Goal: Task Accomplishment & Management: Use online tool/utility

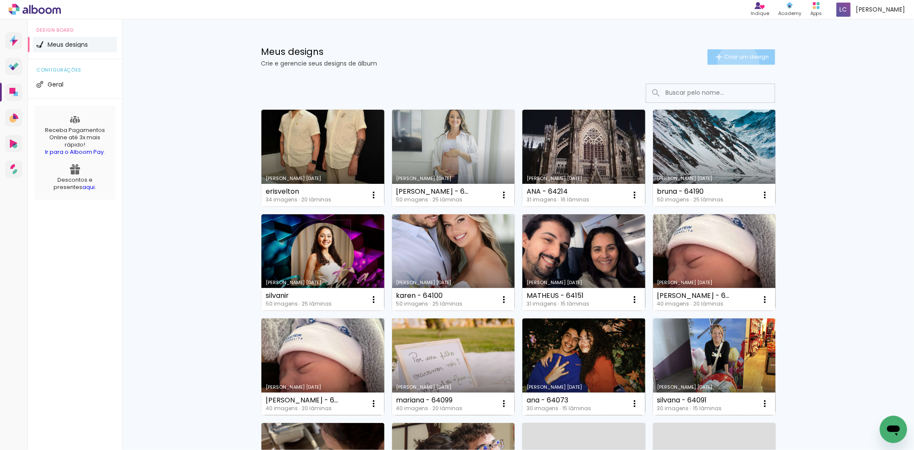
click at [733, 63] on paper-button "Criar um design" at bounding box center [742, 56] width 68 height 15
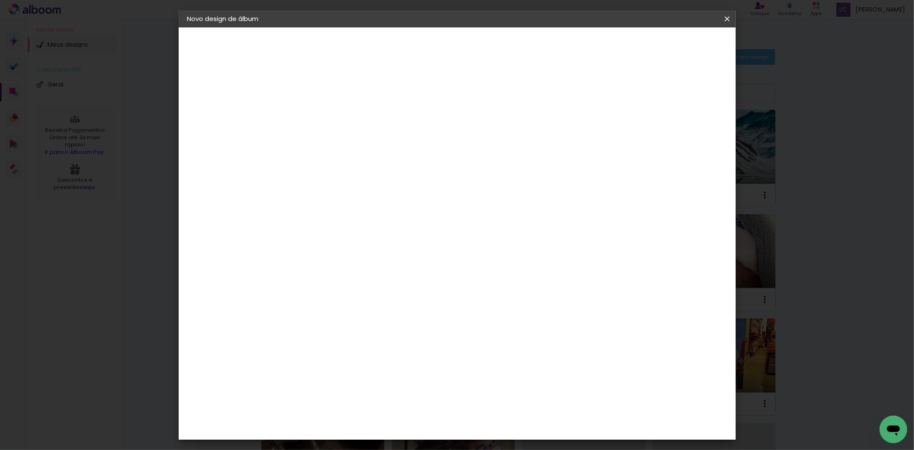
click at [327, 111] on input at bounding box center [327, 114] width 0 height 13
type input "U"
type input "[PERSON_NAME] - 64265"
type paper-input "[PERSON_NAME] - 64265"
click at [415, 46] on link "Avançar" at bounding box center [392, 45] width 46 height 15
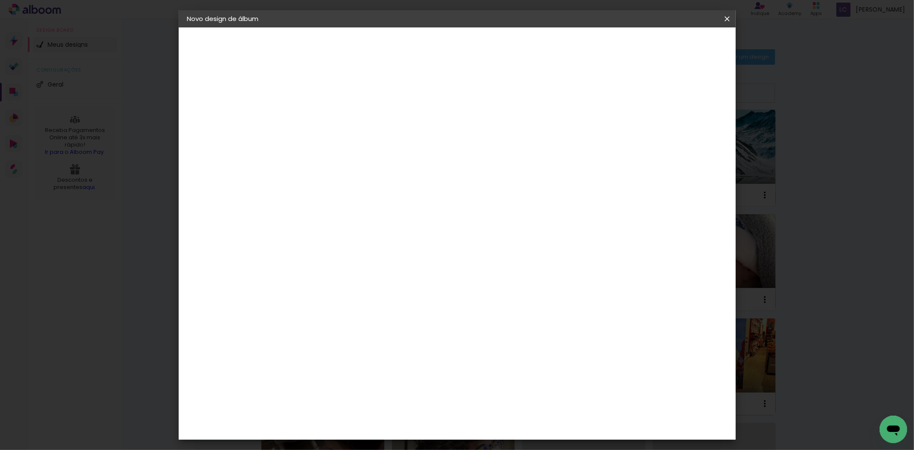
click at [488, 144] on div at bounding box center [446, 146] width 82 height 11
click at [488, 126] on paper-item "Tamanho Livre" at bounding box center [446, 130] width 82 height 19
click at [501, 36] on header "Fornecedor Escolha um fornecedor ou avance com o tamanho livre. Voltar Avançar" at bounding box center [395, 52] width 210 height 51
click at [0, 0] on slot "Avançar" at bounding box center [0, 0] width 0 height 0
click at [506, 351] on input "60" at bounding box center [504, 357] width 22 height 13
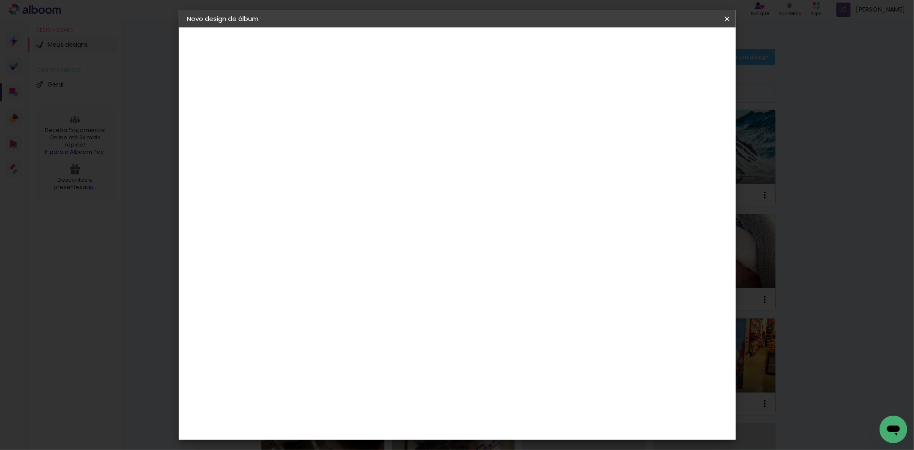
click at [507, 351] on input "60" at bounding box center [504, 357] width 22 height 13
type input "30,5"
type paper-input "30,5"
click at [318, 308] on input "30" at bounding box center [311, 314] width 22 height 13
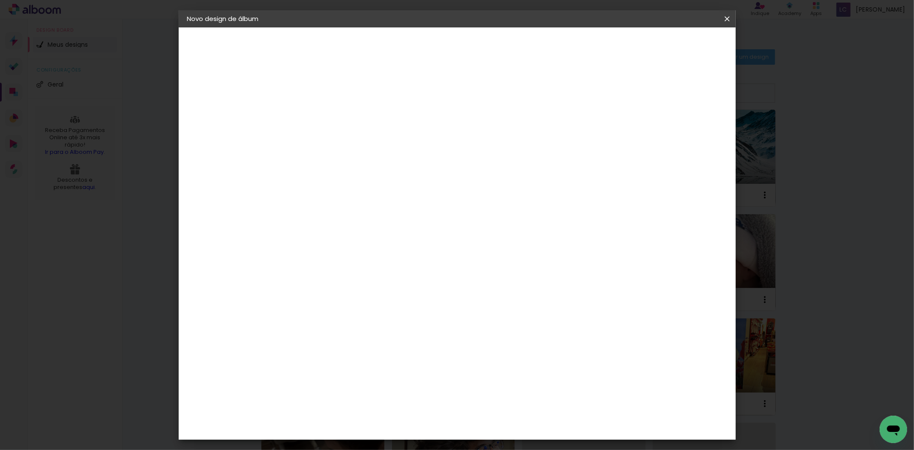
click at [318, 308] on input "30" at bounding box center [311, 314] width 22 height 13
type input "21"
type paper-input "21"
type input "4"
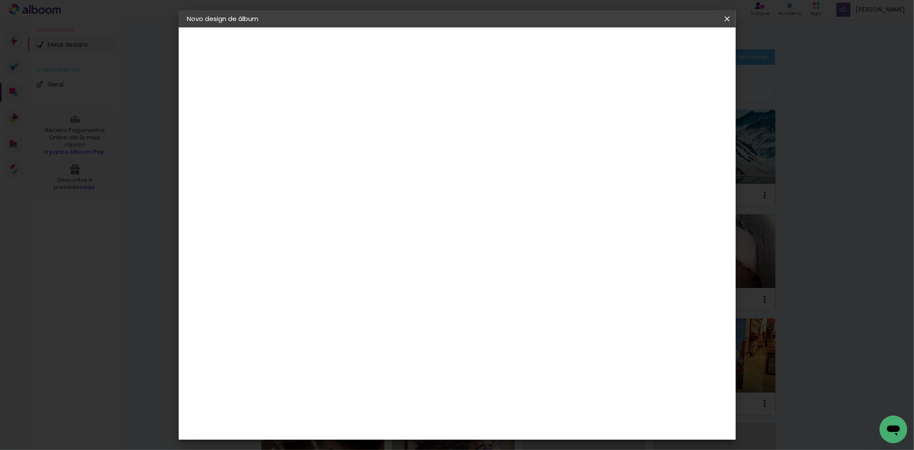
type paper-input "4"
click at [682, 133] on input "4" at bounding box center [676, 129] width 15 height 13
type input "3"
type paper-input "3"
click at [682, 133] on input "3" at bounding box center [680, 129] width 15 height 13
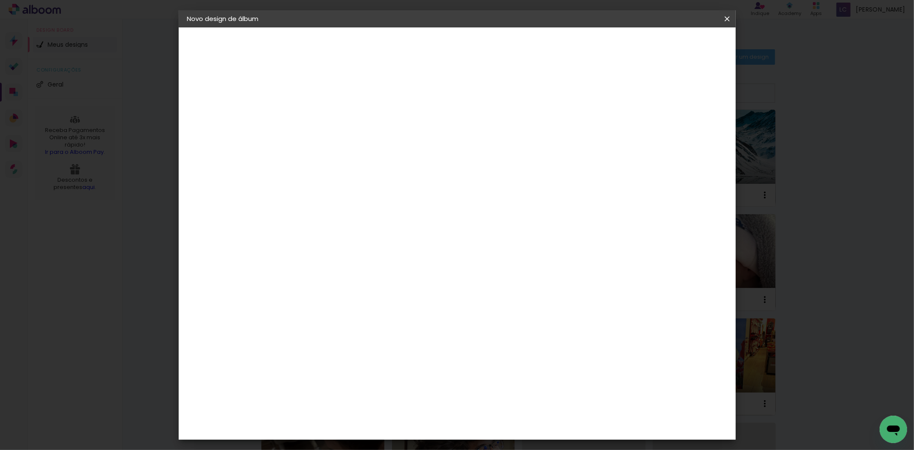
type input "2"
type paper-input "2"
click at [686, 133] on input "2" at bounding box center [680, 129] width 15 height 13
click at [673, 43] on span "Iniciar design" at bounding box center [653, 45] width 39 height 6
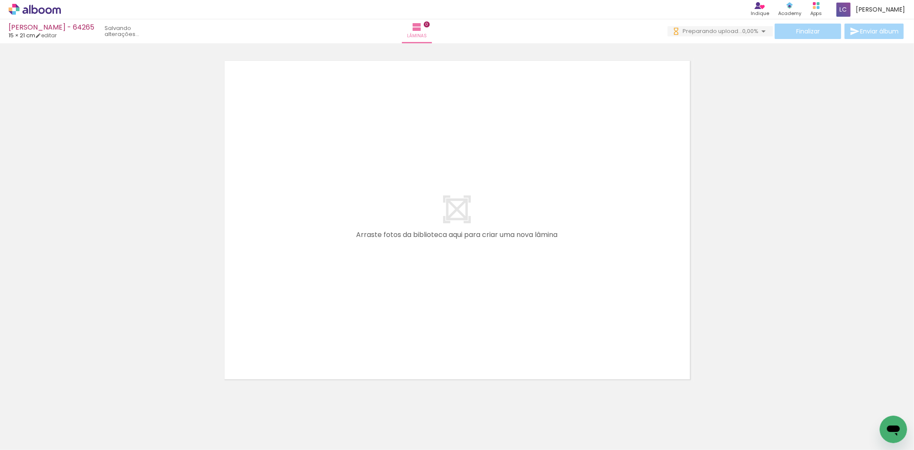
drag, startPoint x: 93, startPoint y: 405, endPoint x: 212, endPoint y: 386, distance: 120.8
click at [360, 267] on quentale-workspace at bounding box center [457, 225] width 914 height 450
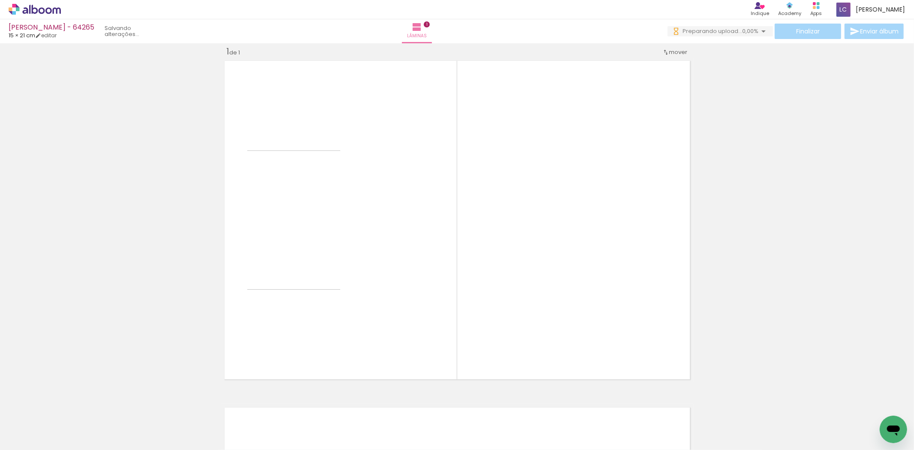
scroll to position [11, 0]
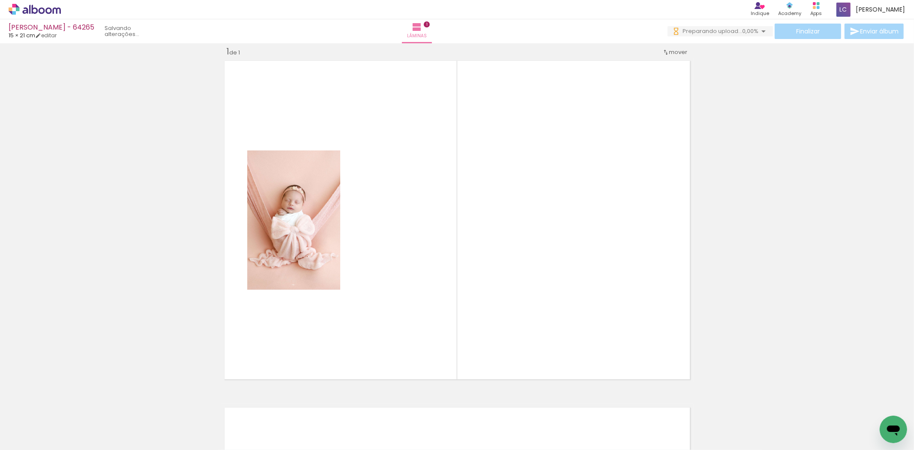
drag, startPoint x: 128, startPoint y: 425, endPoint x: 337, endPoint y: 286, distance: 251.3
click at [337, 286] on quentale-workspace at bounding box center [457, 225] width 914 height 450
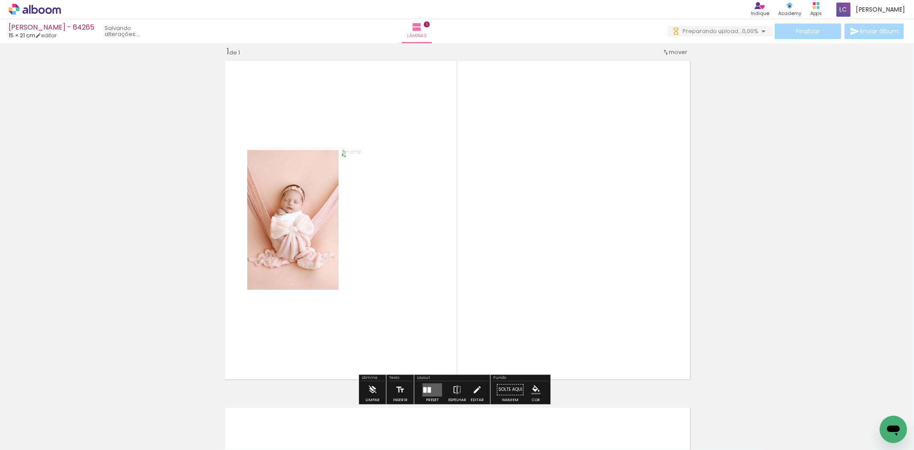
click at [433, 393] on quentale-layouter at bounding box center [433, 389] width 20 height 13
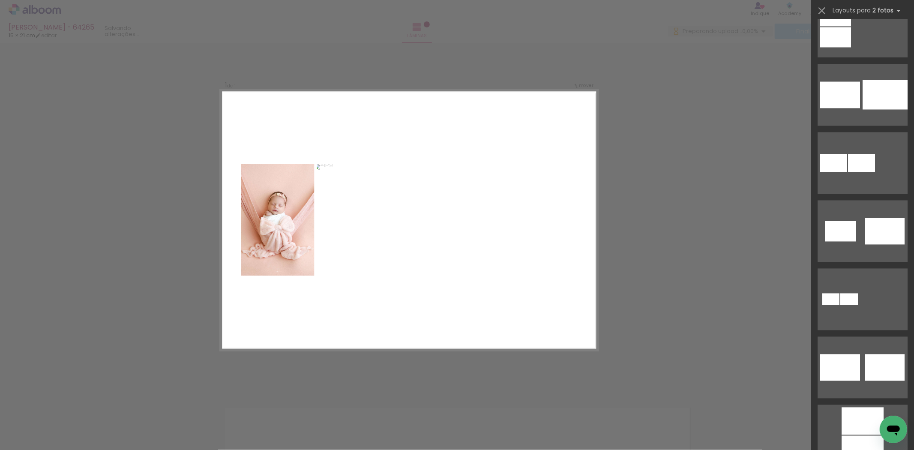
scroll to position [3276, 0]
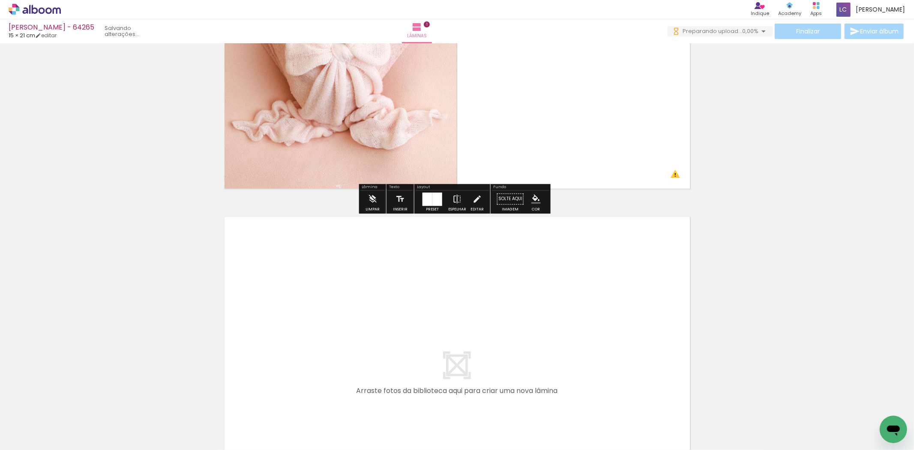
drag, startPoint x: 179, startPoint y: 425, endPoint x: 217, endPoint y: 423, distance: 37.8
click at [249, 343] on quentale-workspace at bounding box center [457, 225] width 914 height 450
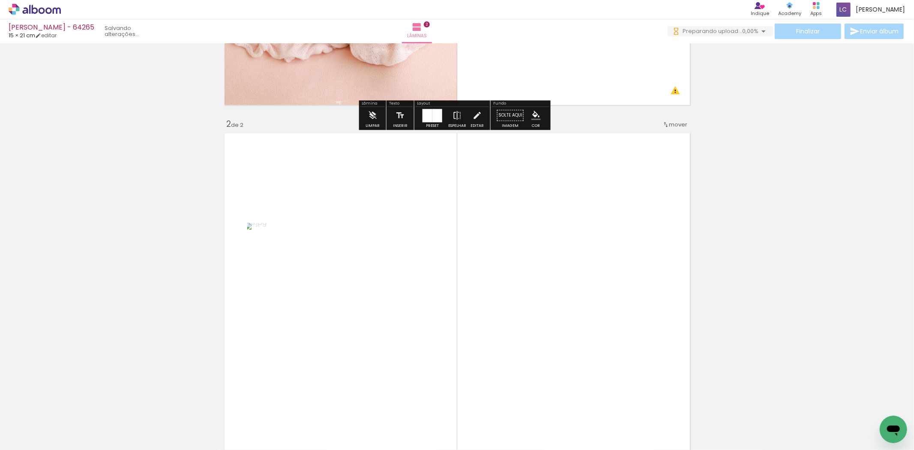
scroll to position [357, 0]
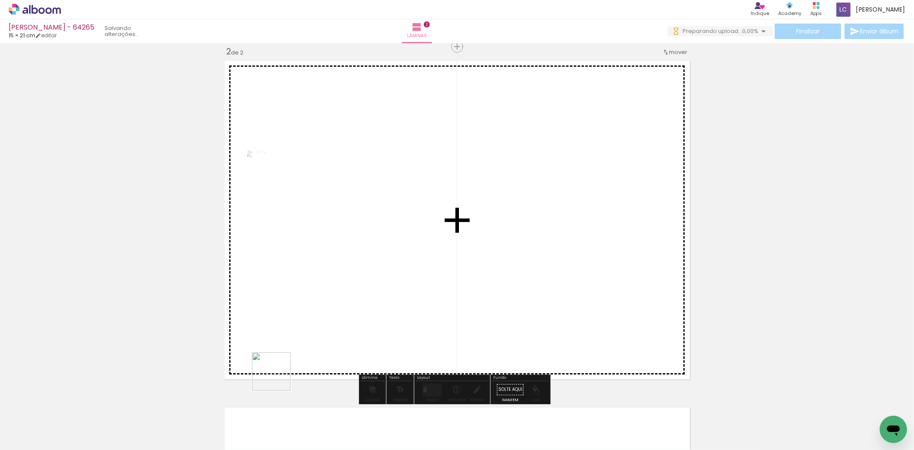
drag, startPoint x: 256, startPoint y: 400, endPoint x: 358, endPoint y: 370, distance: 106.7
click at [336, 324] on quentale-workspace at bounding box center [457, 225] width 914 height 450
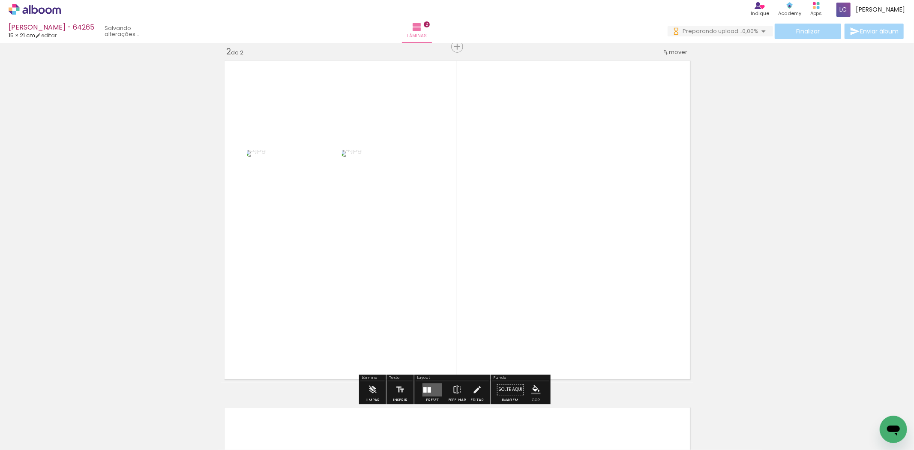
click at [434, 393] on quentale-layouter at bounding box center [433, 389] width 20 height 13
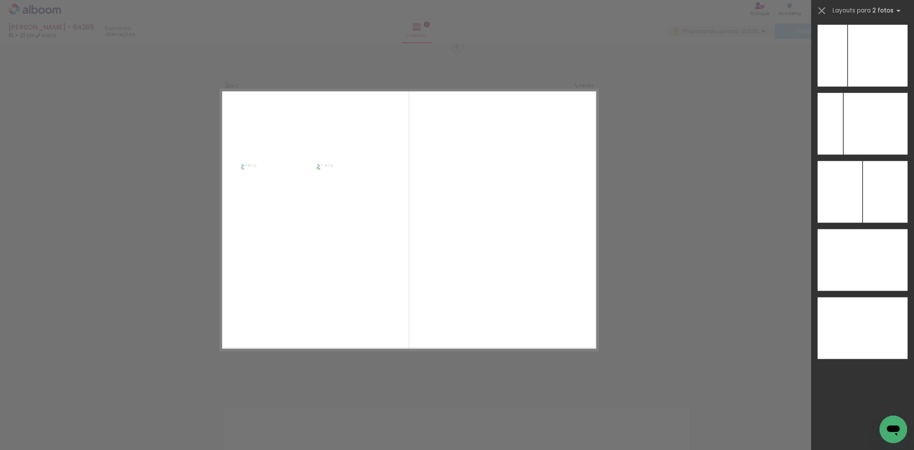
scroll to position [3499, 0]
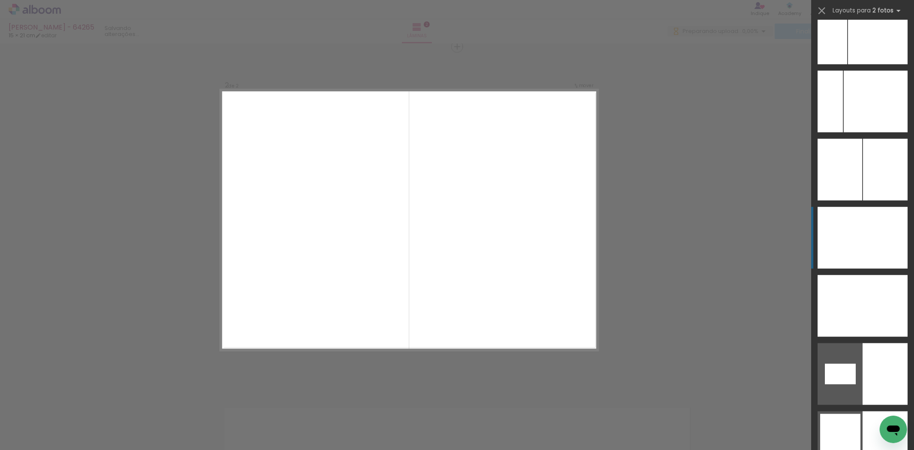
click at [895, 251] on div at bounding box center [885, 238] width 45 height 62
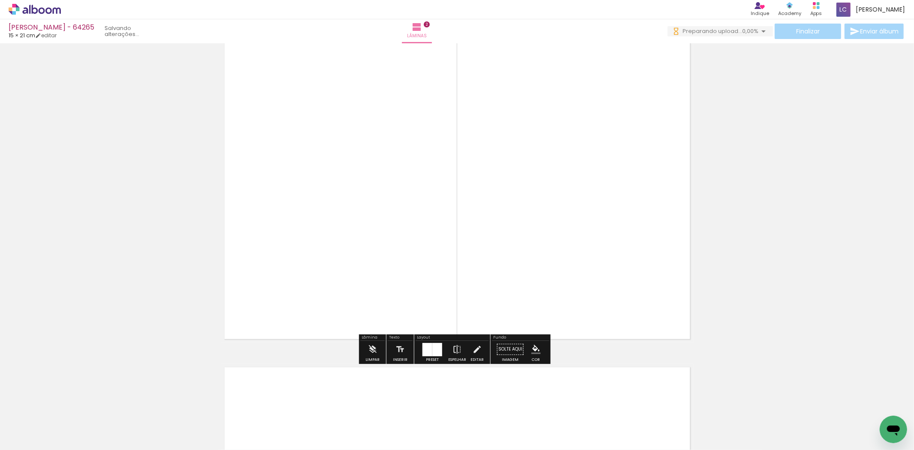
scroll to position [453, 0]
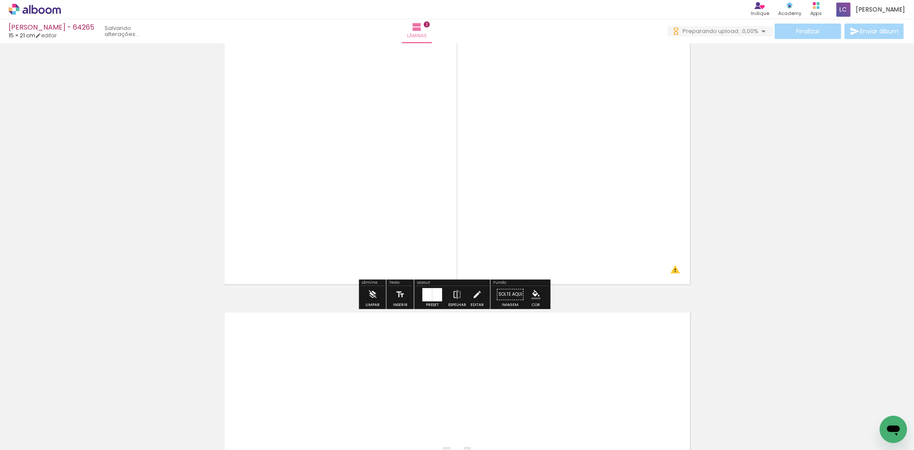
drag, startPoint x: 292, startPoint y: 399, endPoint x: 323, endPoint y: 410, distance: 32.7
click at [313, 370] on quentale-workspace at bounding box center [457, 225] width 914 height 450
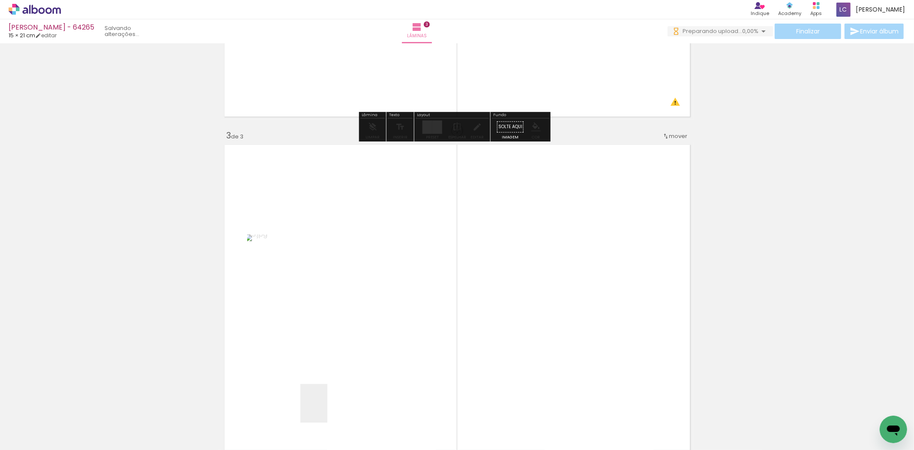
drag, startPoint x: 326, startPoint y: 410, endPoint x: 352, endPoint y: 367, distance: 50.2
click at [351, 353] on quentale-workspace at bounding box center [457, 225] width 914 height 450
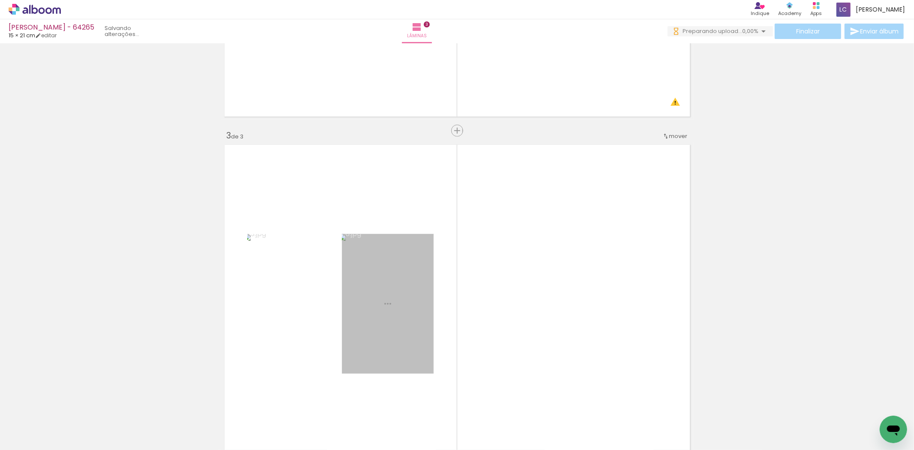
scroll to position [704, 0]
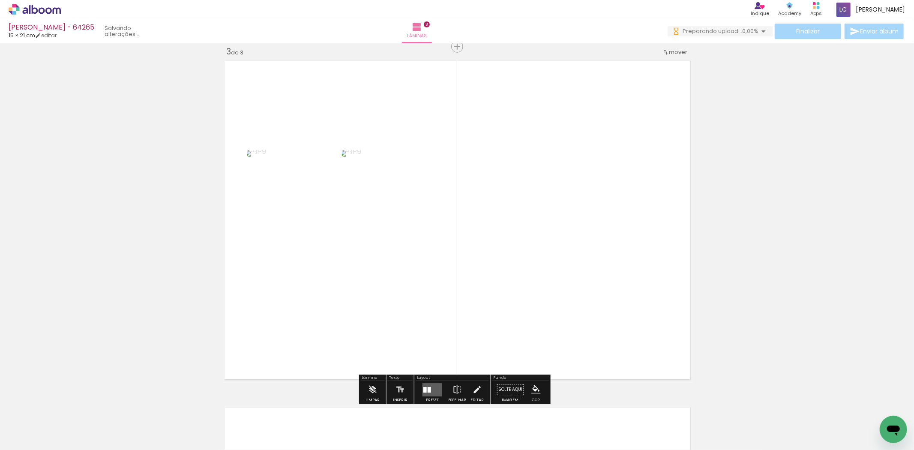
click at [424, 390] on div at bounding box center [425, 390] width 3 height 6
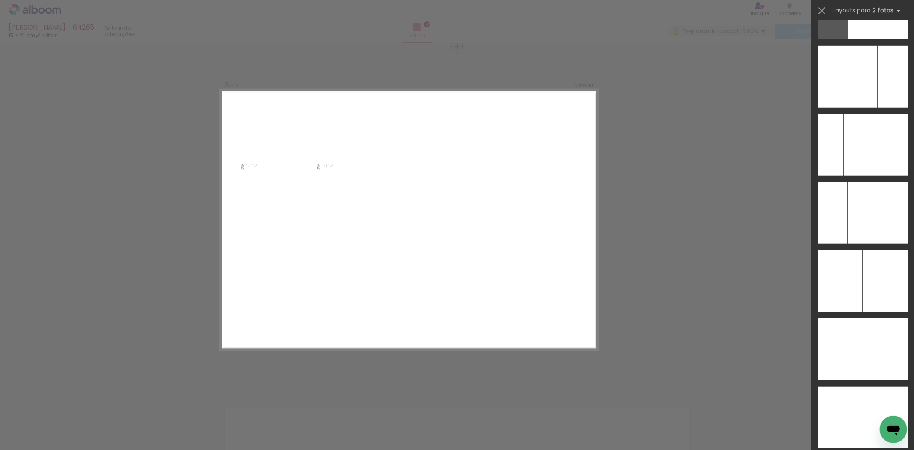
scroll to position [3455, 0]
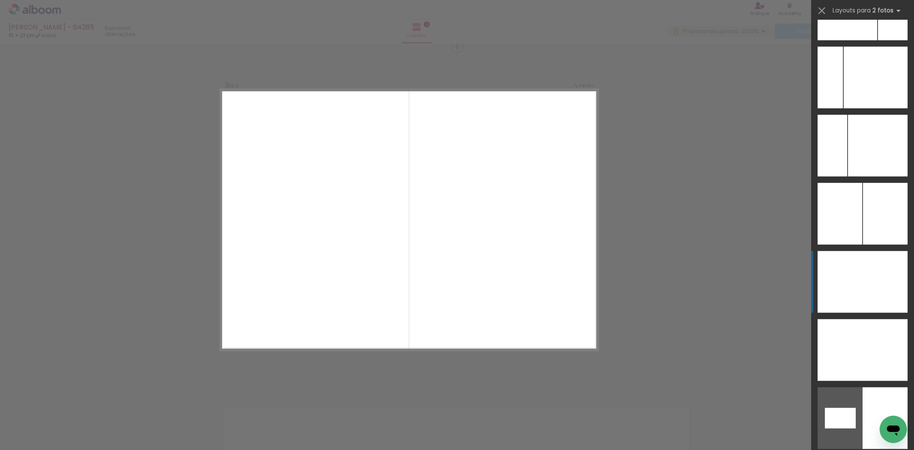
click at [889, 259] on div at bounding box center [885, 282] width 45 height 62
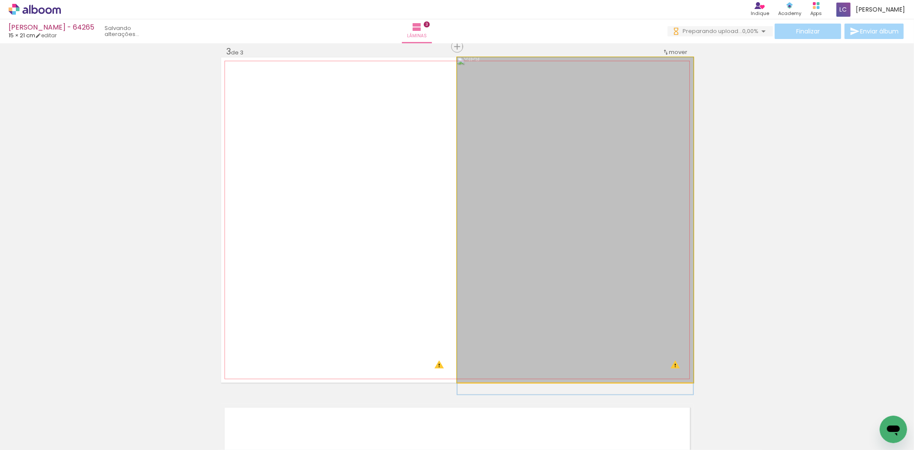
drag, startPoint x: 487, startPoint y: 180, endPoint x: 490, endPoint y: 198, distance: 17.9
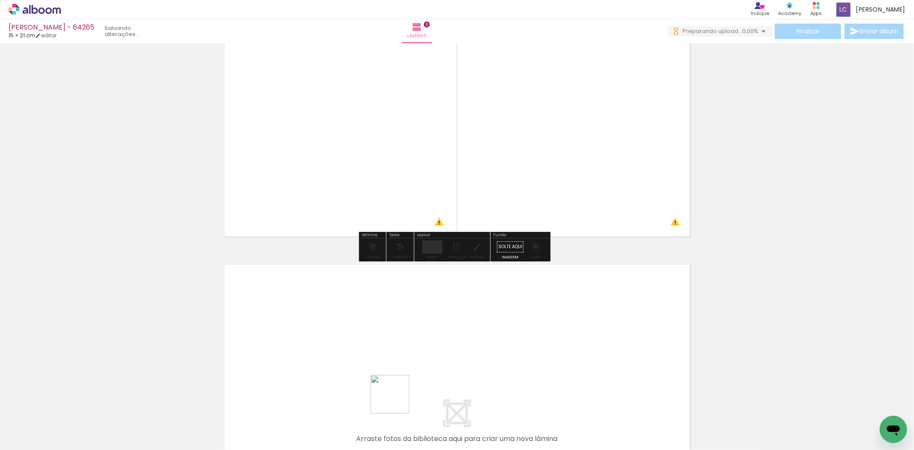
drag, startPoint x: 396, startPoint y: 401, endPoint x: 416, endPoint y: 417, distance: 25.3
click at [403, 384] on quentale-workspace at bounding box center [457, 225] width 914 height 450
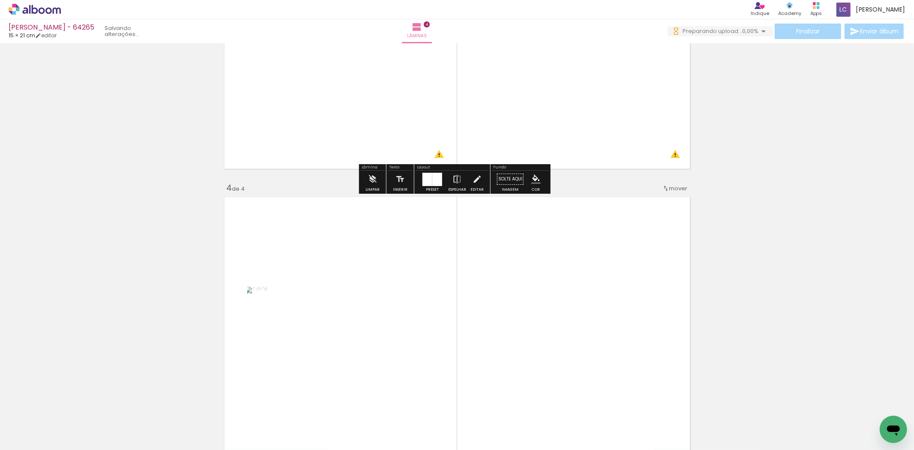
drag, startPoint x: 434, startPoint y: 399, endPoint x: 439, endPoint y: 357, distance: 42.7
click at [453, 349] on quentale-workspace at bounding box center [457, 225] width 914 height 450
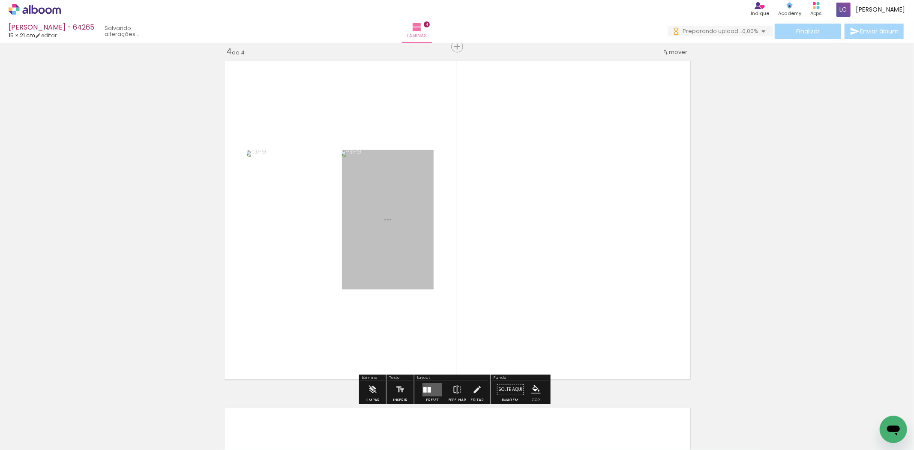
scroll to position [1051, 0]
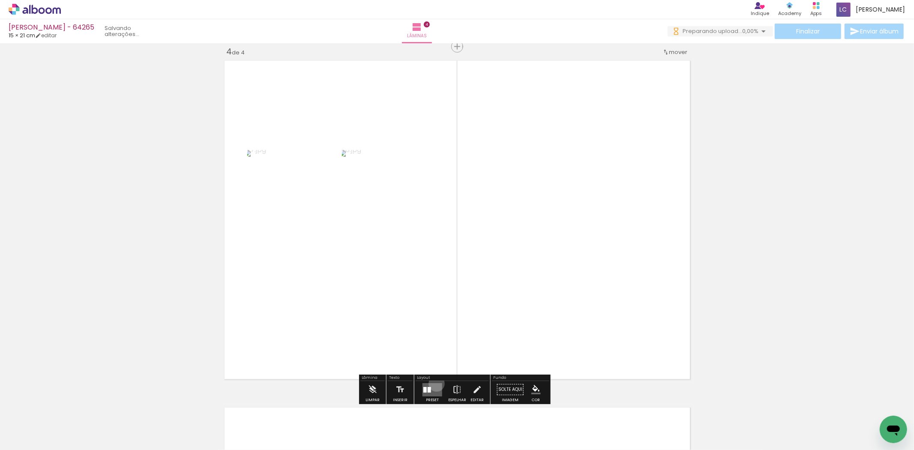
drag, startPoint x: 435, startPoint y: 384, endPoint x: 721, endPoint y: 197, distance: 341.3
click at [436, 383] on quentale-layouter at bounding box center [433, 389] width 20 height 13
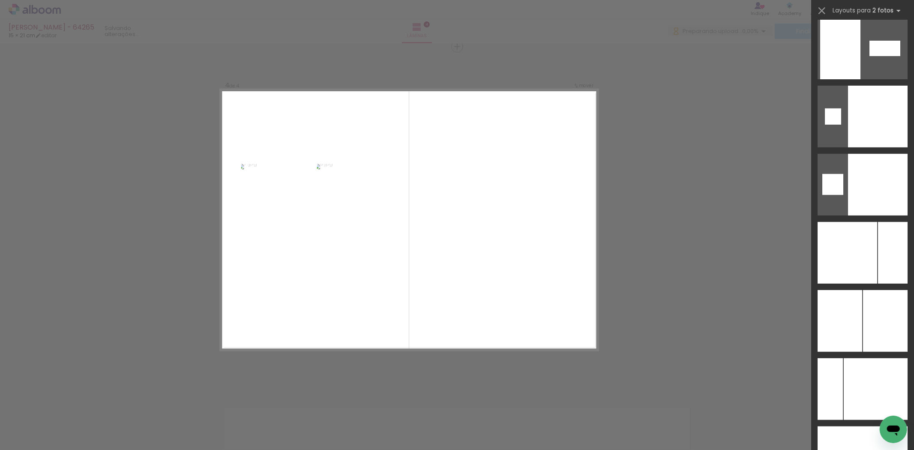
scroll to position [3234, 0]
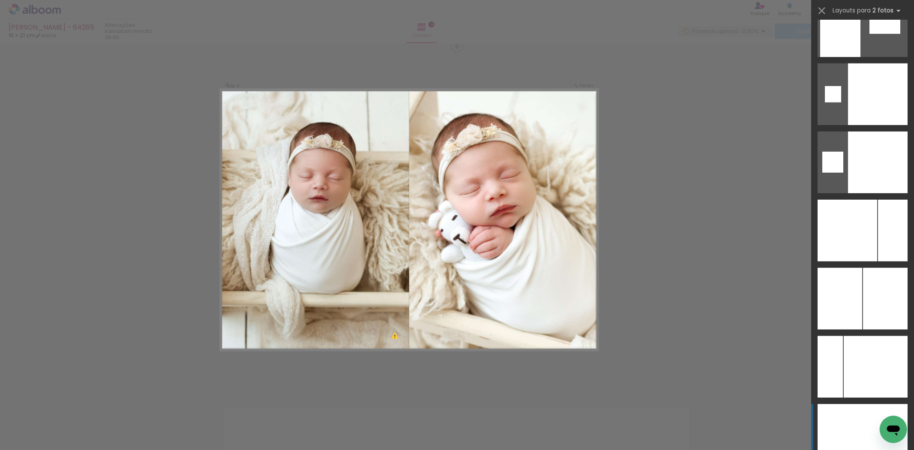
click at [858, 426] on div at bounding box center [840, 435] width 45 height 62
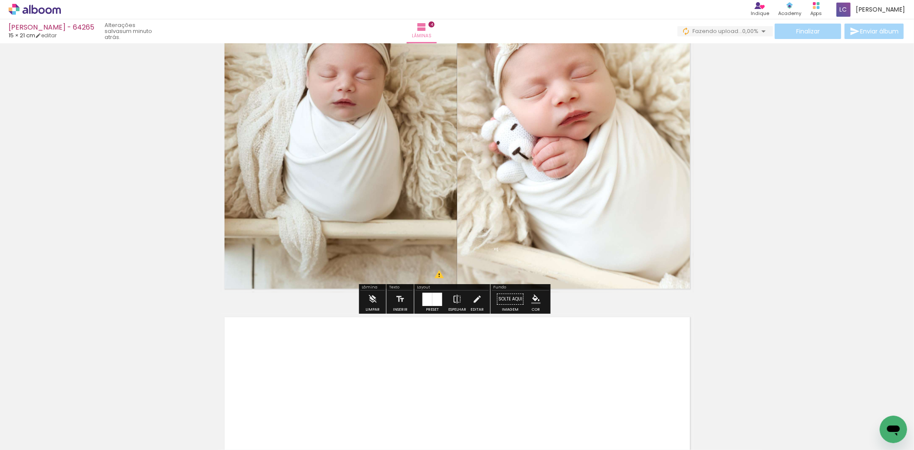
scroll to position [1241, 0]
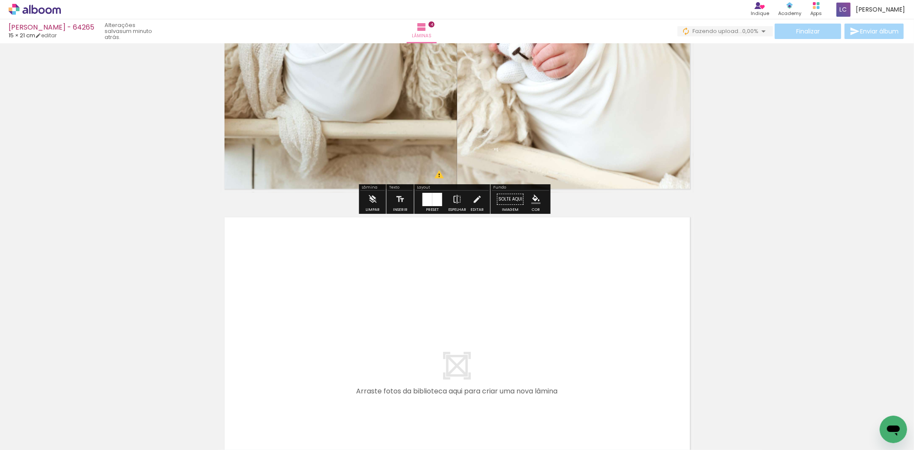
drag, startPoint x: 472, startPoint y: 424, endPoint x: 544, endPoint y: 419, distance: 72.1
click at [500, 340] on quentale-workspace at bounding box center [457, 225] width 914 height 450
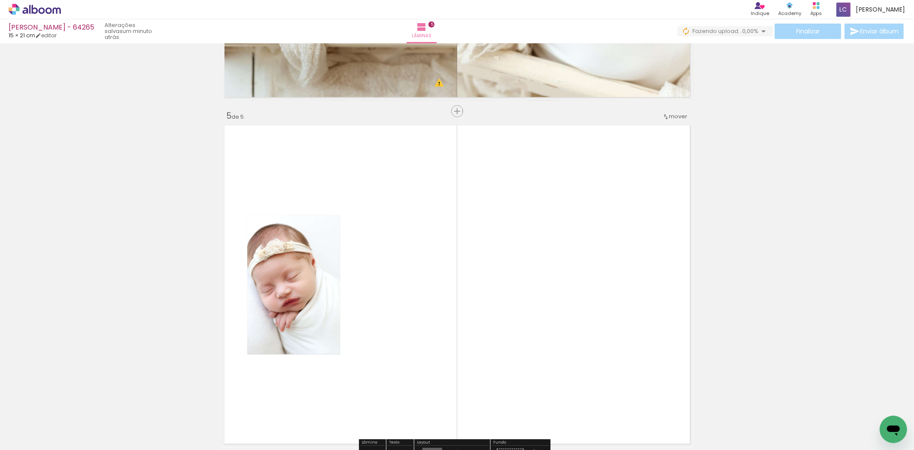
scroll to position [1398, 0]
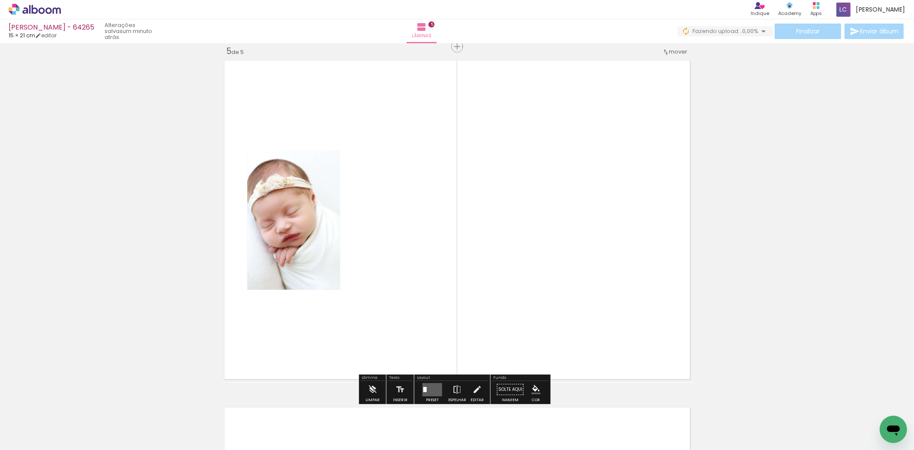
drag, startPoint x: 527, startPoint y: 421, endPoint x: 569, endPoint y: 254, distance: 172.7
click at [569, 254] on quentale-workspace at bounding box center [457, 225] width 914 height 450
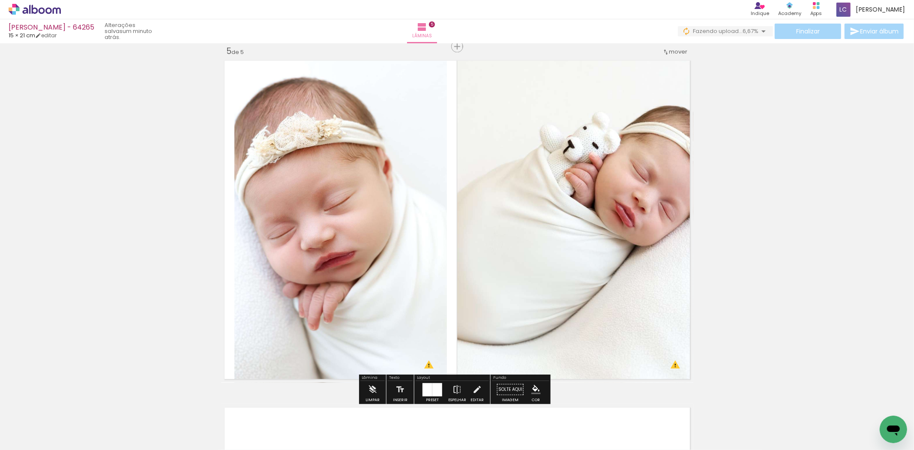
click at [434, 386] on div at bounding box center [438, 389] width 10 height 13
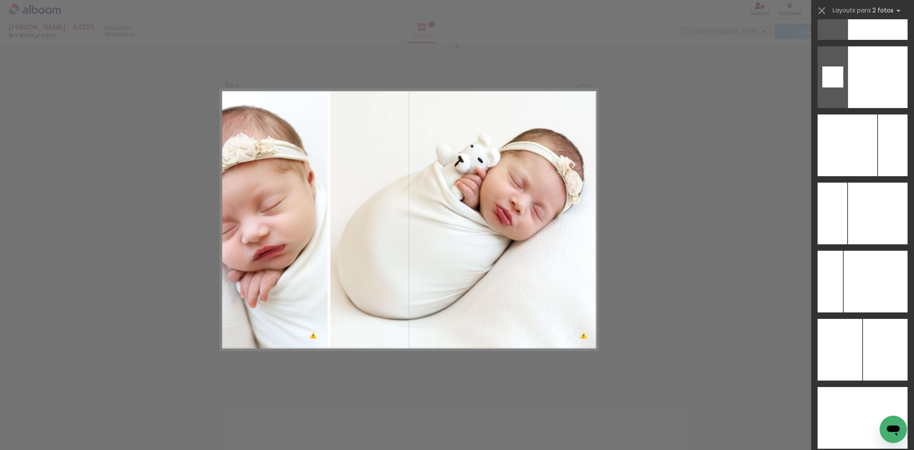
scroll to position [2381, 0]
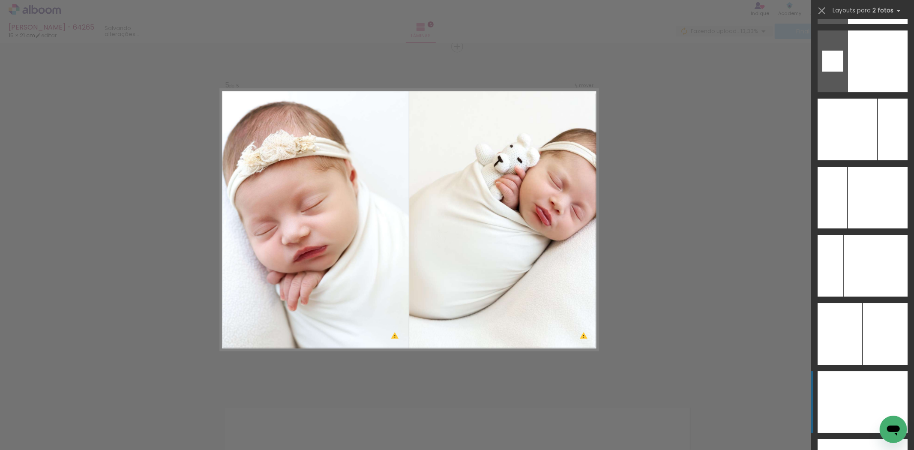
click at [875, 393] on div at bounding box center [885, 402] width 45 height 62
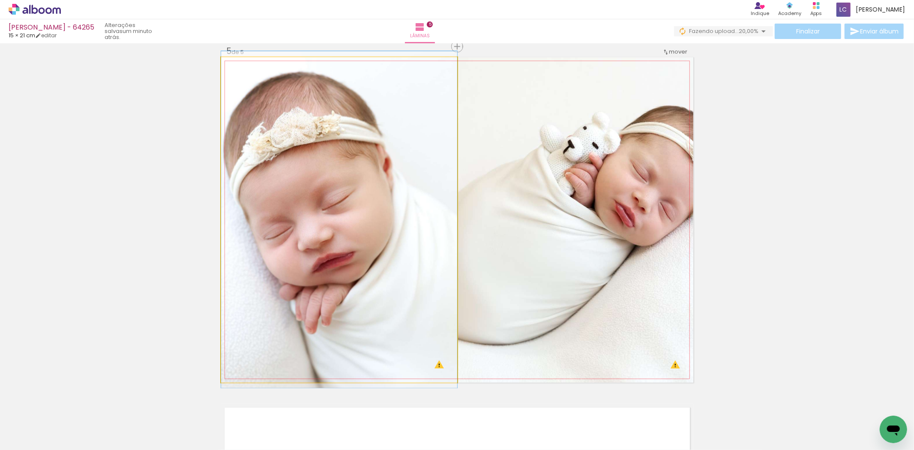
drag, startPoint x: 306, startPoint y: 151, endPoint x: 324, endPoint y: 147, distance: 18.4
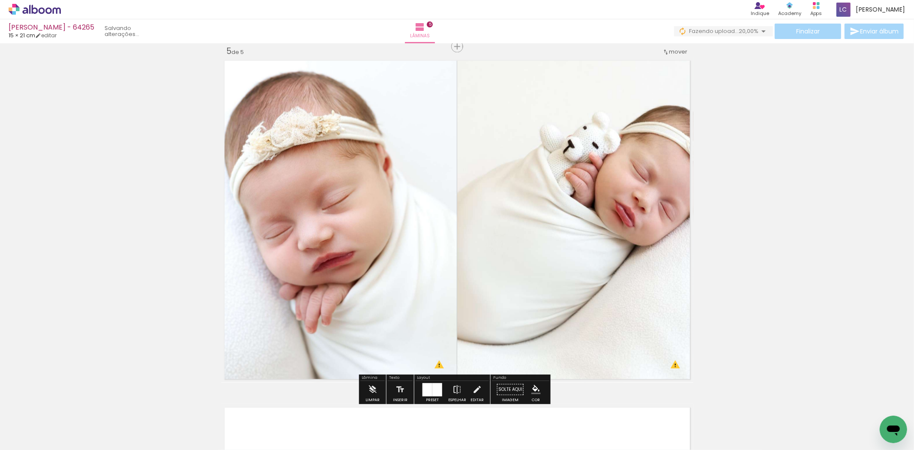
click at [482, 104] on quentale-photo at bounding box center [575, 219] width 236 height 325
click at [542, 114] on quentale-photo at bounding box center [575, 219] width 236 height 325
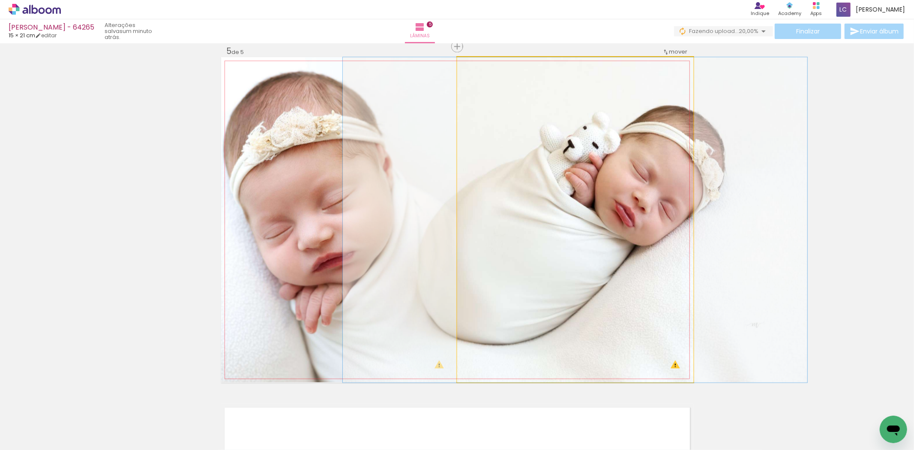
click at [542, 114] on quentale-photo at bounding box center [575, 219] width 236 height 325
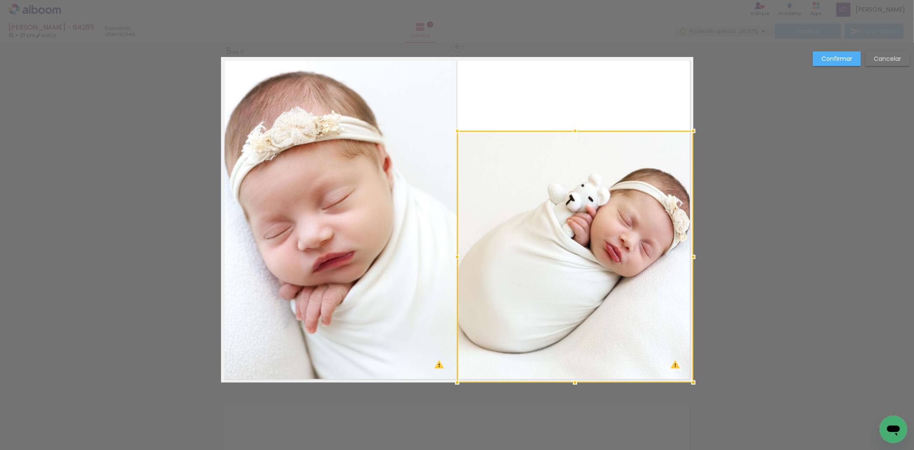
drag, startPoint x: 578, startPoint y: 59, endPoint x: 575, endPoint y: 133, distance: 74.2
click at [575, 133] on div at bounding box center [575, 131] width 17 height 17
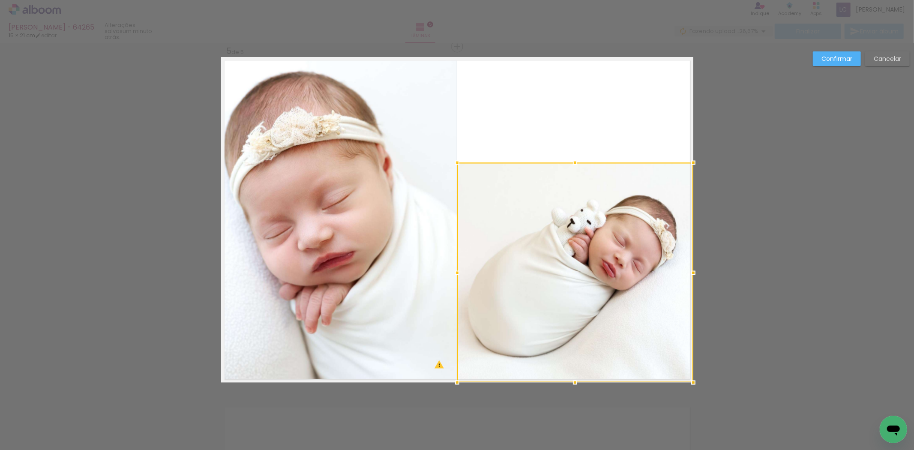
drag, startPoint x: 567, startPoint y: 133, endPoint x: 567, endPoint y: 165, distance: 31.3
click at [567, 165] on div at bounding box center [575, 162] width 17 height 17
click at [586, 197] on div at bounding box center [575, 273] width 236 height 220
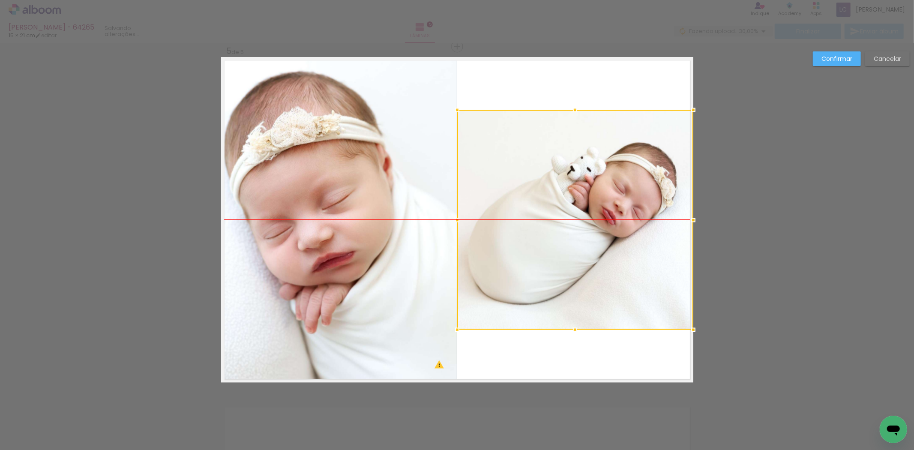
drag, startPoint x: 586, startPoint y: 197, endPoint x: 703, endPoint y: 143, distance: 129.5
click at [838, 67] on div "Confirmar Cancelar" at bounding box center [859, 61] width 101 height 21
click at [839, 54] on paper-button "Confirmar" at bounding box center [837, 58] width 48 height 15
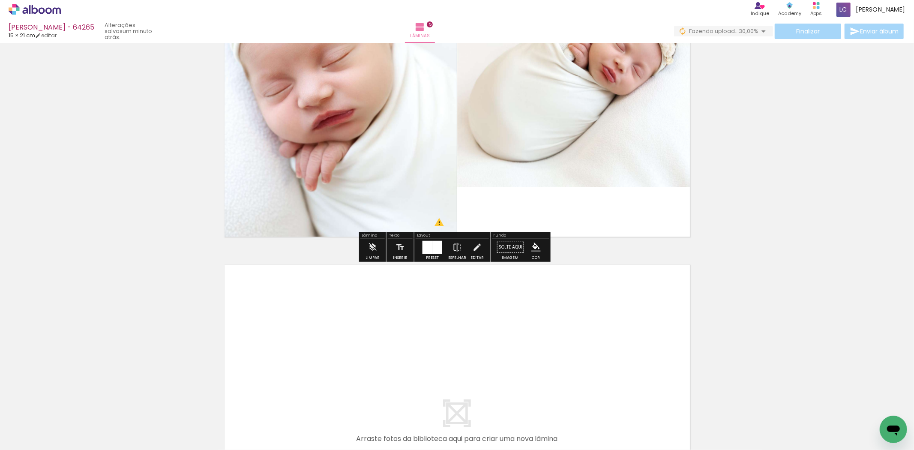
drag, startPoint x: 583, startPoint y: 409, endPoint x: 584, endPoint y: 366, distance: 42.4
click at [584, 366] on quentale-workspace at bounding box center [457, 225] width 914 height 450
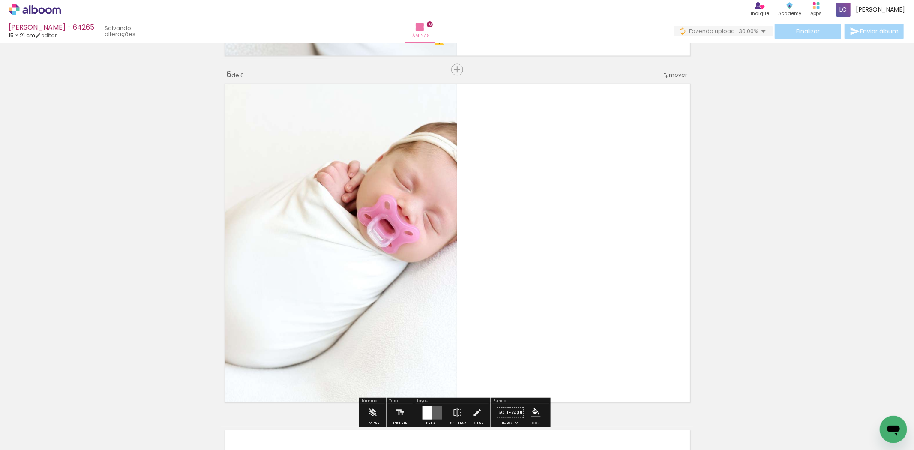
drag, startPoint x: 619, startPoint y: 405, endPoint x: 604, endPoint y: 270, distance: 136.2
click at [604, 270] on quentale-workspace at bounding box center [457, 225] width 914 height 450
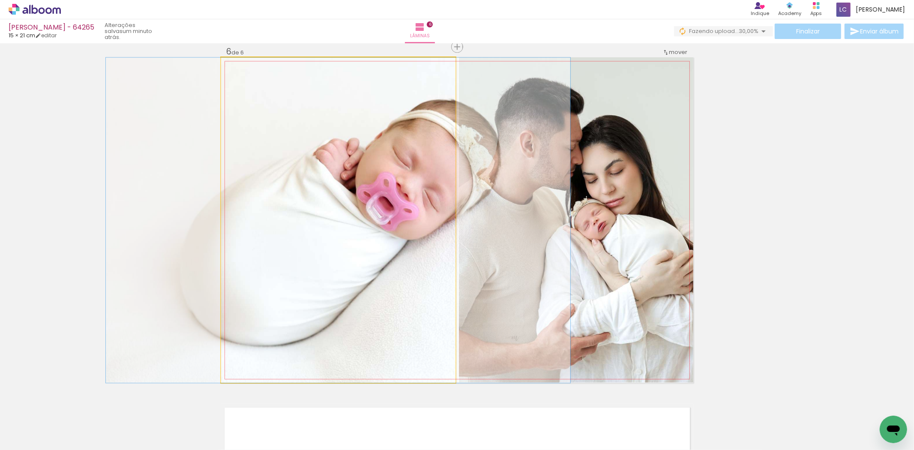
click at [259, 143] on quentale-photo at bounding box center [338, 219] width 234 height 325
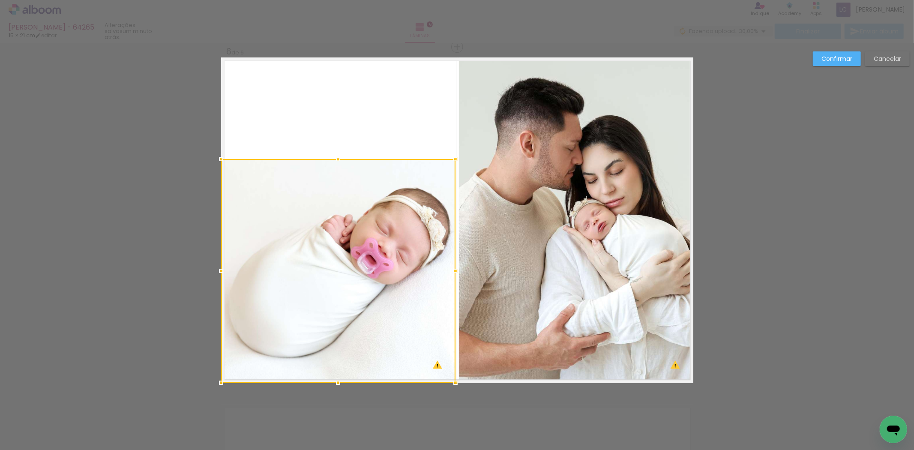
drag, startPoint x: 336, startPoint y: 51, endPoint x: 361, endPoint y: 154, distance: 106.8
click at [361, 154] on album-spread "6 de 6" at bounding box center [457, 219] width 472 height 325
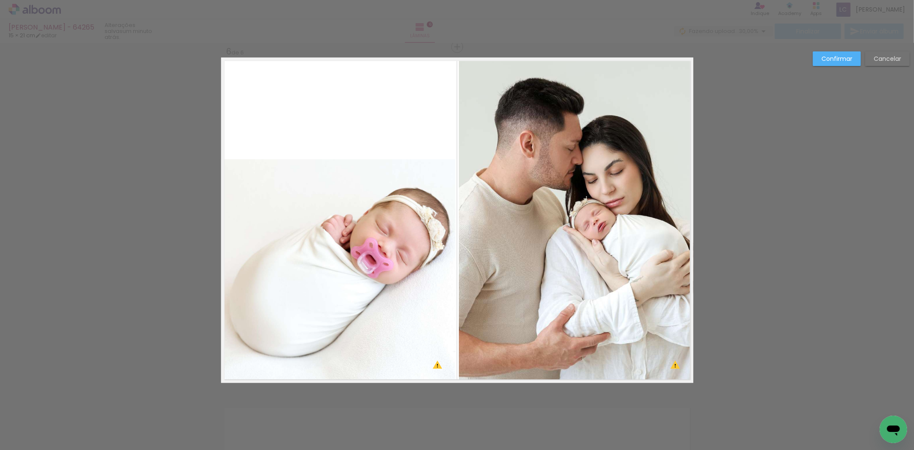
click at [559, 147] on quentale-photo at bounding box center [576, 219] width 234 height 325
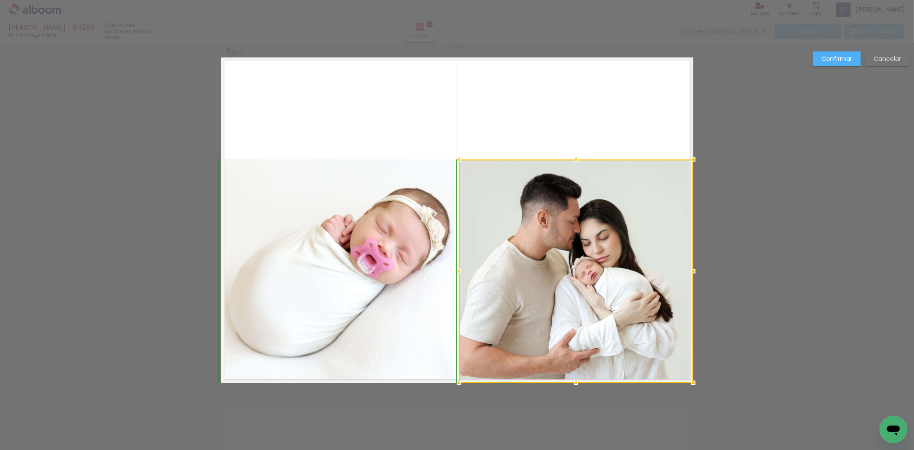
drag, startPoint x: 577, startPoint y: 57, endPoint x: 584, endPoint y: 156, distance: 99.3
click at [584, 156] on album-spread "6 de 6" at bounding box center [457, 219] width 472 height 325
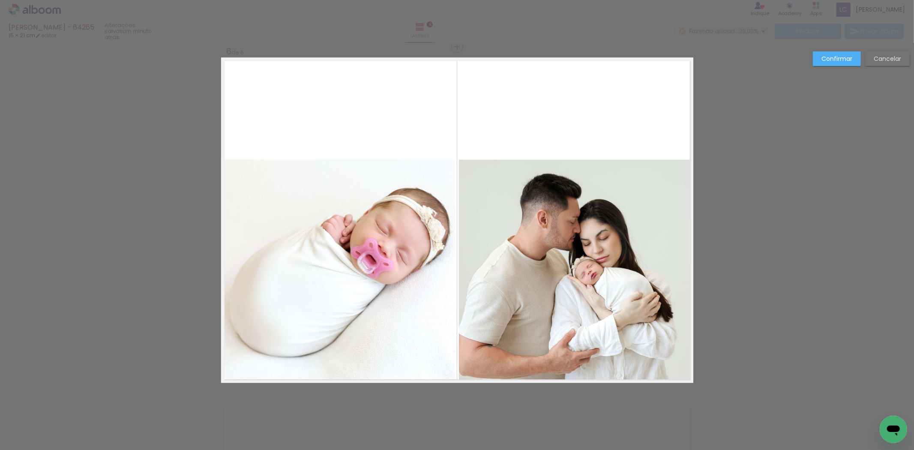
click at [594, 230] on quentale-photo at bounding box center [576, 270] width 234 height 223
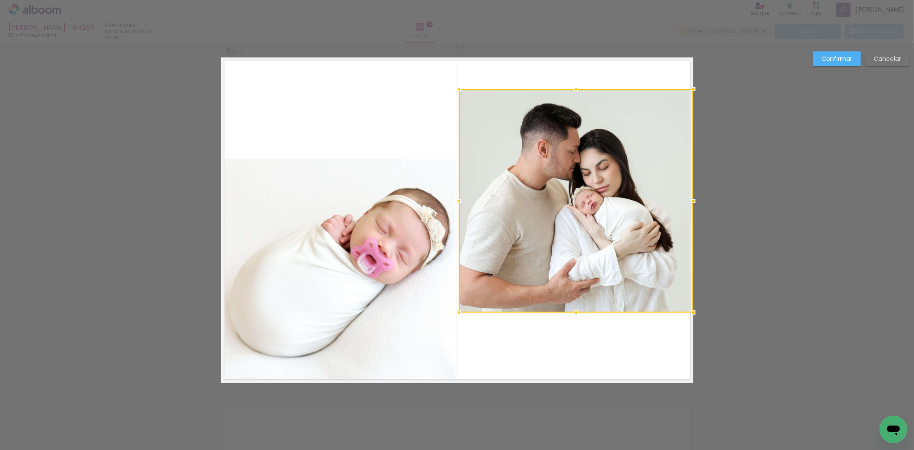
drag, startPoint x: 594, startPoint y: 230, endPoint x: 727, endPoint y: 160, distance: 150.3
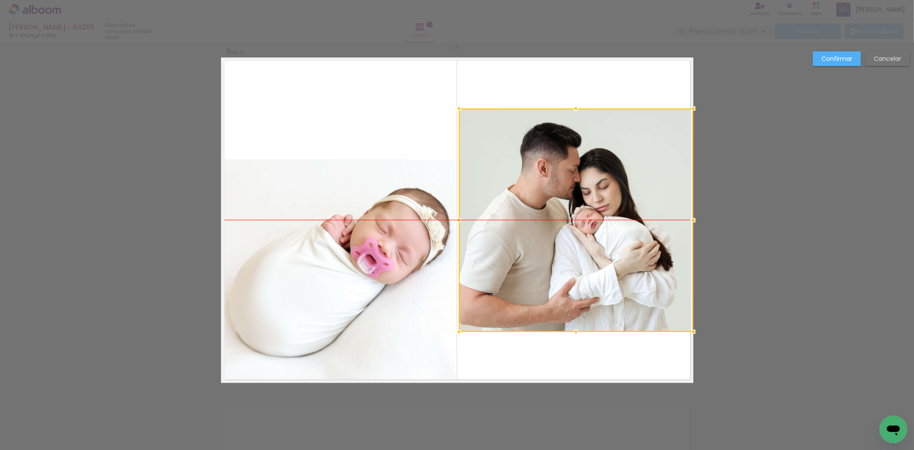
drag, startPoint x: 643, startPoint y: 177, endPoint x: 713, endPoint y: 198, distance: 72.7
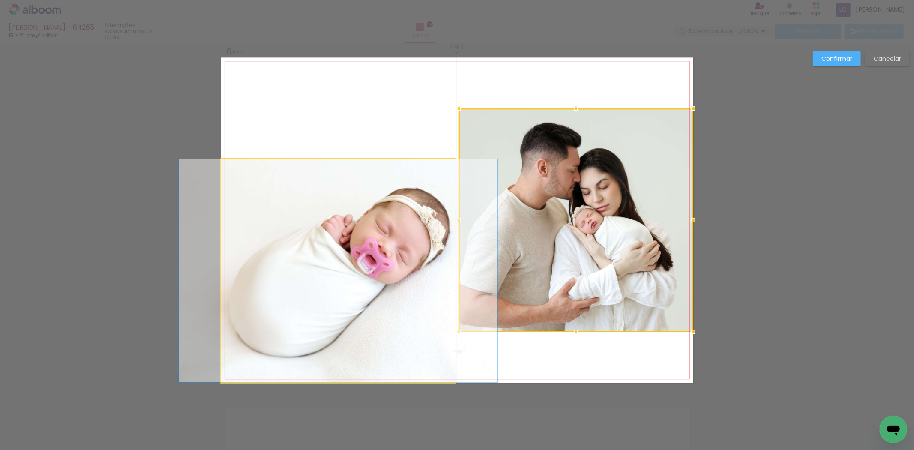
click at [375, 243] on quentale-photo at bounding box center [338, 270] width 234 height 223
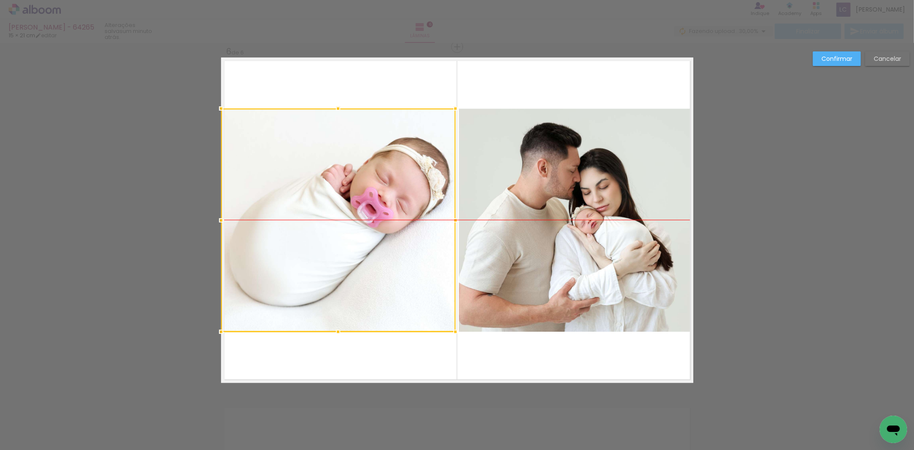
drag, startPoint x: 375, startPoint y: 243, endPoint x: 272, endPoint y: 190, distance: 115.8
click at [272, 190] on div at bounding box center [338, 219] width 234 height 223
click at [0, 0] on slot "Confirmar" at bounding box center [0, 0] width 0 height 0
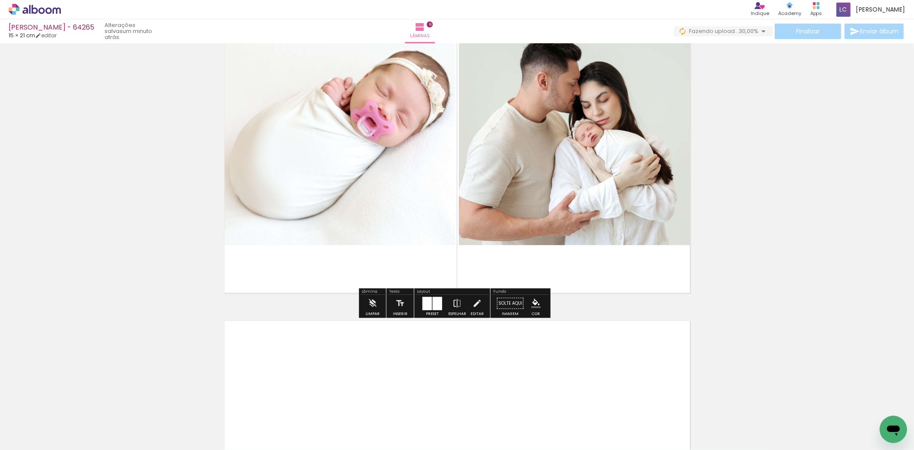
scroll to position [1982, 0]
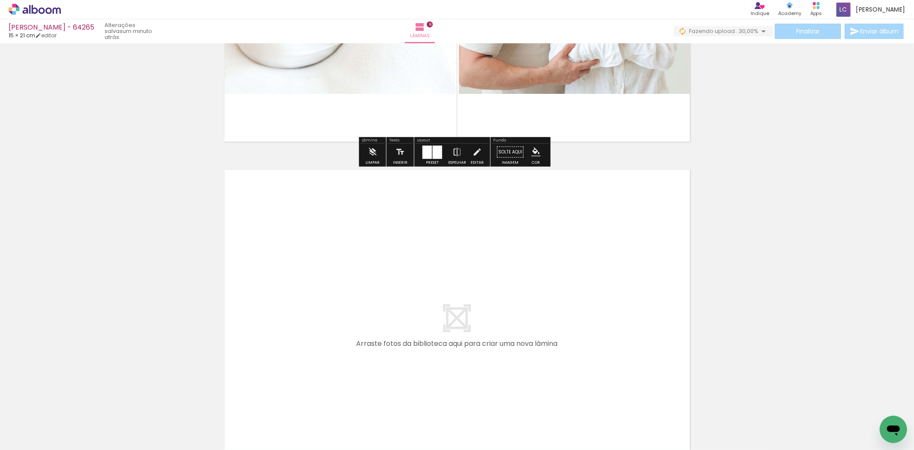
drag, startPoint x: 658, startPoint y: 420, endPoint x: 618, endPoint y: 324, distance: 103.9
click at [618, 324] on quentale-workspace at bounding box center [457, 225] width 914 height 450
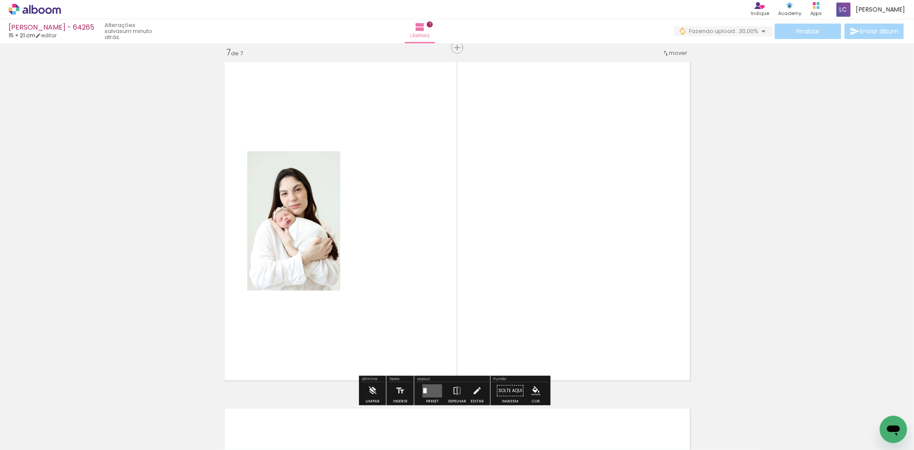
scroll to position [2091, 0]
drag, startPoint x: 706, startPoint y: 436, endPoint x: 602, endPoint y: 281, distance: 186.2
click at [602, 281] on quentale-workspace at bounding box center [457, 225] width 914 height 450
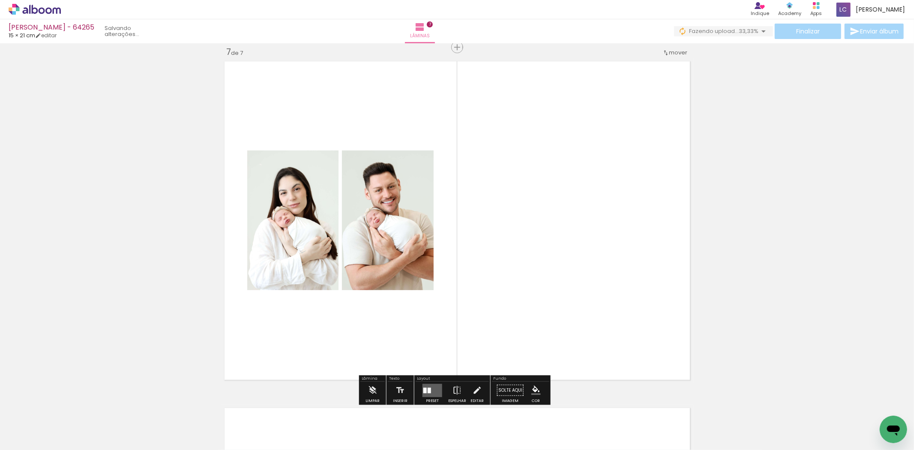
drag, startPoint x: 421, startPoint y: 388, endPoint x: 449, endPoint y: 375, distance: 30.9
click at [423, 389] on quentale-layouter at bounding box center [433, 390] width 20 height 13
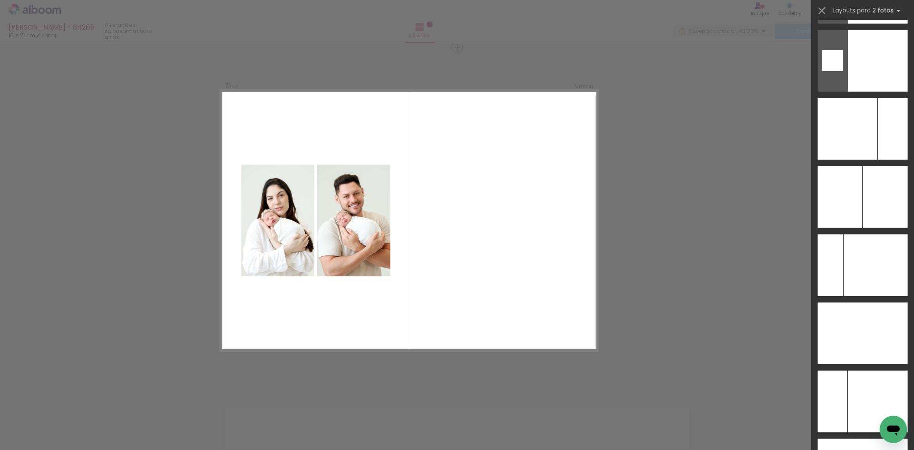
scroll to position [3448, 0]
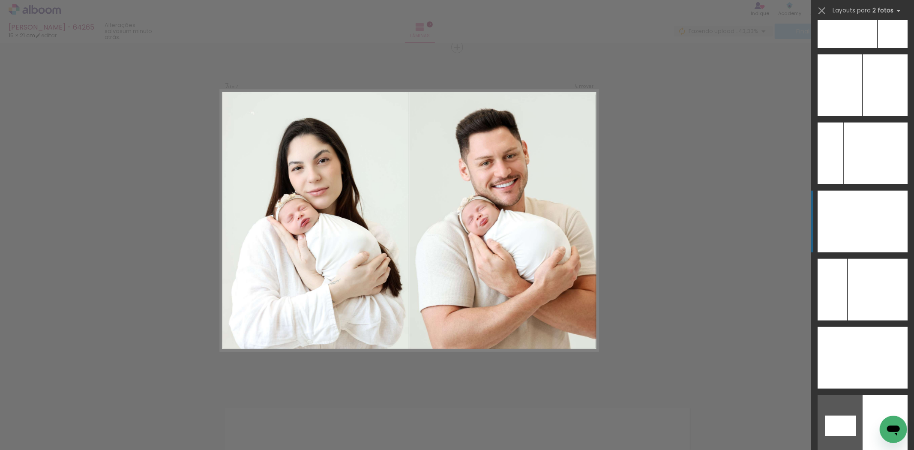
click at [853, 212] on div at bounding box center [840, 222] width 45 height 62
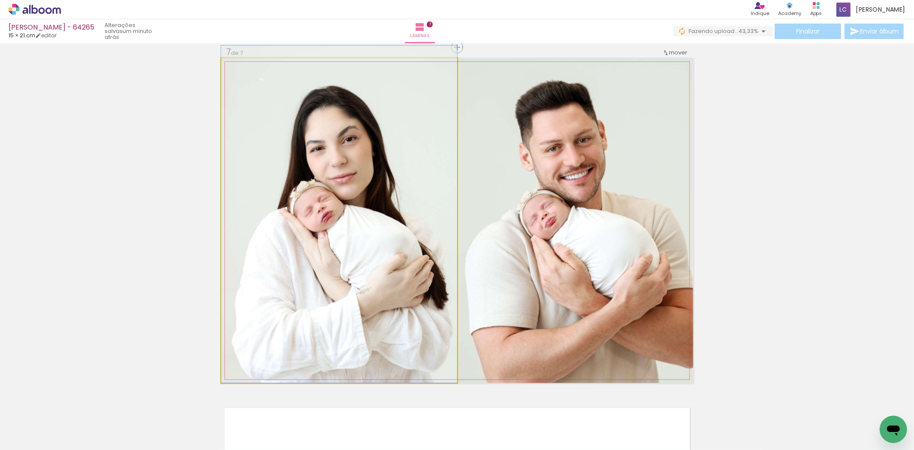
drag, startPoint x: 375, startPoint y: 298, endPoint x: 403, endPoint y: 215, distance: 87.6
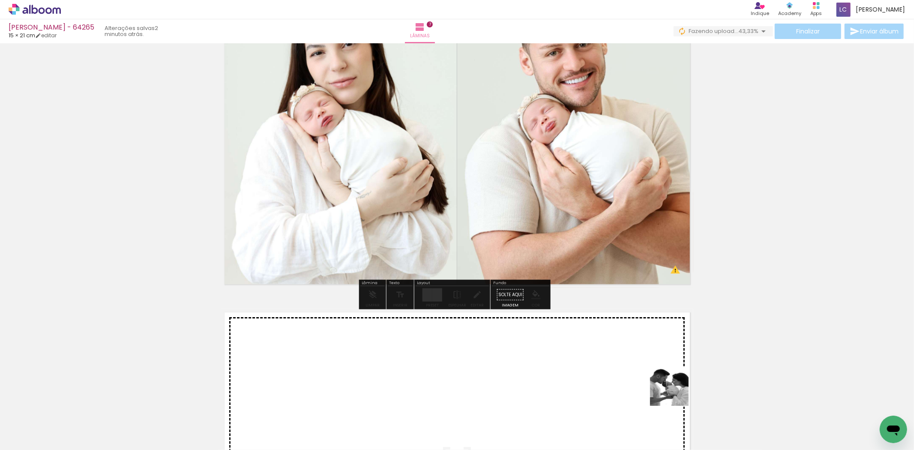
drag, startPoint x: 755, startPoint y: 424, endPoint x: 567, endPoint y: 356, distance: 200.3
click at [567, 356] on quentale-workspace at bounding box center [457, 225] width 914 height 450
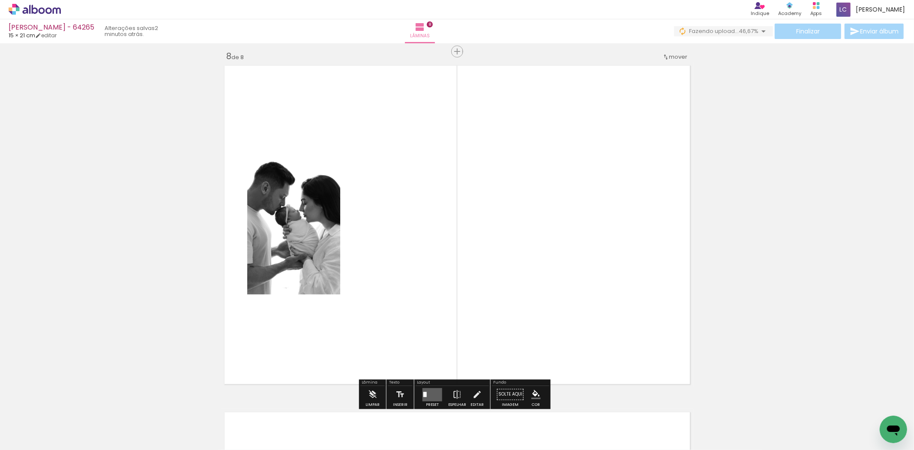
scroll to position [2438, 0]
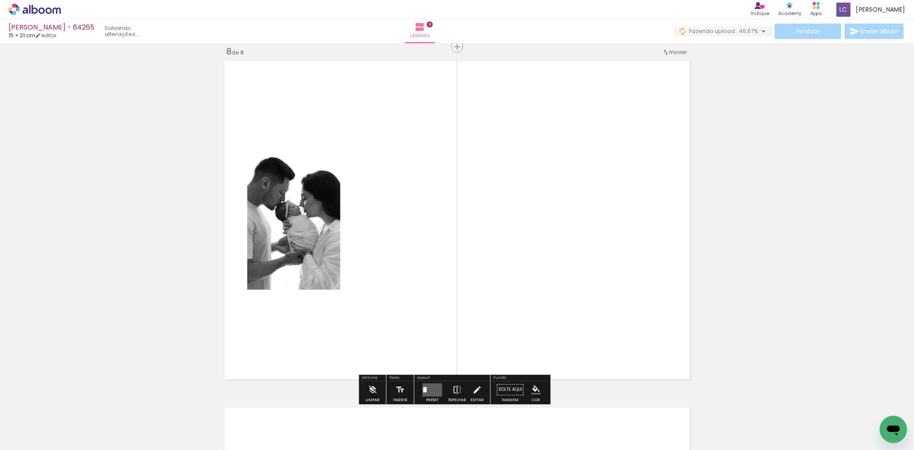
drag, startPoint x: 743, startPoint y: 378, endPoint x: 260, endPoint y: 293, distance: 490.8
click at [648, 320] on quentale-workspace at bounding box center [457, 225] width 914 height 450
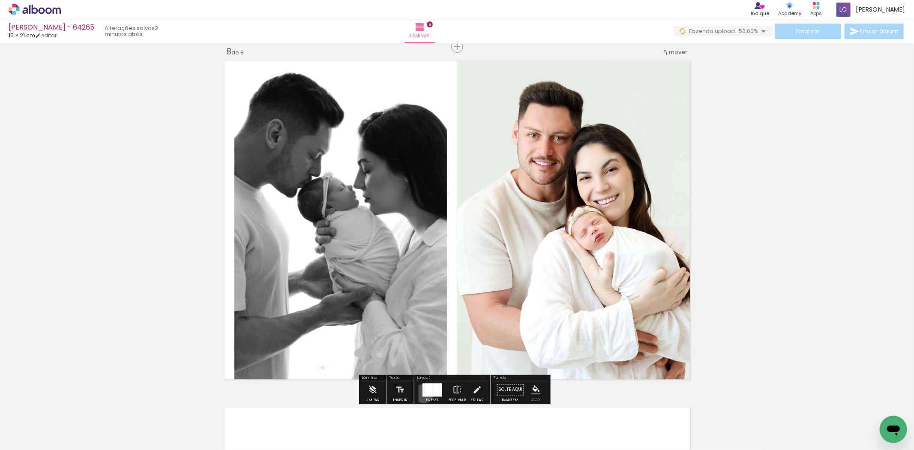
click at [423, 393] on div at bounding box center [428, 389] width 10 height 13
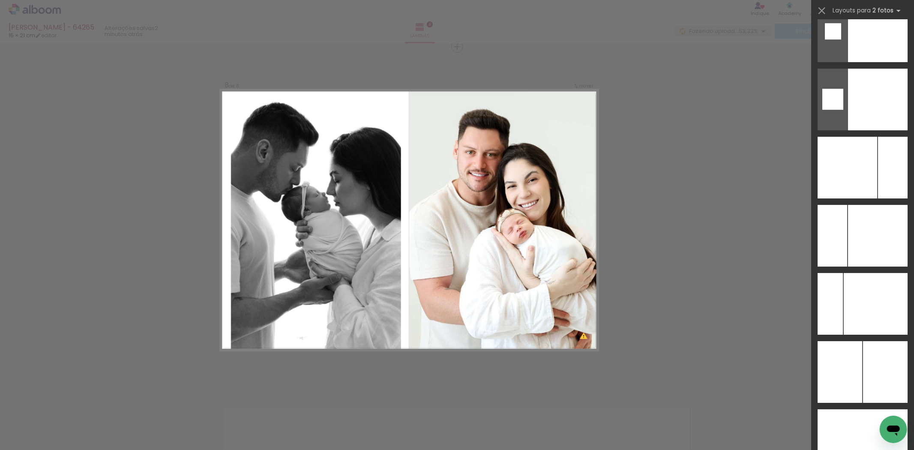
scroll to position [2350, 0]
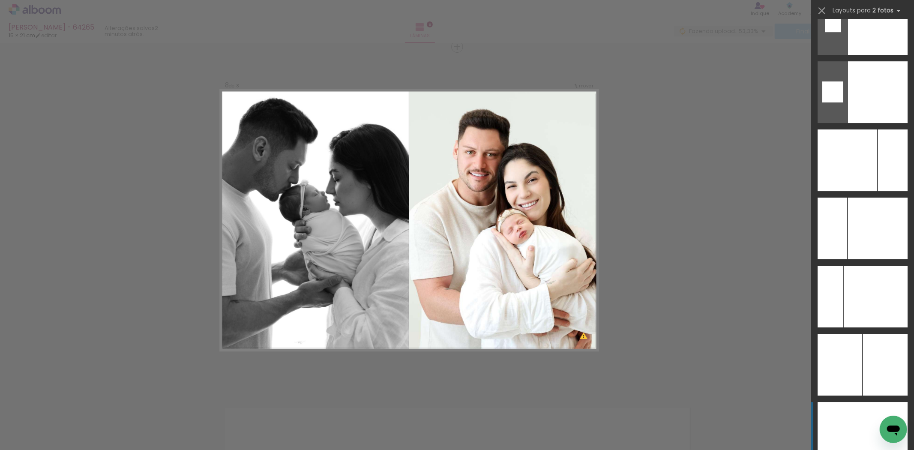
click at [857, 408] on div at bounding box center [840, 433] width 45 height 62
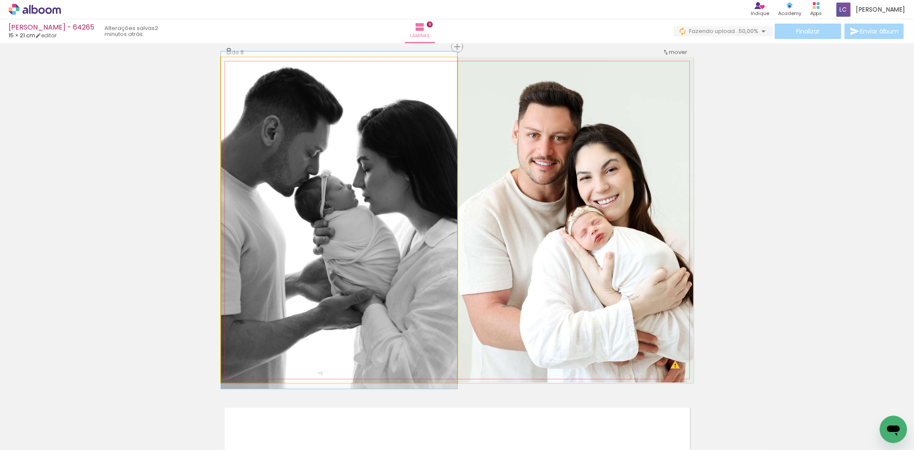
click at [309, 260] on quentale-photo at bounding box center [339, 219] width 236 height 325
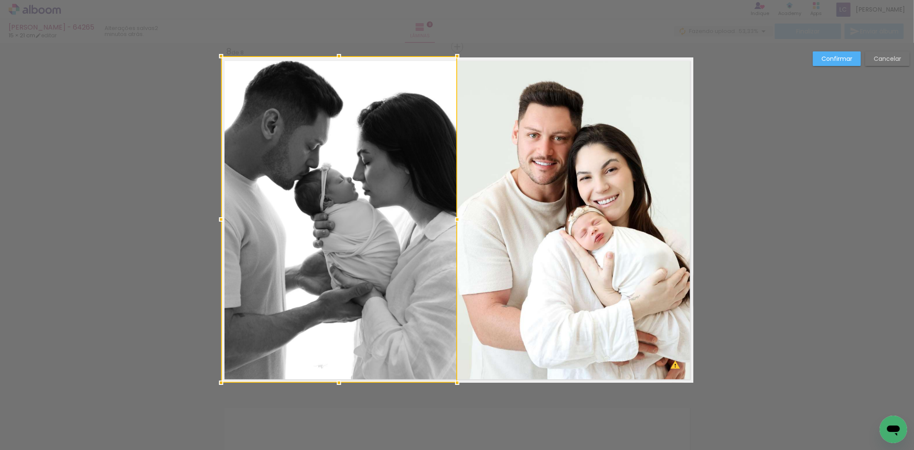
drag, startPoint x: 332, startPoint y: 56, endPoint x: 342, endPoint y: 46, distance: 13.6
click at [342, 48] on div at bounding box center [338, 56] width 17 height 17
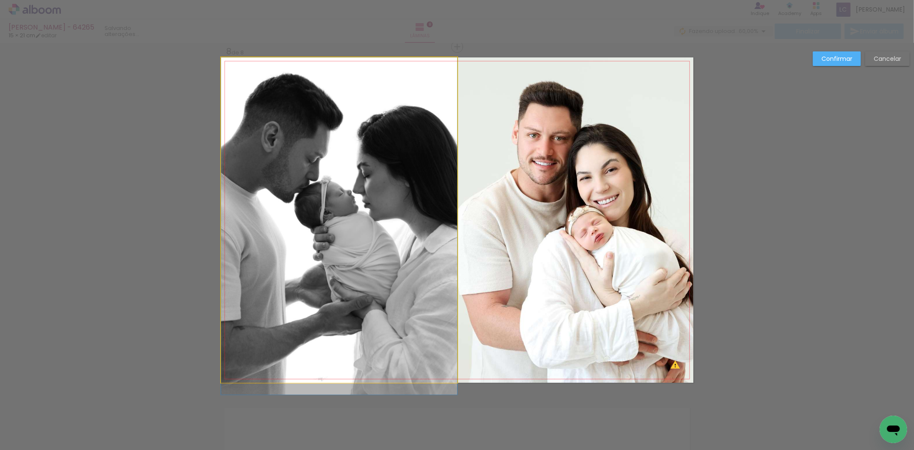
drag, startPoint x: 314, startPoint y: 133, endPoint x: 316, endPoint y: 149, distance: 16.5
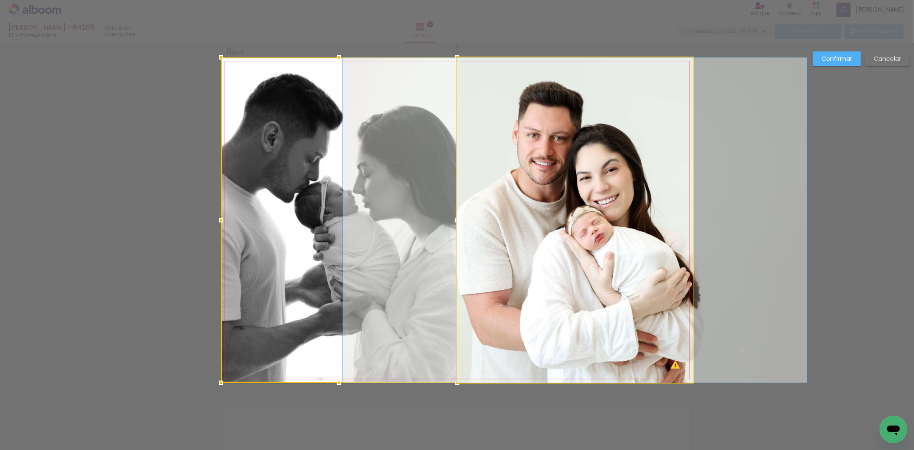
click at [635, 163] on quentale-photo at bounding box center [575, 219] width 236 height 325
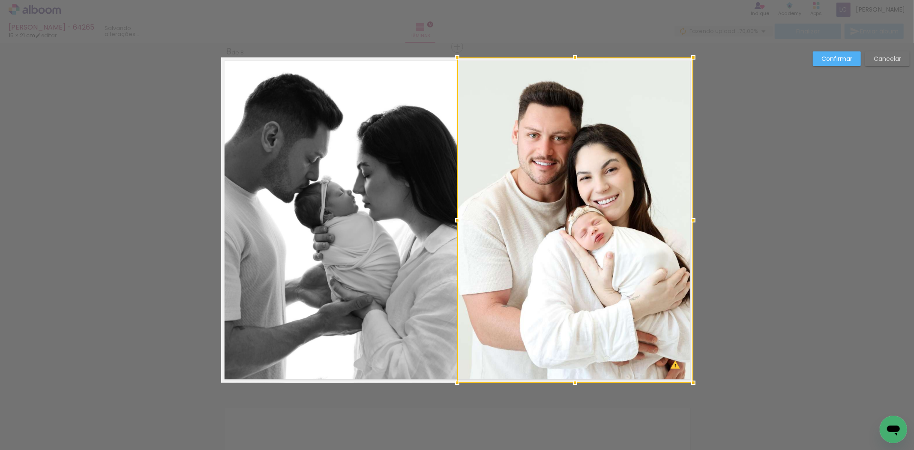
click at [819, 61] on paper-button "Confirmar" at bounding box center [837, 58] width 48 height 15
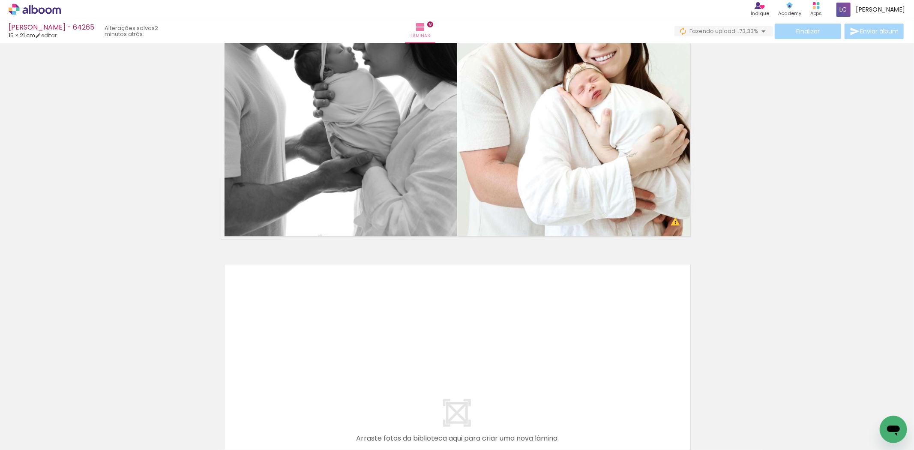
scroll to position [0, 287]
drag, startPoint x: 568, startPoint y: 421, endPoint x: 599, endPoint y: 429, distance: 31.8
click at [556, 375] on quentale-workspace at bounding box center [457, 225] width 914 height 450
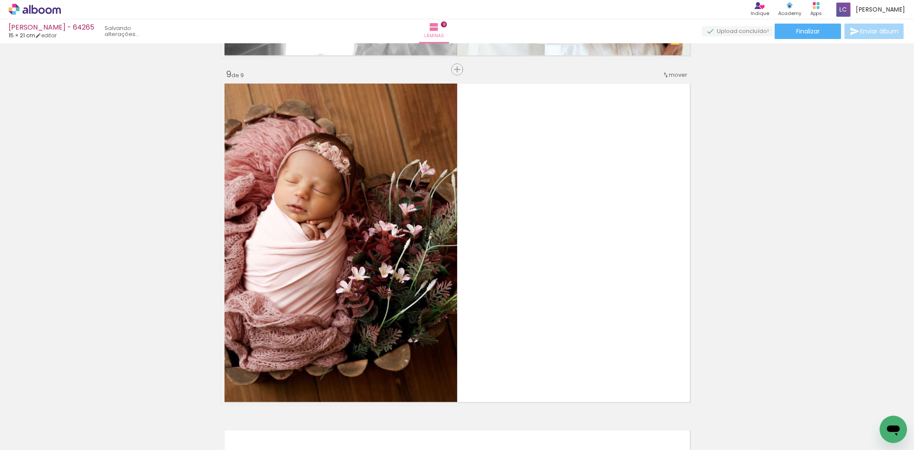
scroll to position [2785, 0]
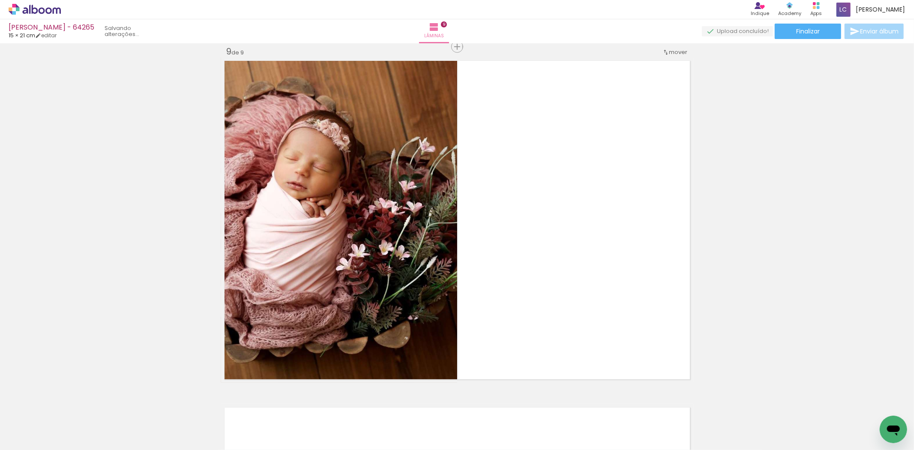
drag, startPoint x: 618, startPoint y: 421, endPoint x: 472, endPoint y: 289, distance: 197.0
click at [553, 316] on quentale-workspace at bounding box center [457, 225] width 914 height 450
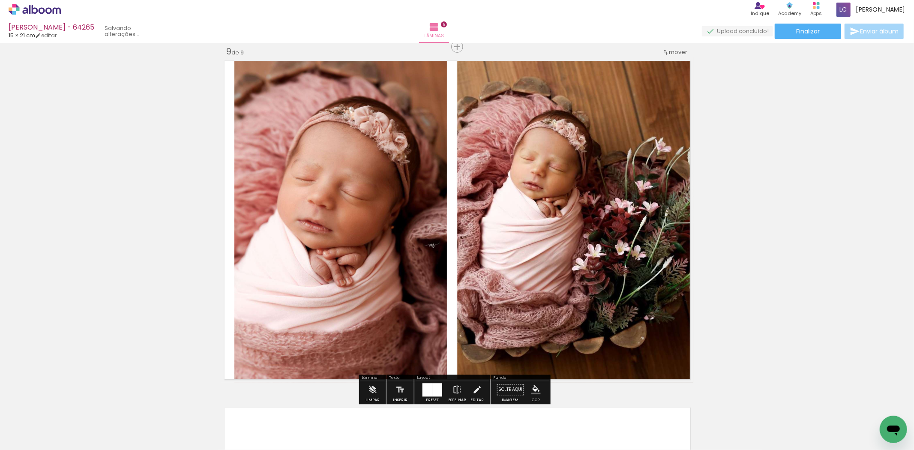
click at [423, 388] on div at bounding box center [428, 389] width 10 height 13
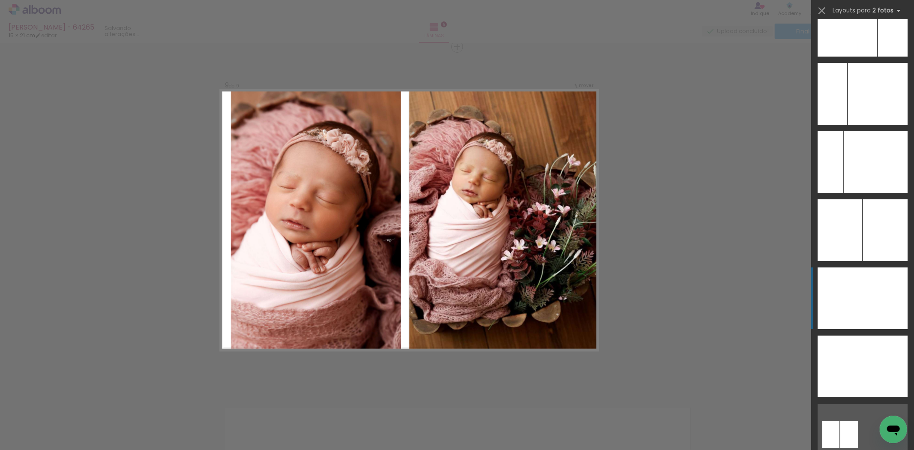
scroll to position [2500, 0]
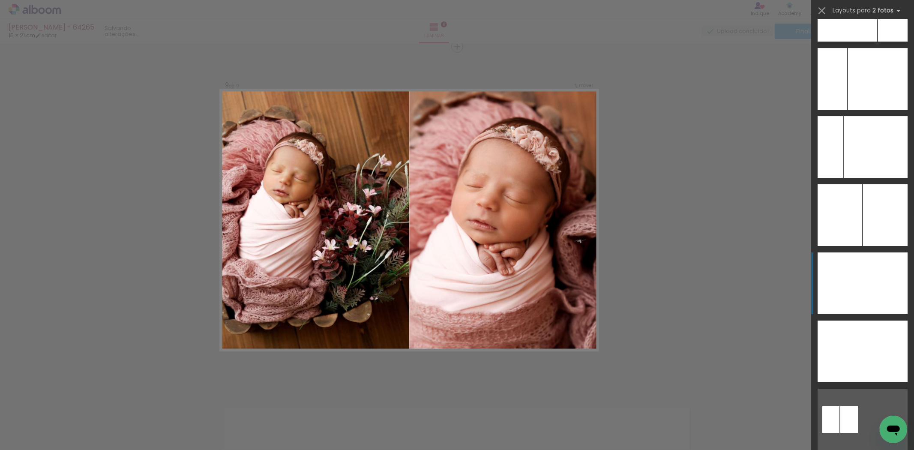
click at [869, 274] on div at bounding box center [885, 283] width 45 height 62
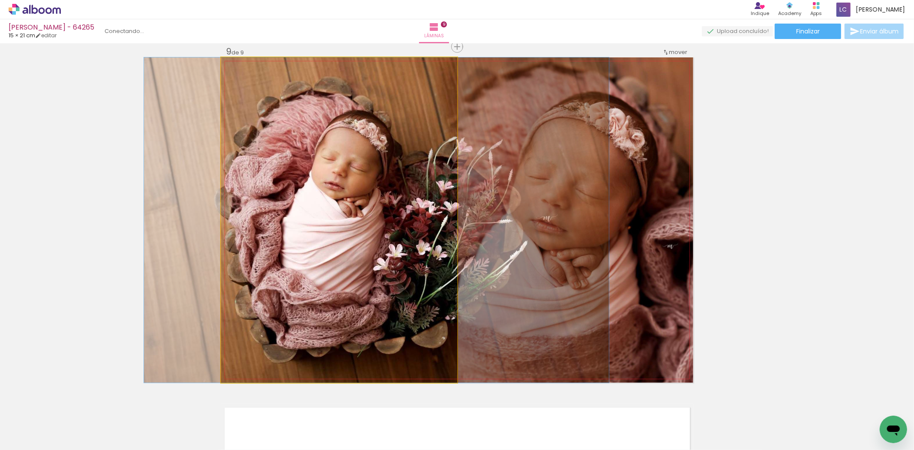
drag, startPoint x: 303, startPoint y: 244, endPoint x: 341, endPoint y: 246, distance: 37.3
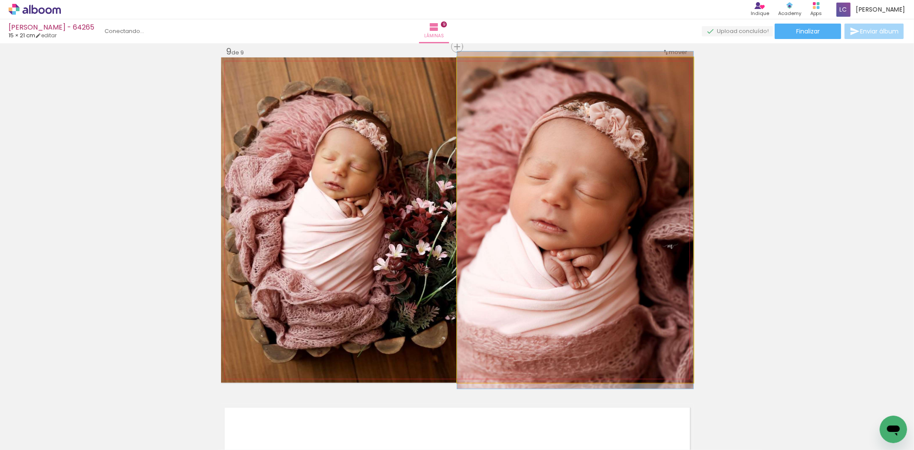
drag, startPoint x: 536, startPoint y: 244, endPoint x: 545, endPoint y: 244, distance: 9.0
drag, startPoint x: 545, startPoint y: 244, endPoint x: 555, endPoint y: 220, distance: 25.8
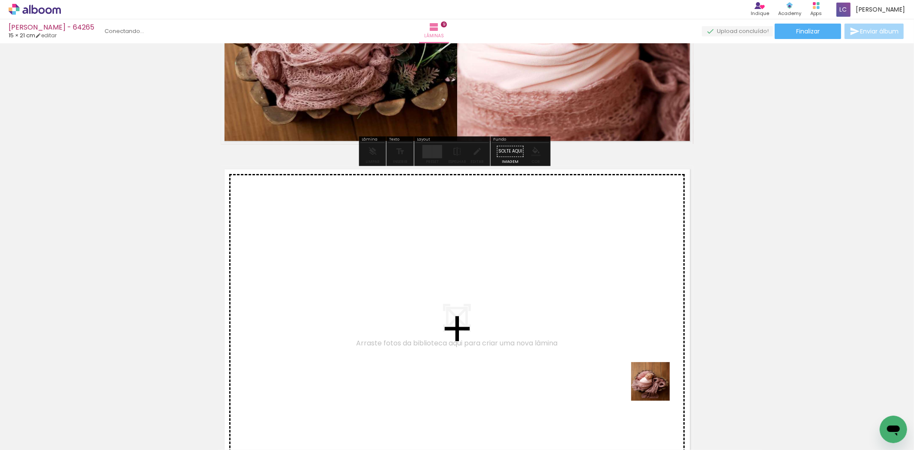
drag, startPoint x: 665, startPoint y: 411, endPoint x: 607, endPoint y: 291, distance: 132.5
click at [607, 291] on quentale-workspace at bounding box center [457, 225] width 914 height 450
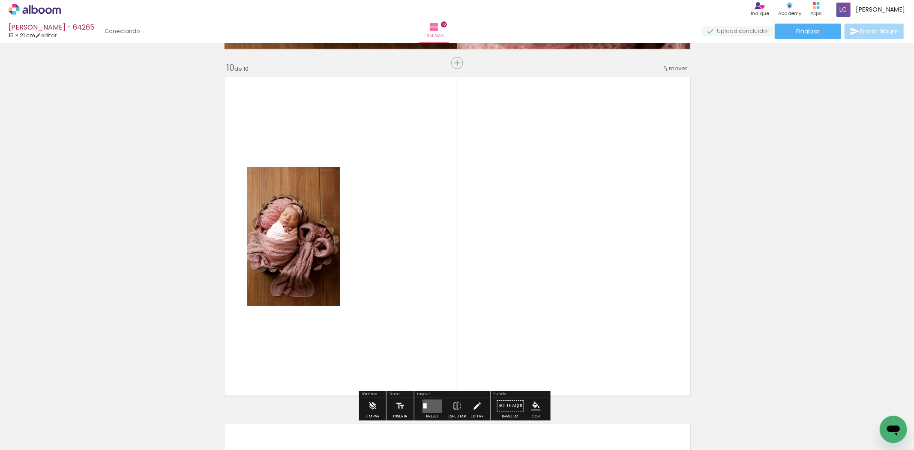
scroll to position [3132, 0]
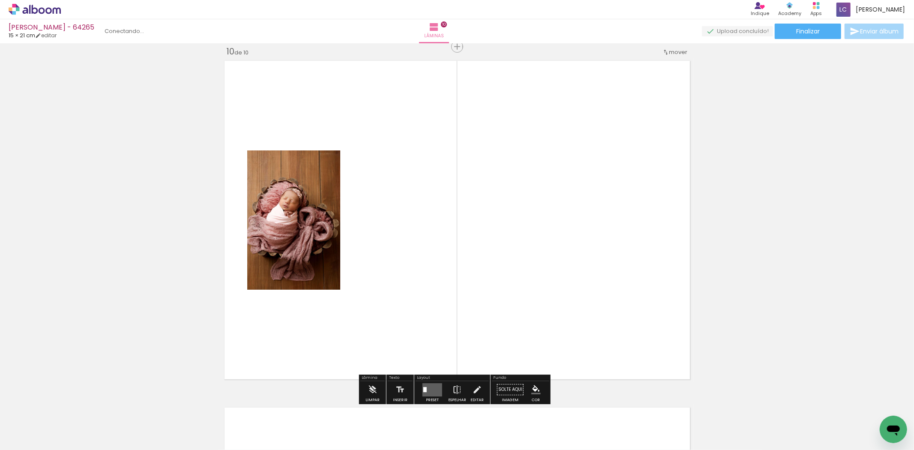
click at [643, 357] on quentale-workspace at bounding box center [457, 225] width 914 height 450
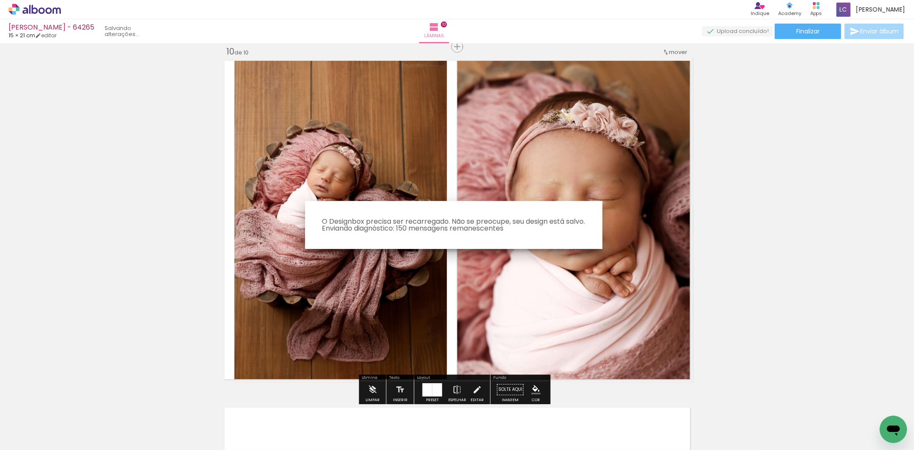
click at [427, 390] on iron-overlay-backdrop at bounding box center [457, 225] width 914 height 450
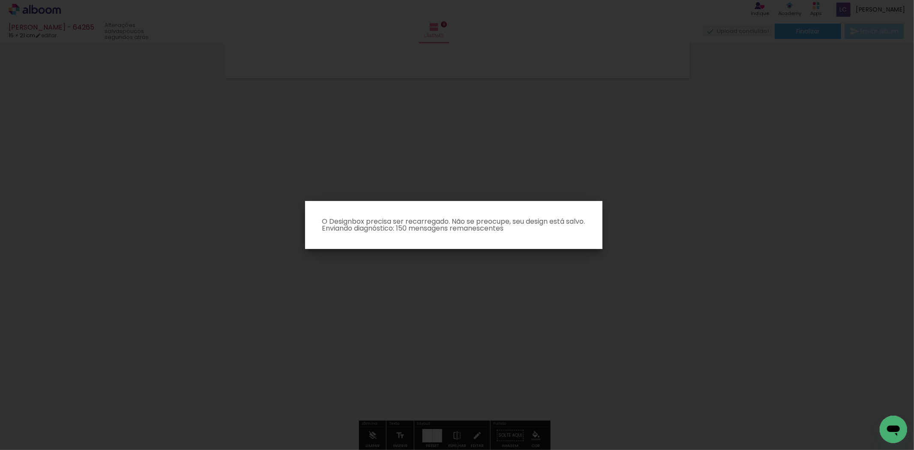
scroll to position [3063, 0]
click at [406, 230] on p "O Designbox precisa ser recarregado. Não se preocupe, seu design está salvo. En…" at bounding box center [454, 225] width 284 height 14
click at [552, 192] on iron-overlay-backdrop at bounding box center [457, 225] width 914 height 450
drag, startPoint x: 727, startPoint y: 172, endPoint x: 704, endPoint y: 174, distance: 22.8
click at [706, 174] on iron-overlay-backdrop at bounding box center [457, 225] width 914 height 450
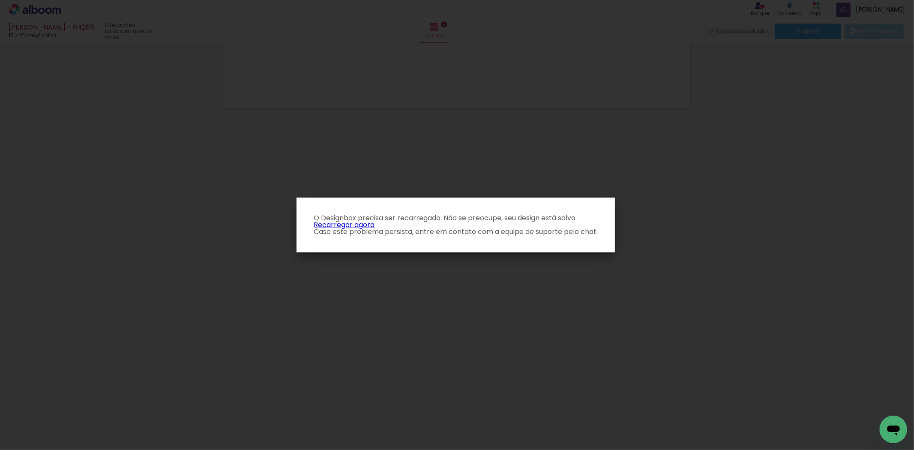
click at [375, 226] on p "O Designbox precisa ser recarregado. Não se preocupe, seu design está salvo. Re…" at bounding box center [455, 225] width 305 height 21
click at [362, 230] on p "O Designbox precisa ser recarregado. Não se preocupe, seu design está salvo. Re…" at bounding box center [455, 225] width 305 height 21
click at [361, 226] on link "Recarregar agora" at bounding box center [344, 225] width 61 height 10
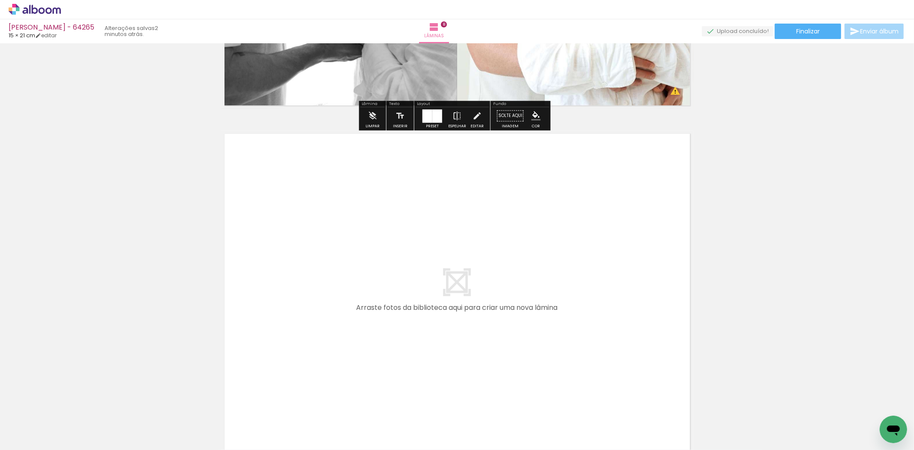
scroll to position [2801, 0]
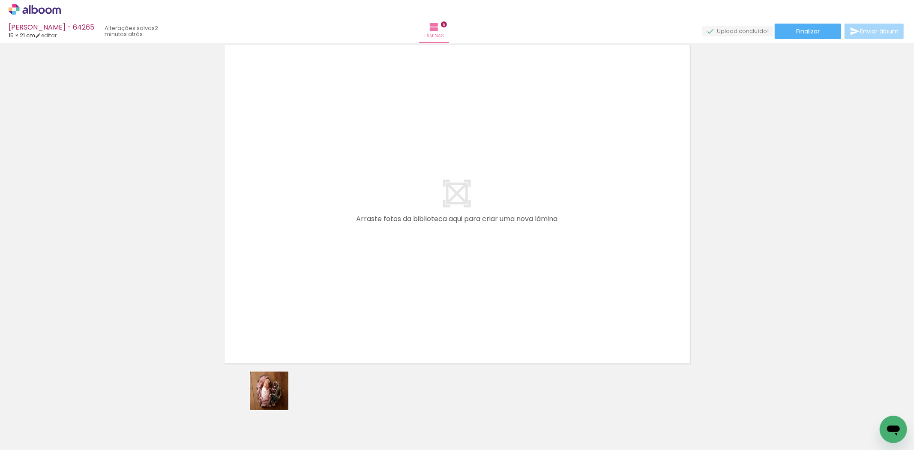
drag, startPoint x: 276, startPoint y: 397, endPoint x: 329, endPoint y: 412, distance: 55.1
click at [299, 325] on quentale-workspace at bounding box center [457, 225] width 914 height 450
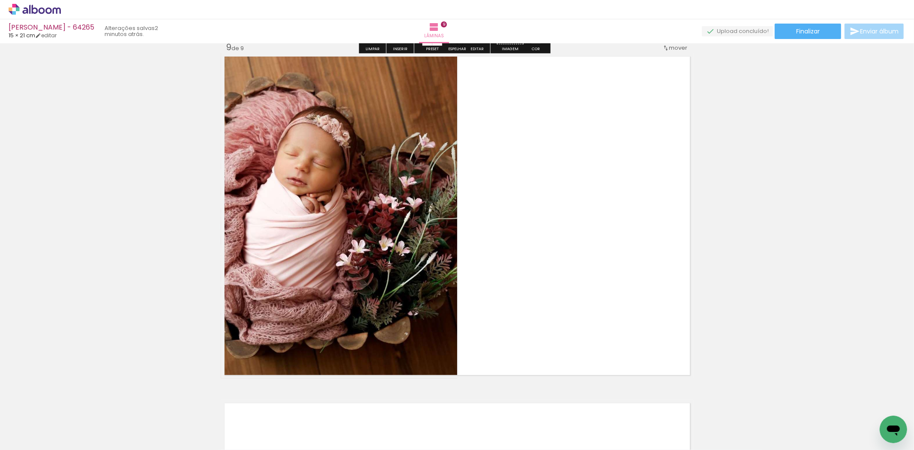
scroll to position [2785, 0]
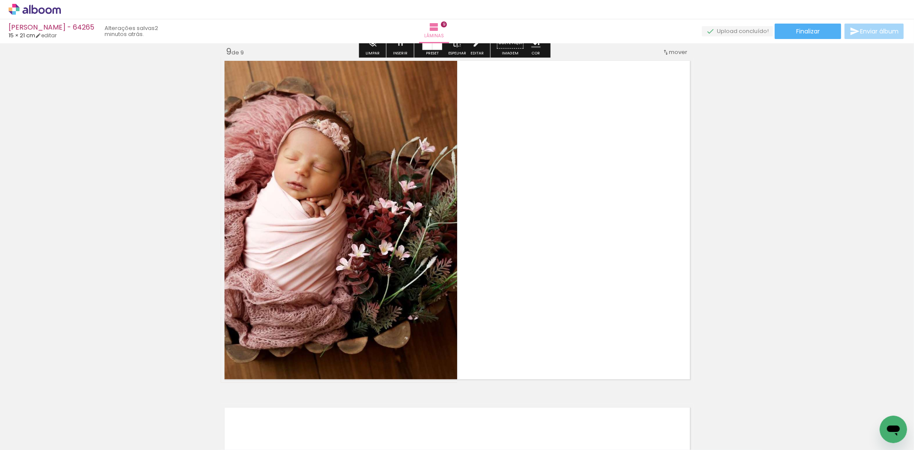
drag, startPoint x: 328, startPoint y: 418, endPoint x: 426, endPoint y: 364, distance: 111.5
click at [383, 301] on quentale-workspace at bounding box center [457, 225] width 914 height 450
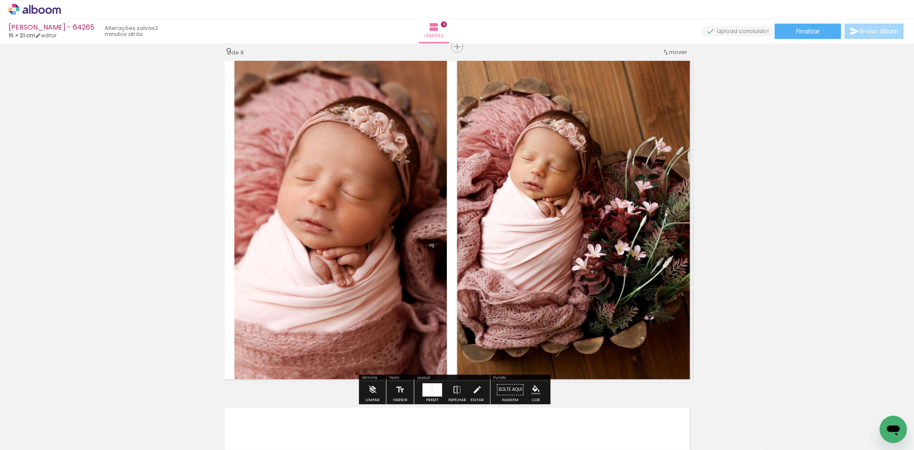
click at [433, 391] on div at bounding box center [438, 389] width 10 height 13
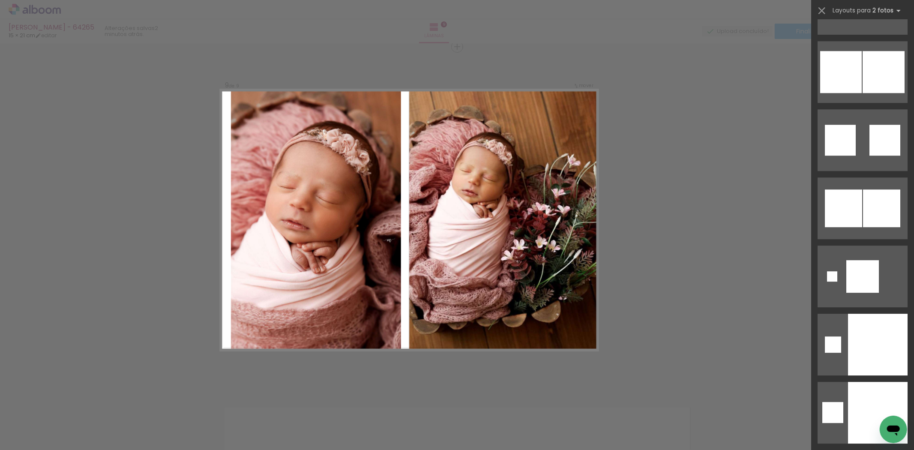
scroll to position [2641, 0]
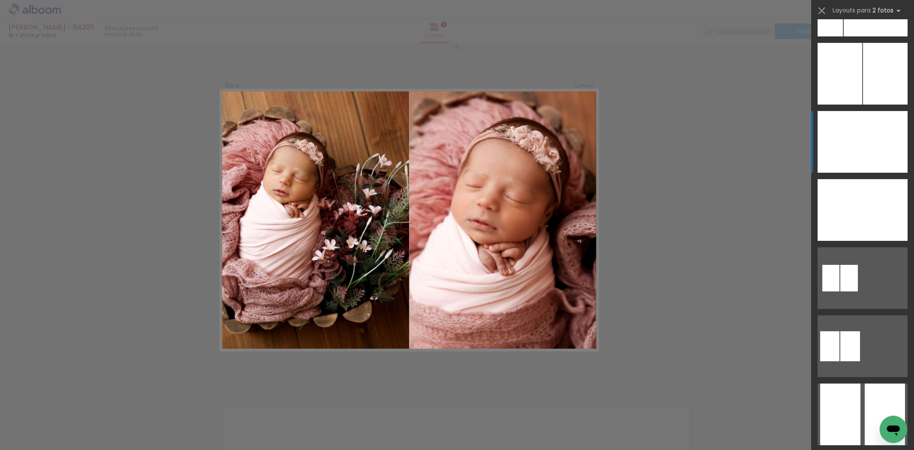
click at [846, 160] on div at bounding box center [840, 142] width 45 height 62
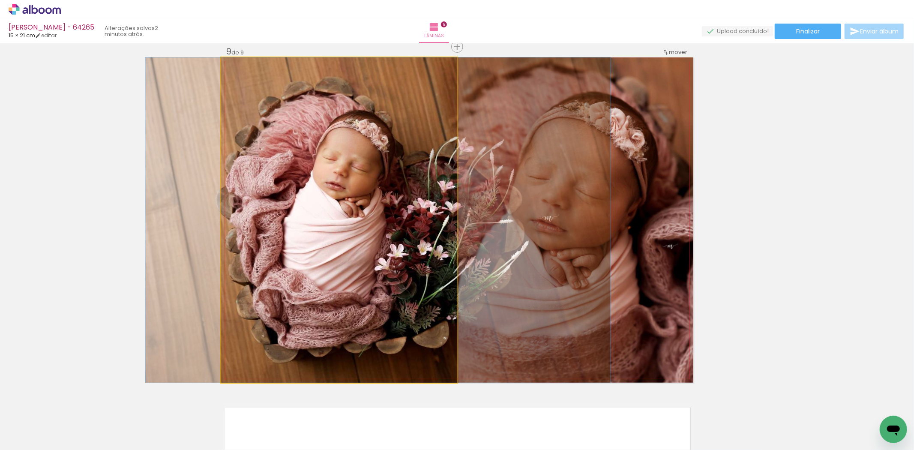
drag, startPoint x: 294, startPoint y: 271, endPoint x: 333, endPoint y: 274, distance: 38.7
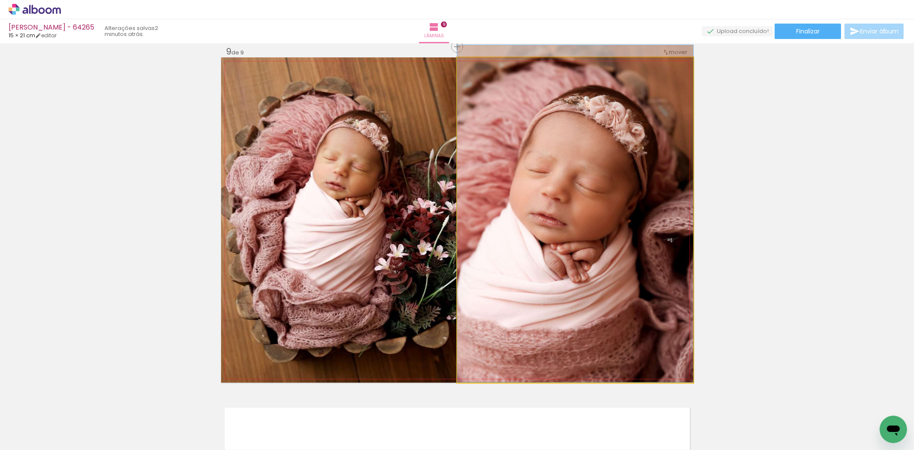
drag, startPoint x: 647, startPoint y: 234, endPoint x: 655, endPoint y: 219, distance: 16.9
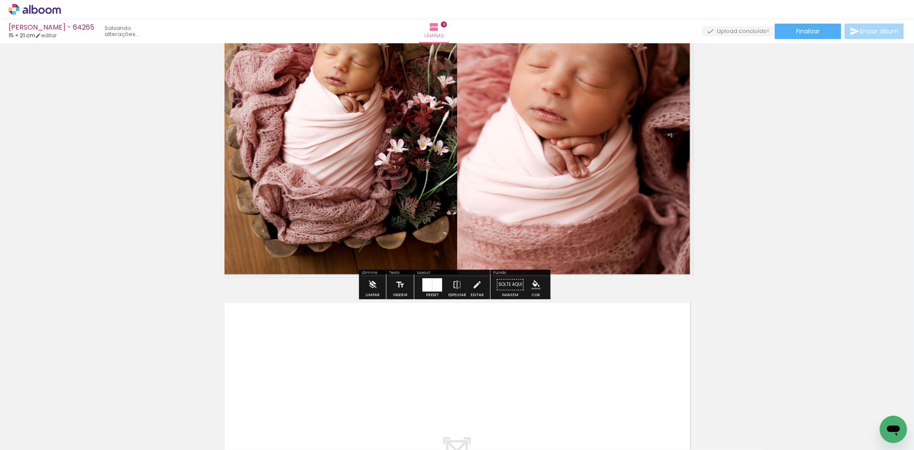
scroll to position [3023, 0]
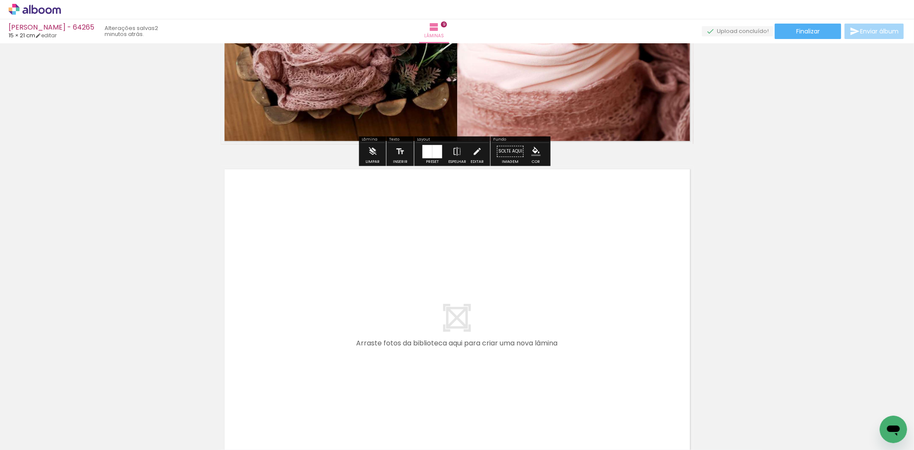
drag, startPoint x: 363, startPoint y: 417, endPoint x: 408, endPoint y: 404, distance: 47.1
click at [384, 360] on quentale-workspace at bounding box center [457, 225] width 914 height 450
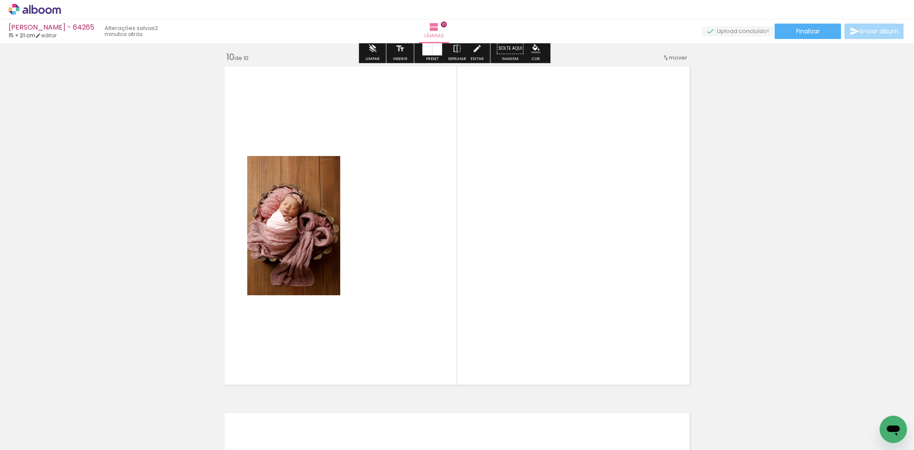
scroll to position [3132, 0]
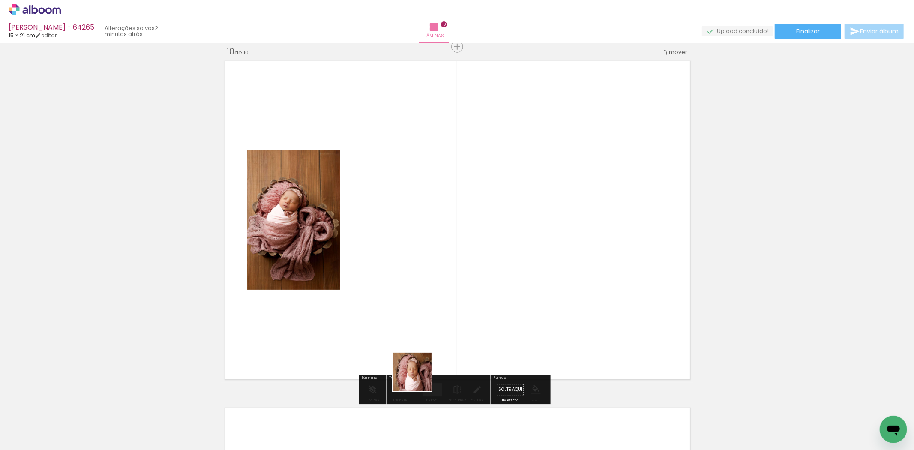
drag, startPoint x: 413, startPoint y: 415, endPoint x: 429, endPoint y: 381, distance: 37.2
click at [421, 366] on quentale-workspace at bounding box center [457, 225] width 914 height 450
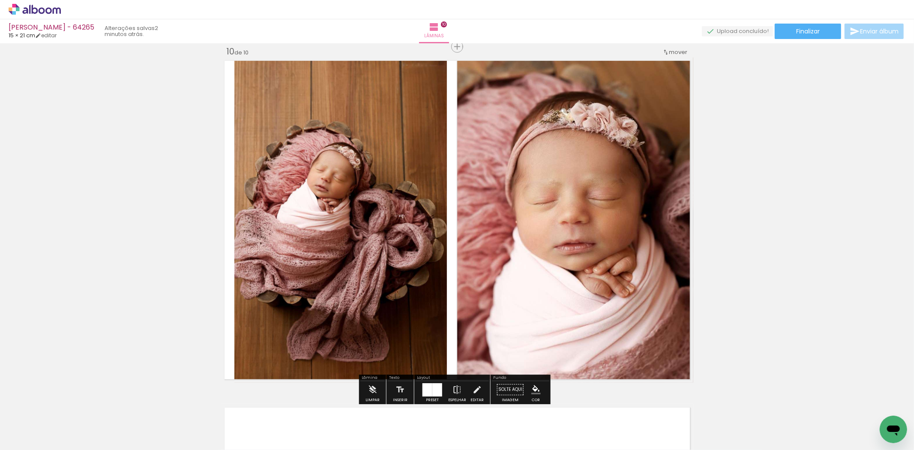
click at [438, 396] on div at bounding box center [438, 389] width 10 height 13
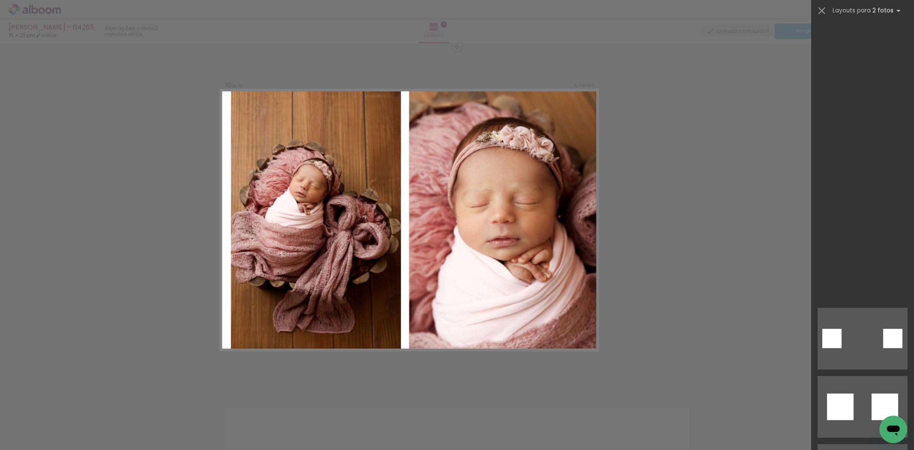
scroll to position [2358, 0]
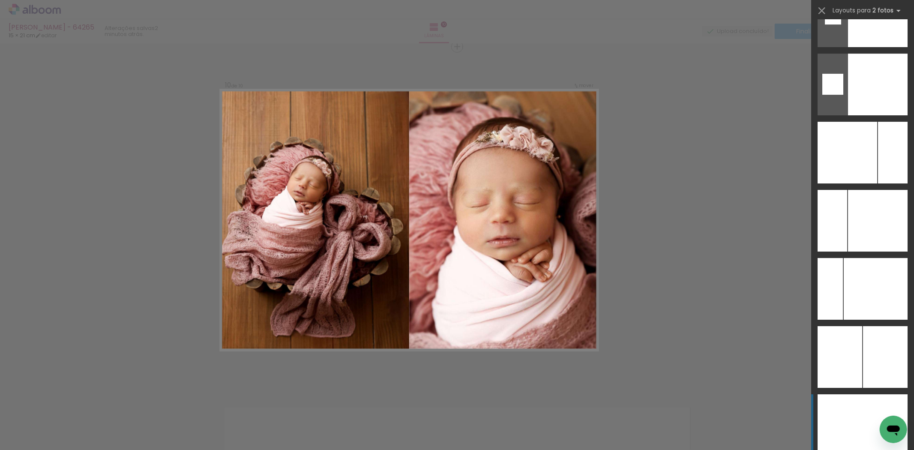
click at [846, 416] on div at bounding box center [840, 425] width 45 height 62
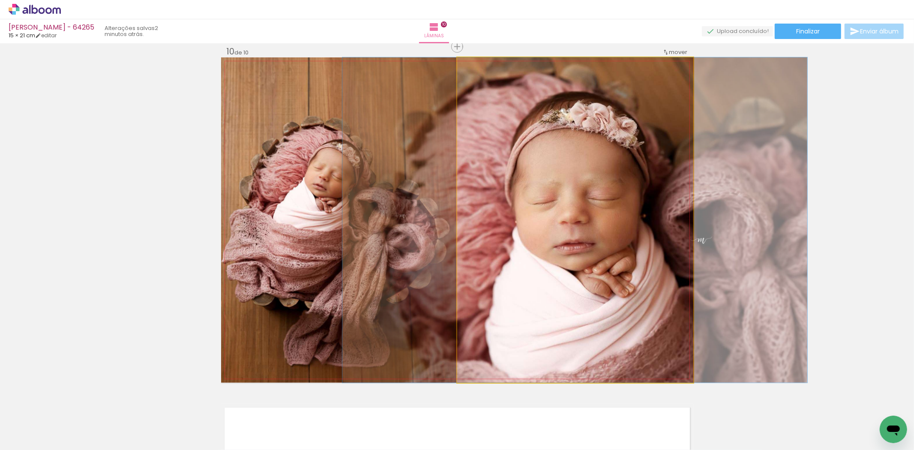
drag, startPoint x: 642, startPoint y: 324, endPoint x: 641, endPoint y: 299, distance: 24.9
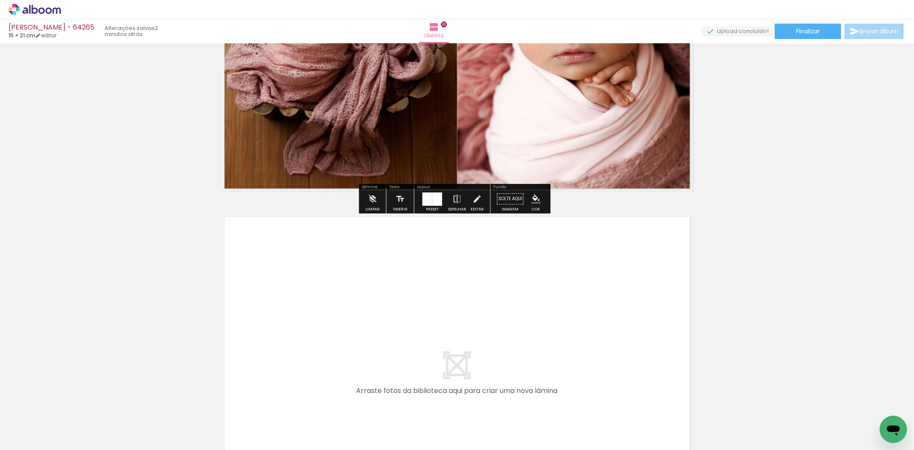
drag, startPoint x: 466, startPoint y: 419, endPoint x: 508, endPoint y: 416, distance: 43.0
click at [477, 383] on quentale-workspace at bounding box center [457, 225] width 914 height 450
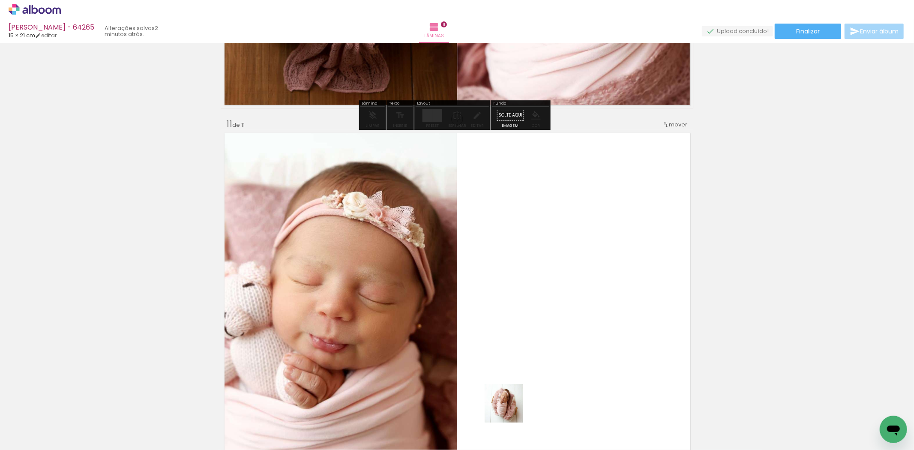
drag, startPoint x: 511, startPoint y: 410, endPoint x: 511, endPoint y: 322, distance: 87.4
click at [511, 322] on quentale-workspace at bounding box center [457, 225] width 914 height 450
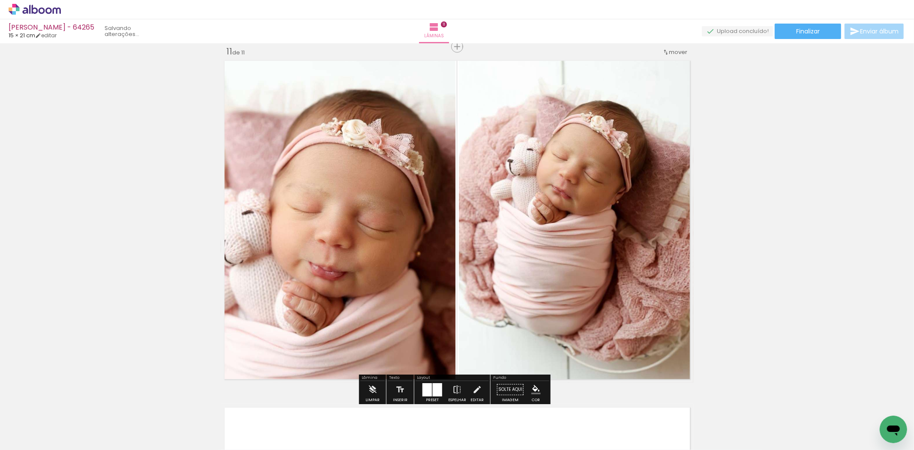
scroll to position [3478, 0]
click at [436, 387] on div at bounding box center [437, 389] width 9 height 13
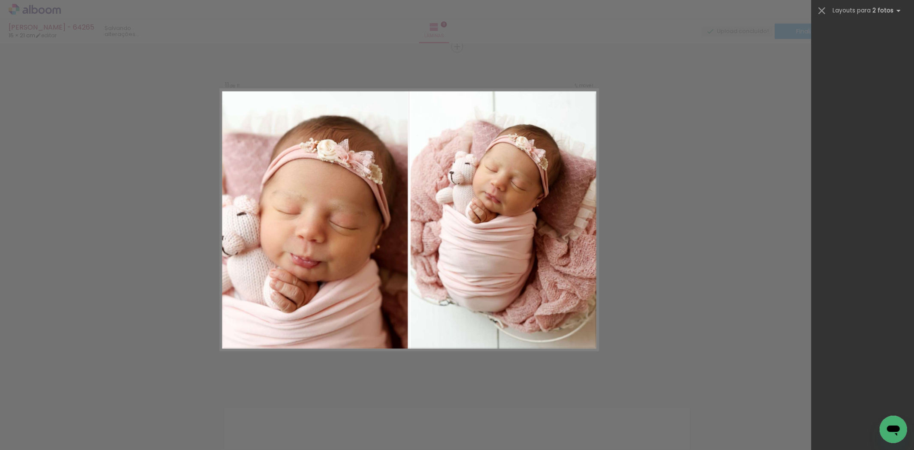
scroll to position [0, 0]
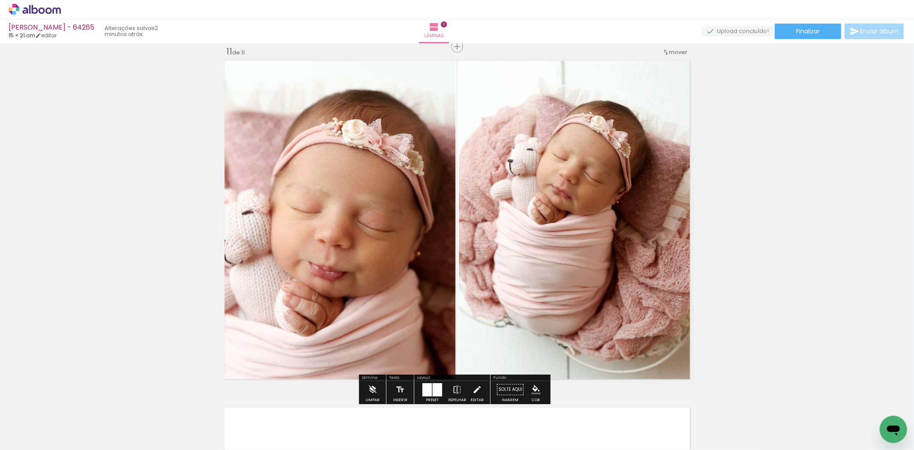
click at [433, 392] on div at bounding box center [437, 389] width 9 height 13
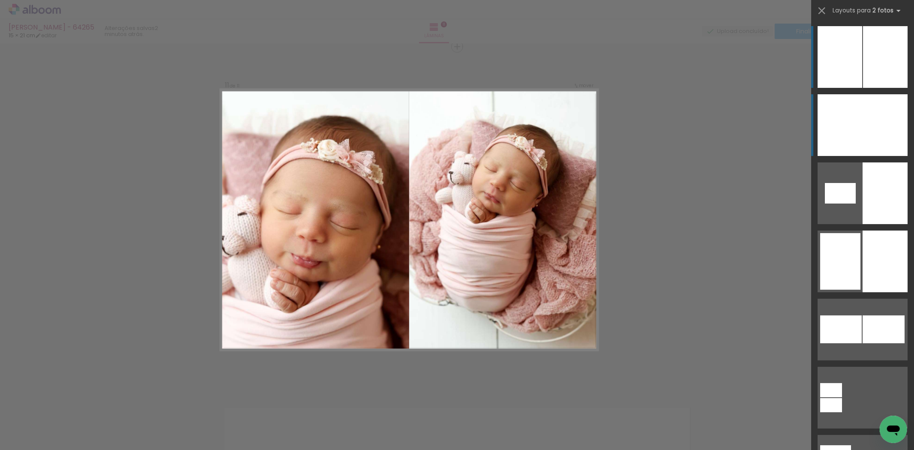
click at [858, 113] on div at bounding box center [840, 125] width 45 height 62
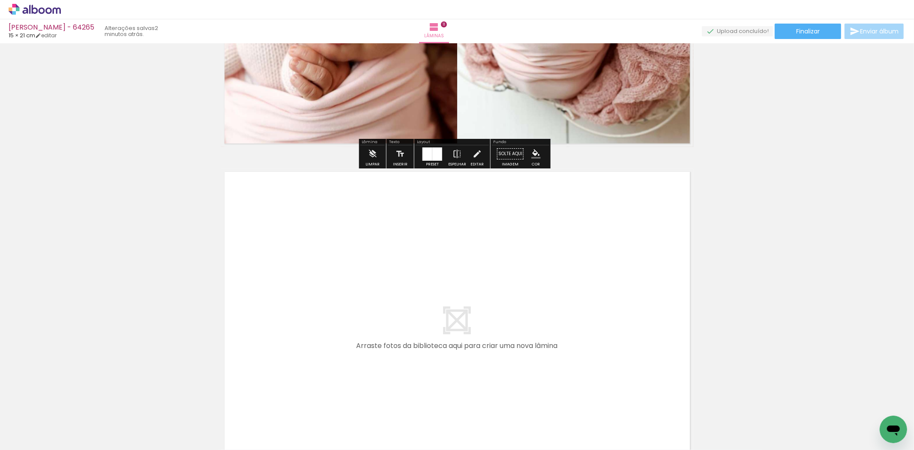
scroll to position [3717, 0]
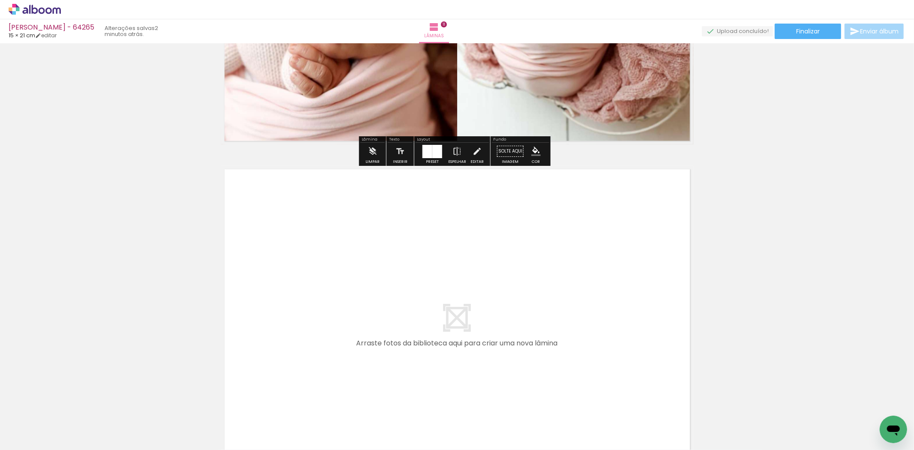
drag, startPoint x: 559, startPoint y: 417, endPoint x: 577, endPoint y: 410, distance: 19.4
click at [558, 380] on quentale-workspace at bounding box center [457, 225] width 914 height 450
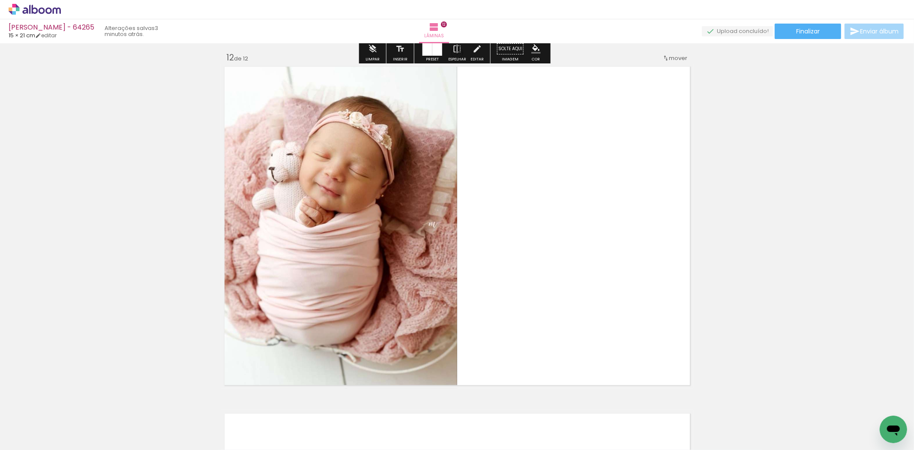
scroll to position [3825, 0]
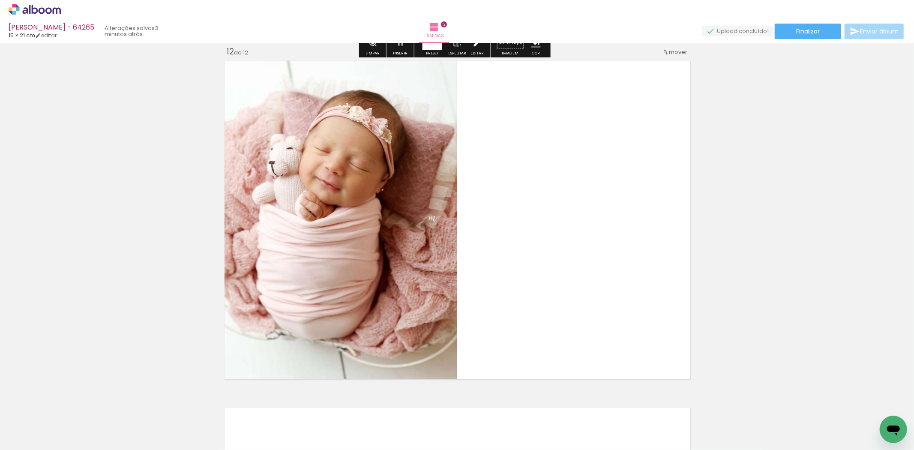
drag, startPoint x: 594, startPoint y: 418, endPoint x: 522, endPoint y: 346, distance: 101.8
click at [580, 326] on quentale-workspace at bounding box center [457, 225] width 914 height 450
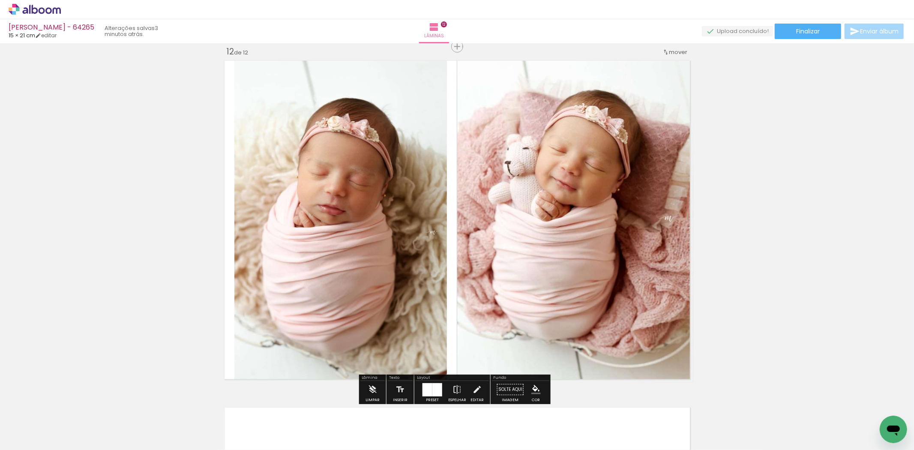
click at [439, 390] on div at bounding box center [438, 389] width 10 height 13
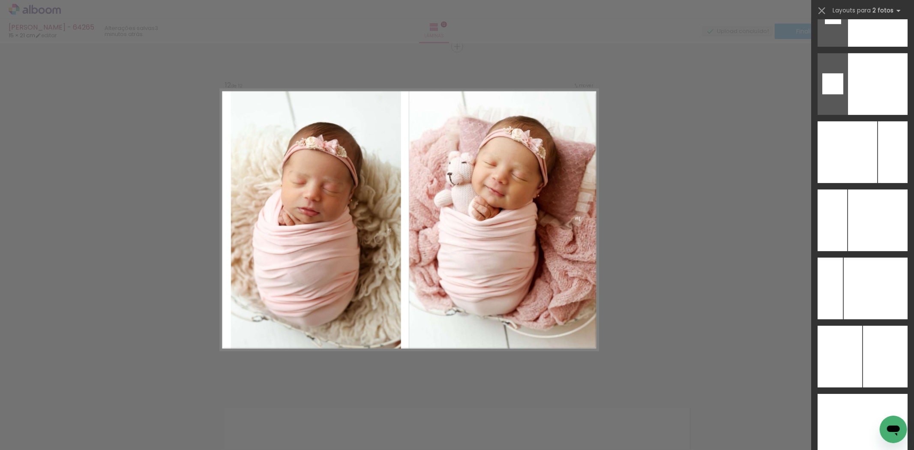
scroll to position [2388, 0]
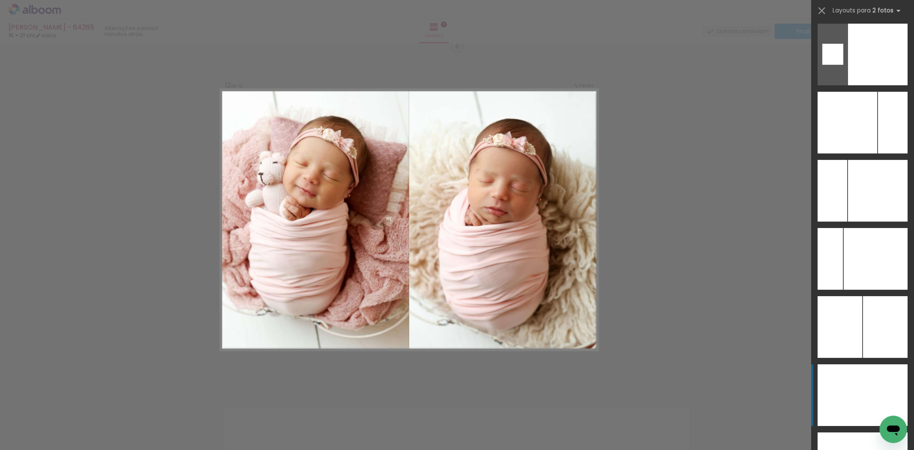
click at [831, 414] on div at bounding box center [840, 395] width 45 height 62
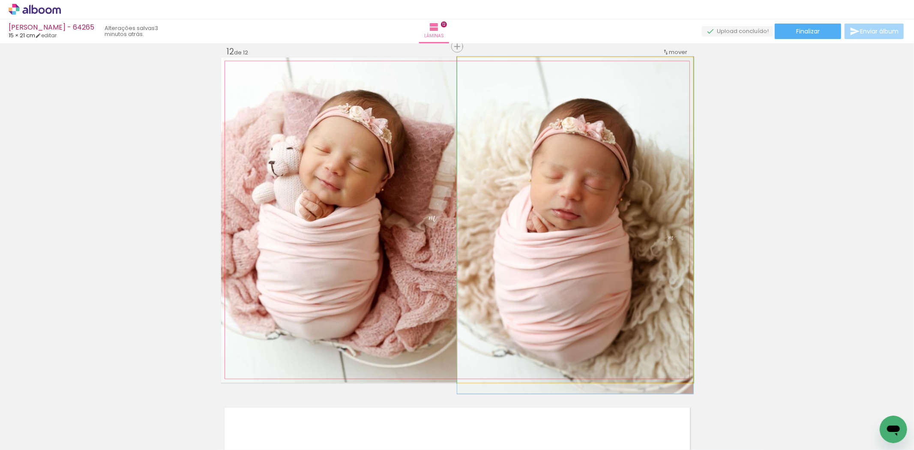
drag, startPoint x: 542, startPoint y: 225, endPoint x: 559, endPoint y: 212, distance: 21.6
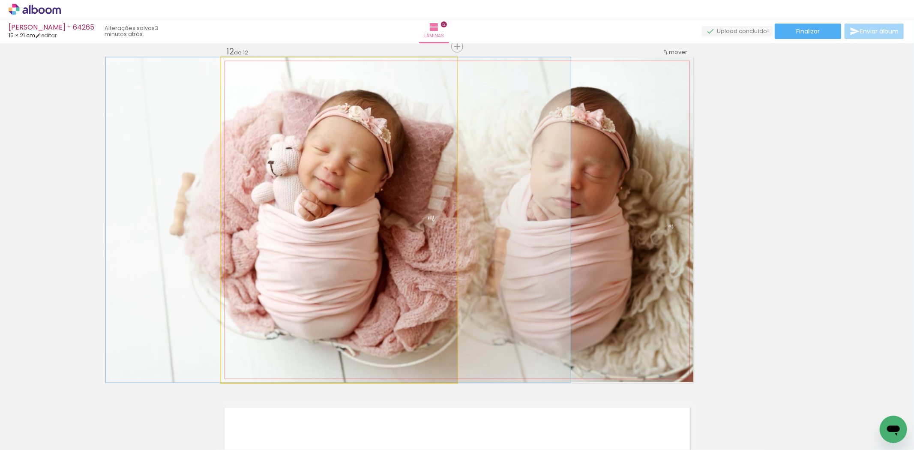
drag, startPoint x: 407, startPoint y: 247, endPoint x: 413, endPoint y: 236, distance: 12.7
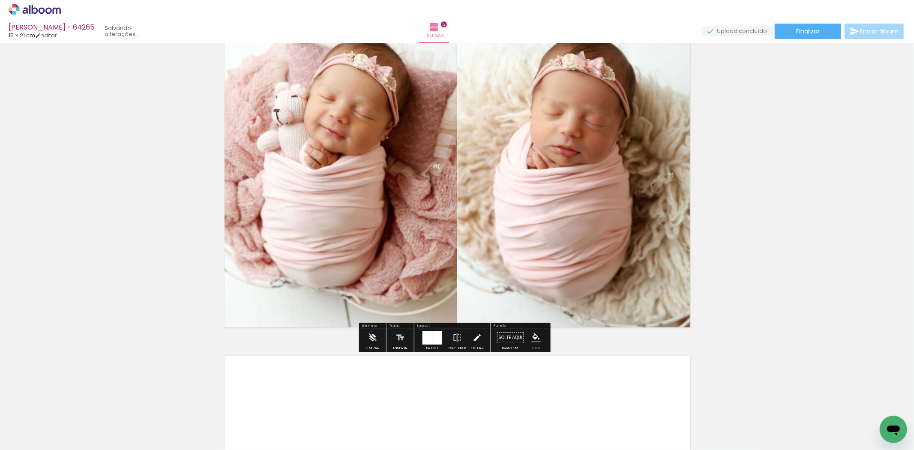
scroll to position [3968, 0]
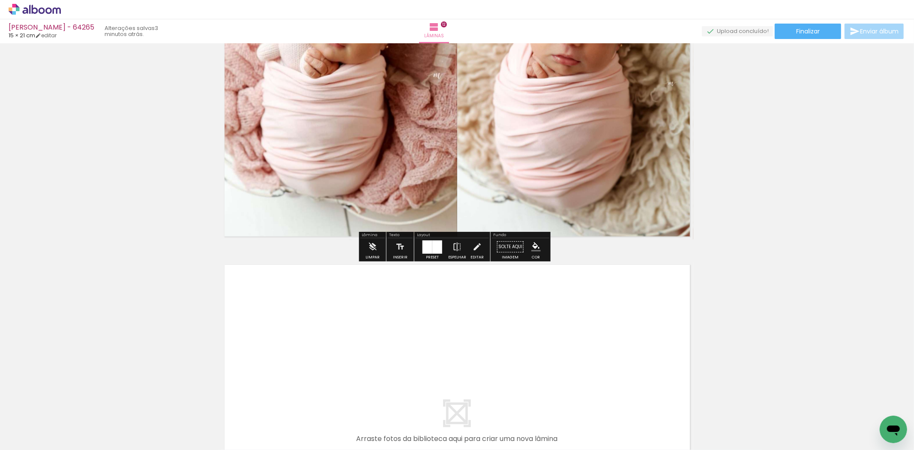
drag, startPoint x: 640, startPoint y: 416, endPoint x: 684, endPoint y: 411, distance: 43.9
click at [635, 366] on quentale-workspace at bounding box center [457, 225] width 914 height 450
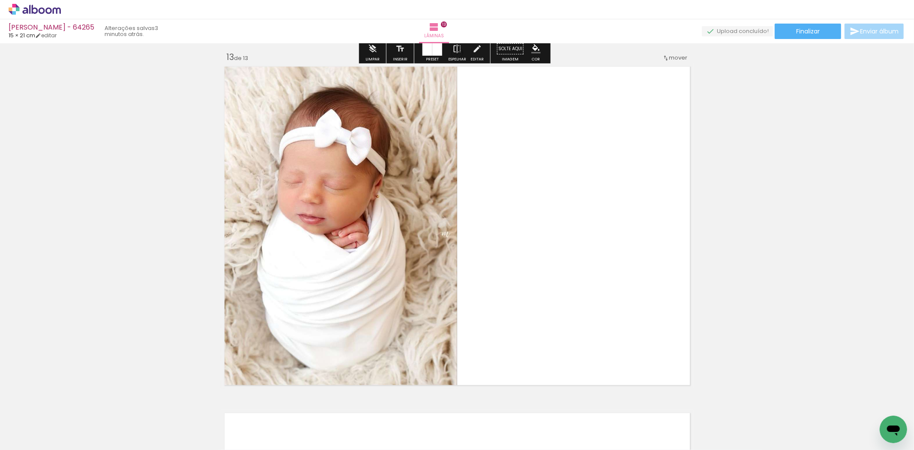
drag, startPoint x: 684, startPoint y: 411, endPoint x: 450, endPoint y: 329, distance: 248.1
click at [616, 363] on quentale-workspace at bounding box center [457, 225] width 914 height 450
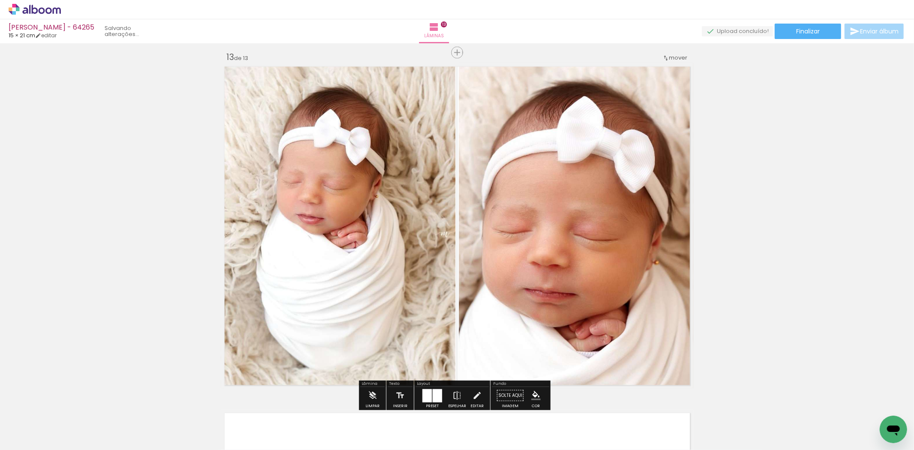
scroll to position [4172, 0]
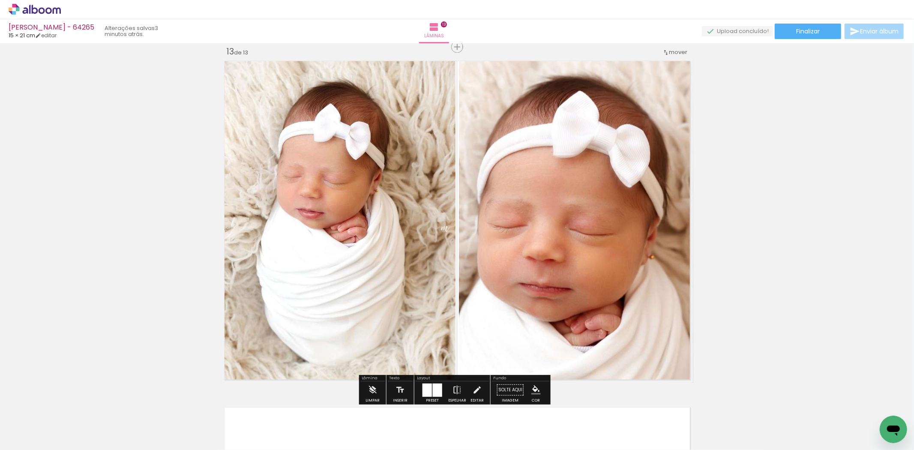
click at [421, 389] on div at bounding box center [432, 389] width 23 height 17
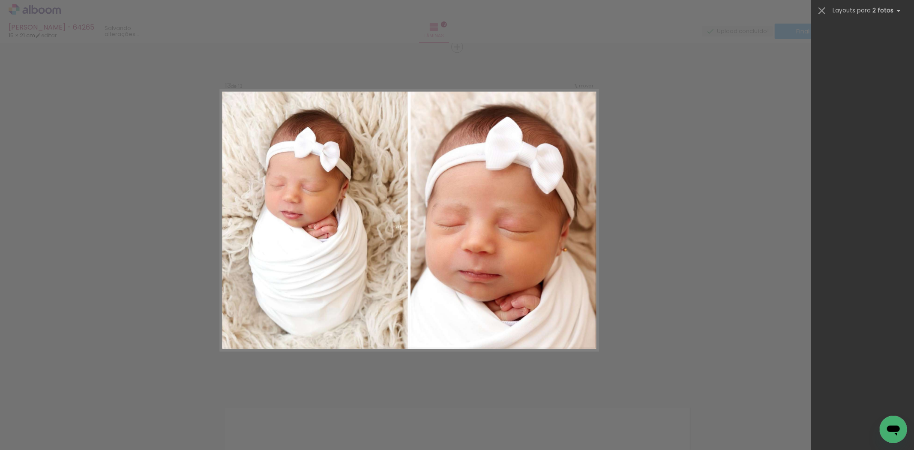
scroll to position [0, 0]
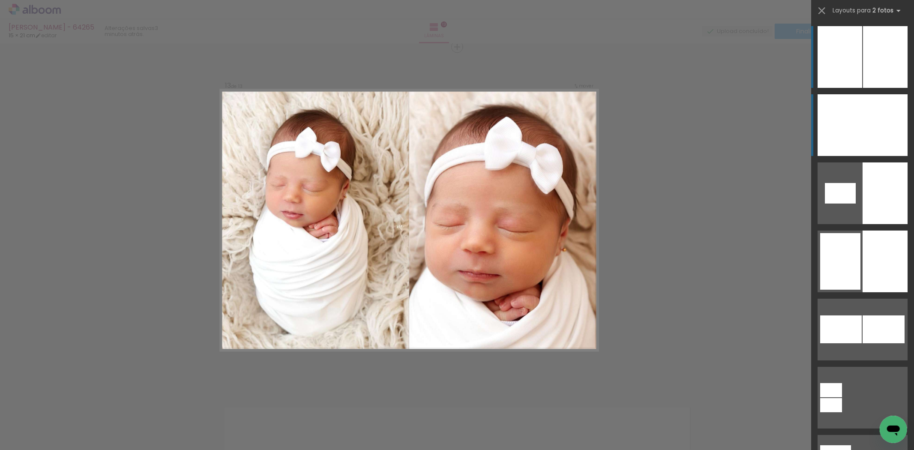
click at [871, 132] on div at bounding box center [885, 125] width 45 height 62
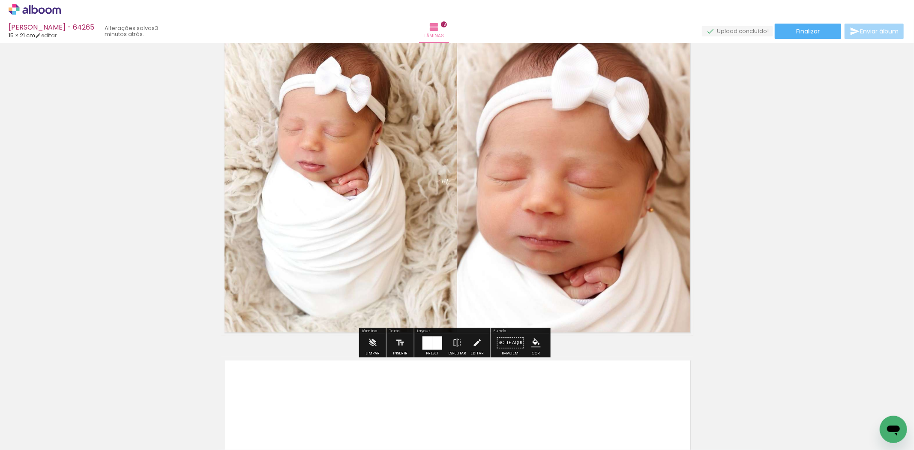
scroll to position [4362, 0]
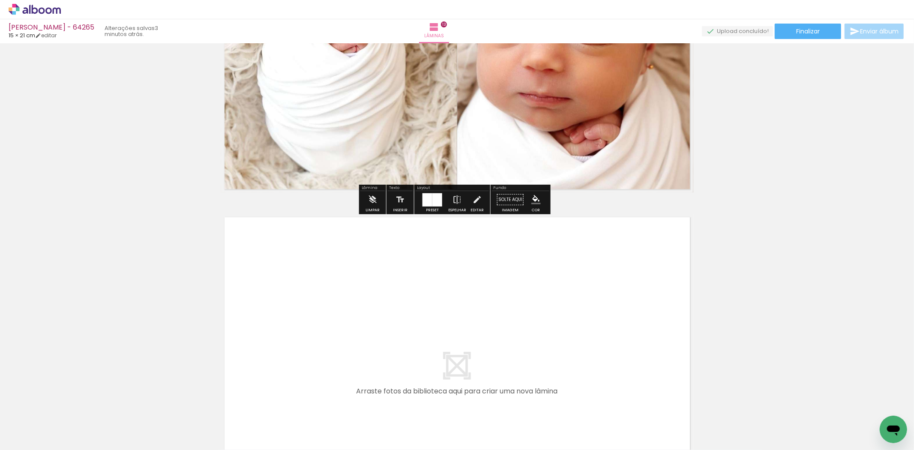
drag, startPoint x: 740, startPoint y: 406, endPoint x: 614, endPoint y: 354, distance: 135.7
click at [614, 354] on quentale-workspace at bounding box center [457, 225] width 914 height 450
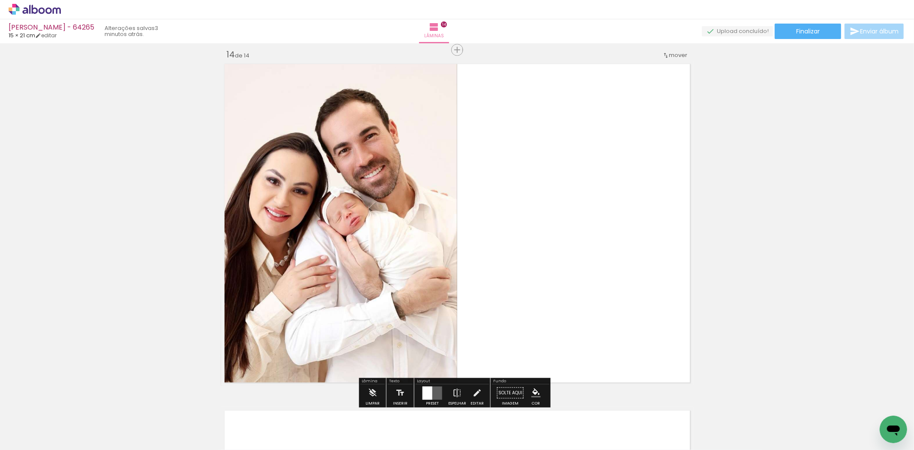
scroll to position [4519, 0]
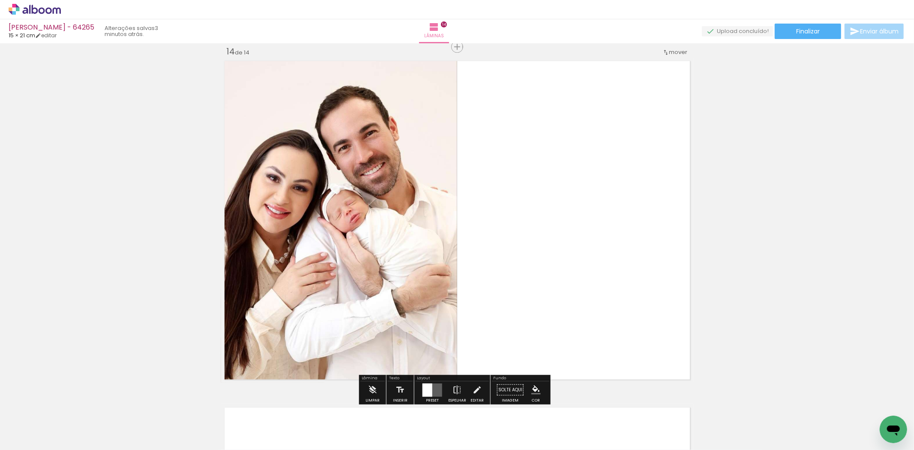
drag, startPoint x: 806, startPoint y: 433, endPoint x: 525, endPoint y: 262, distance: 329.3
click at [525, 262] on quentale-workspace at bounding box center [457, 225] width 914 height 450
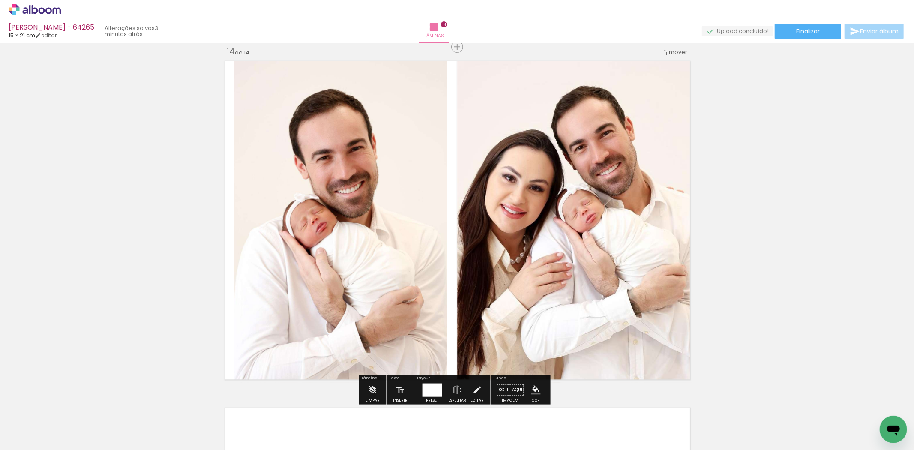
click at [419, 384] on paper-button "Preset" at bounding box center [432, 392] width 27 height 22
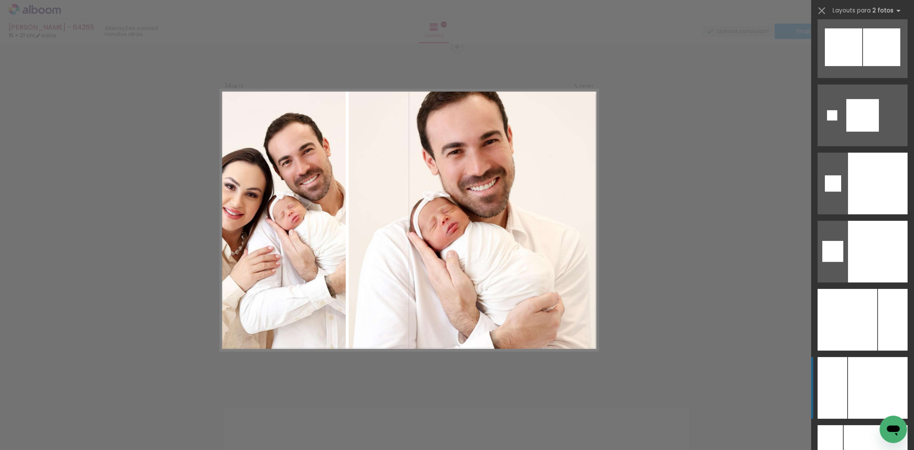
scroll to position [2381, 0]
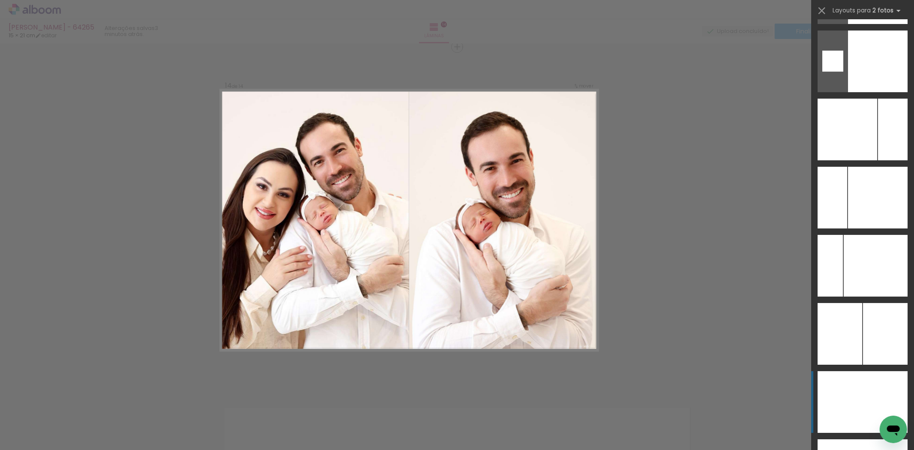
click at [863, 381] on div at bounding box center [885, 402] width 45 height 62
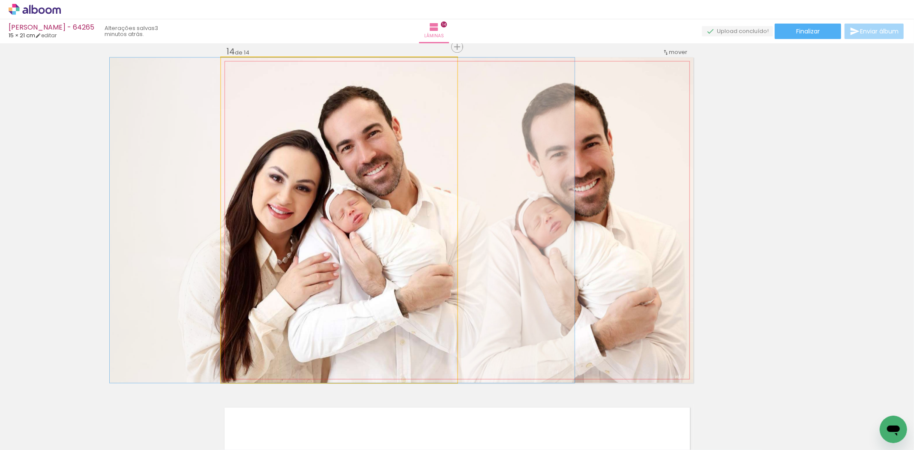
drag, startPoint x: 270, startPoint y: 289, endPoint x: 271, endPoint y: 285, distance: 4.8
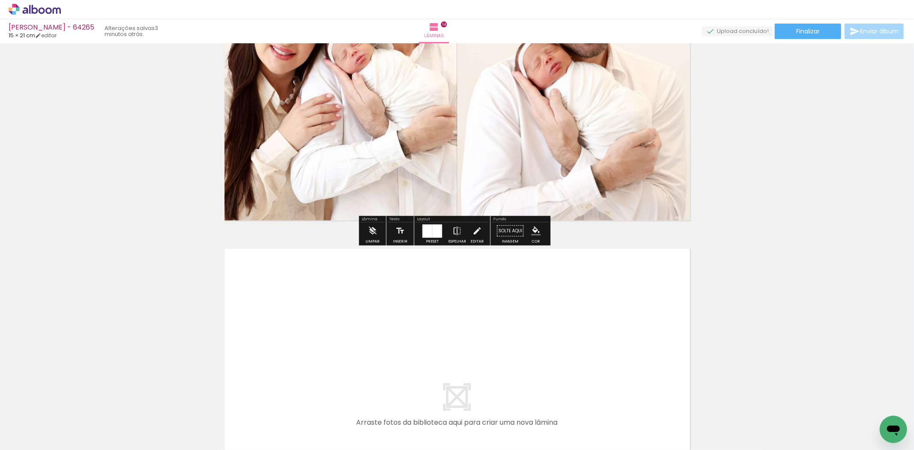
scroll to position [4709, 0]
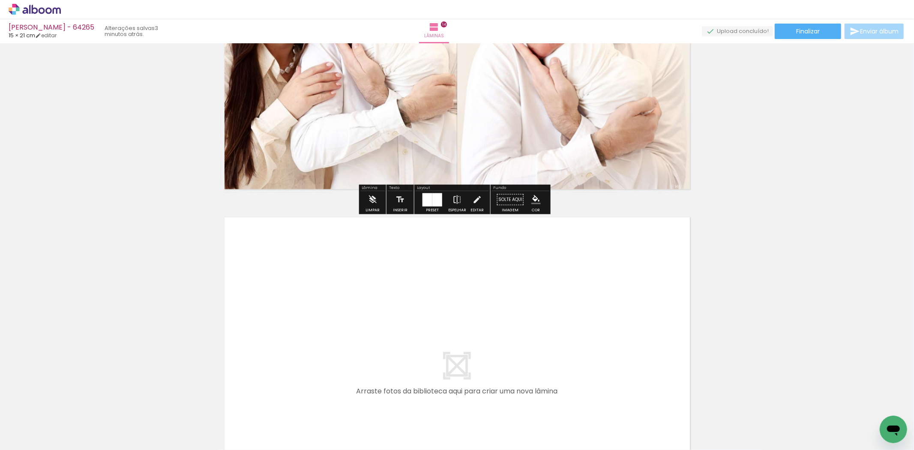
drag, startPoint x: 826, startPoint y: 413, endPoint x: 703, endPoint y: 357, distance: 135.3
click at [572, 300] on quentale-workspace at bounding box center [457, 225] width 914 height 450
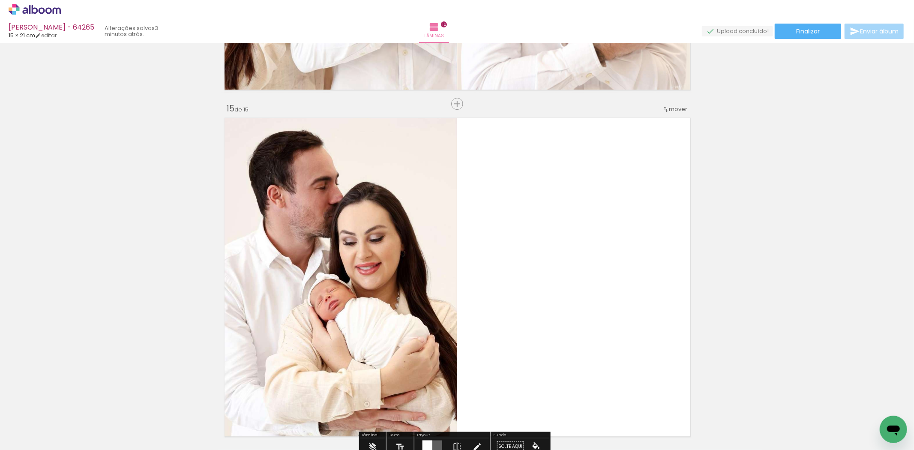
scroll to position [4866, 0]
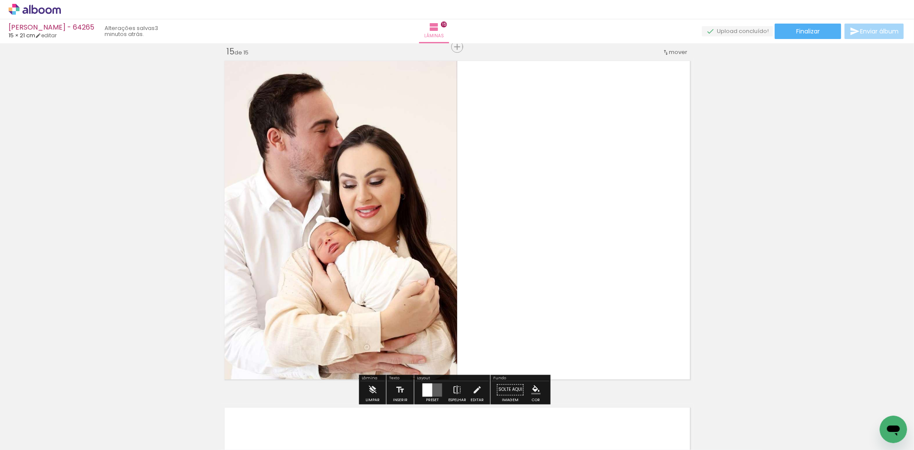
click at [552, 268] on quentale-workspace at bounding box center [457, 225] width 914 height 450
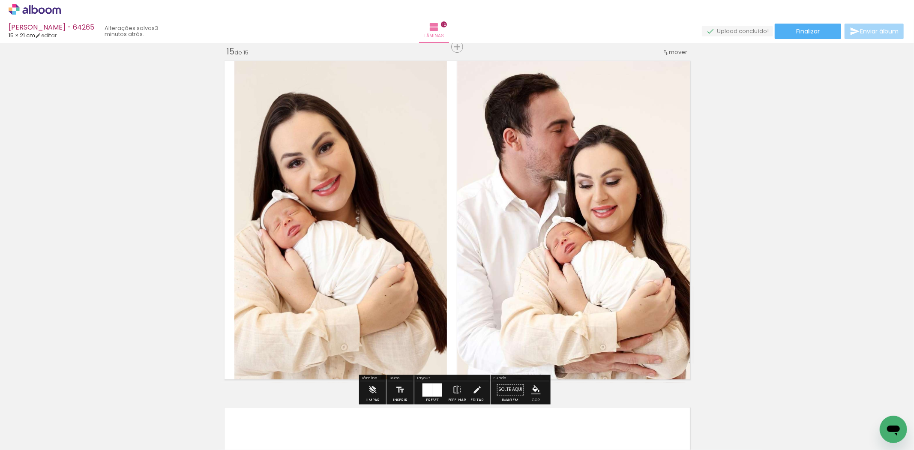
click at [422, 382] on div at bounding box center [432, 389] width 23 height 17
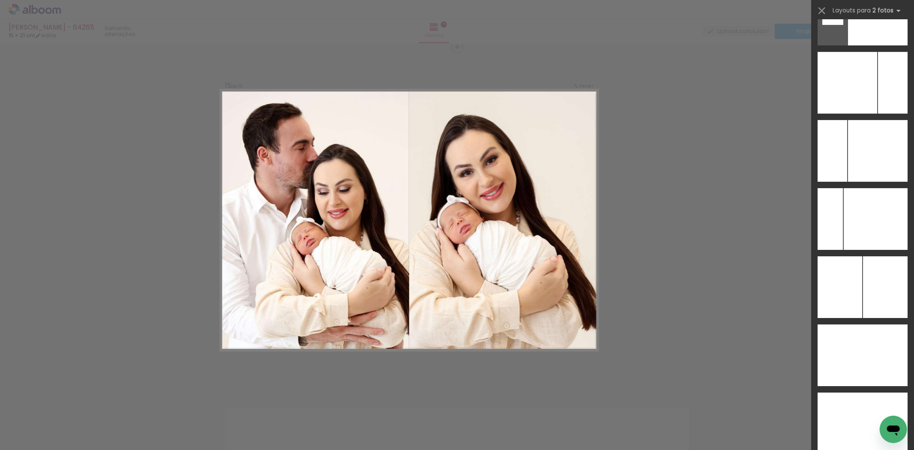
scroll to position [2429, 0]
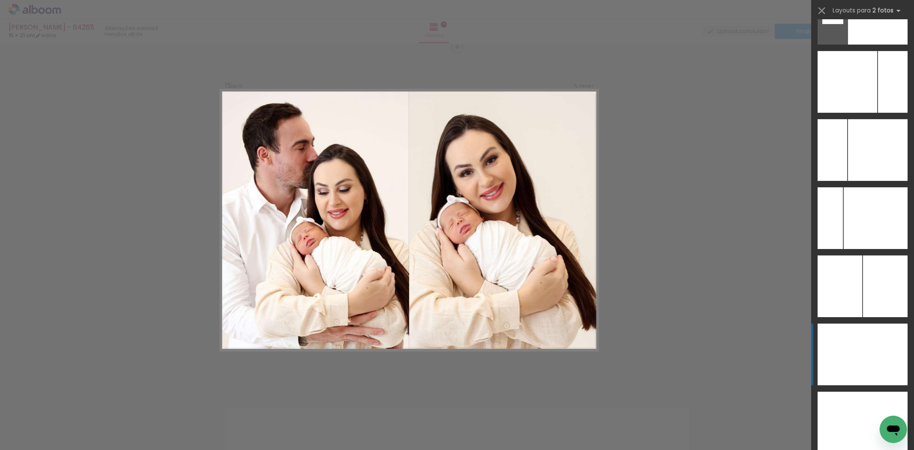
click at [850, 330] on div at bounding box center [840, 355] width 45 height 62
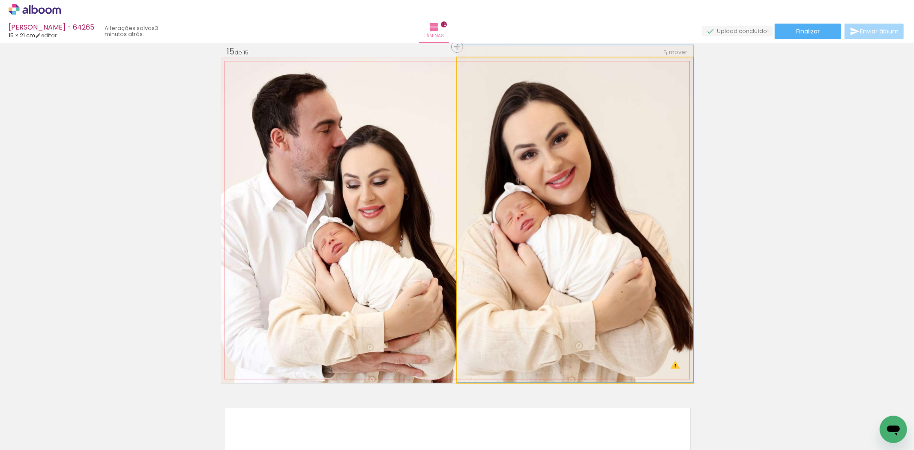
drag, startPoint x: 537, startPoint y: 258, endPoint x: 610, endPoint y: 153, distance: 129.0
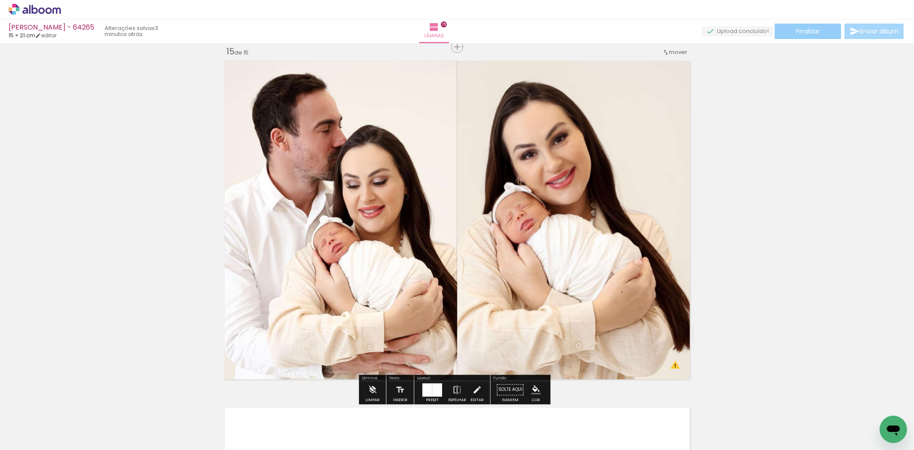
click at [783, 26] on paper-button "Finalizar" at bounding box center [808, 31] width 66 height 15
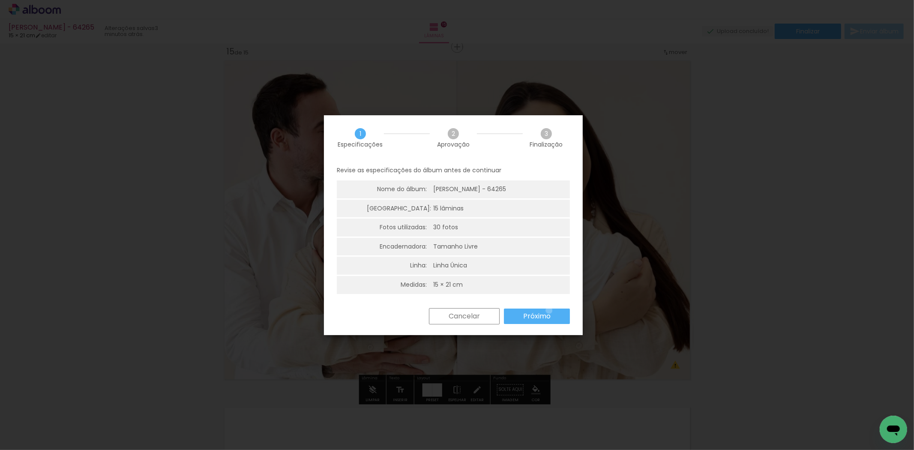
click at [550, 310] on paper-button "Próximo" at bounding box center [537, 316] width 66 height 15
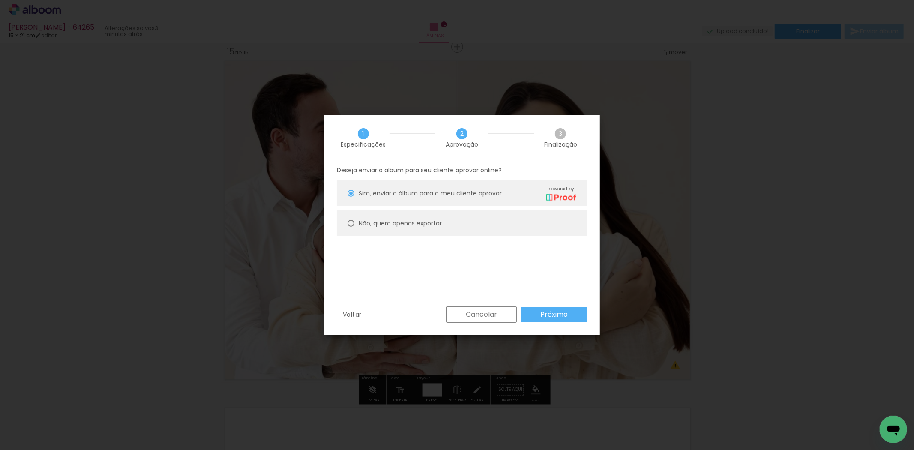
click at [431, 216] on paper-radio-button "Não, quero apenas exportar" at bounding box center [462, 223] width 250 height 26
type paper-radio-button "on"
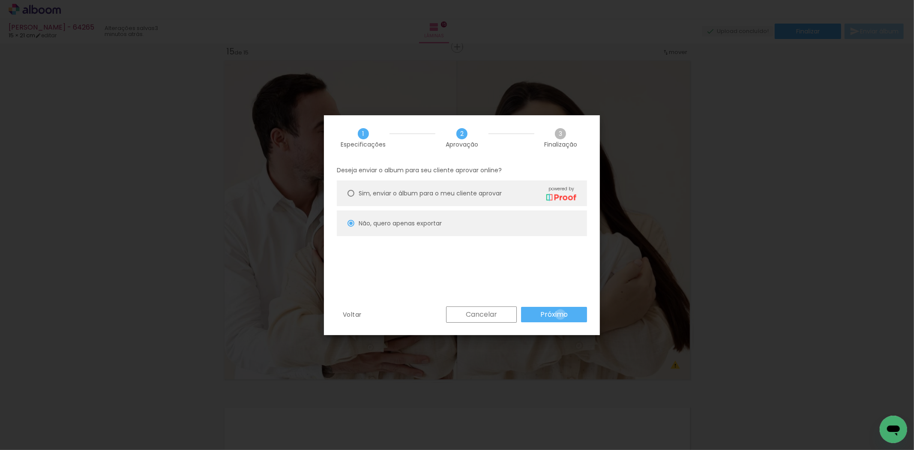
click at [0, 0] on slot "Próximo" at bounding box center [0, 0] width 0 height 0
type input "Alta, 300 DPI"
click at [0, 0] on paper-button "Exportar" at bounding box center [0, 0] width 0 height 0
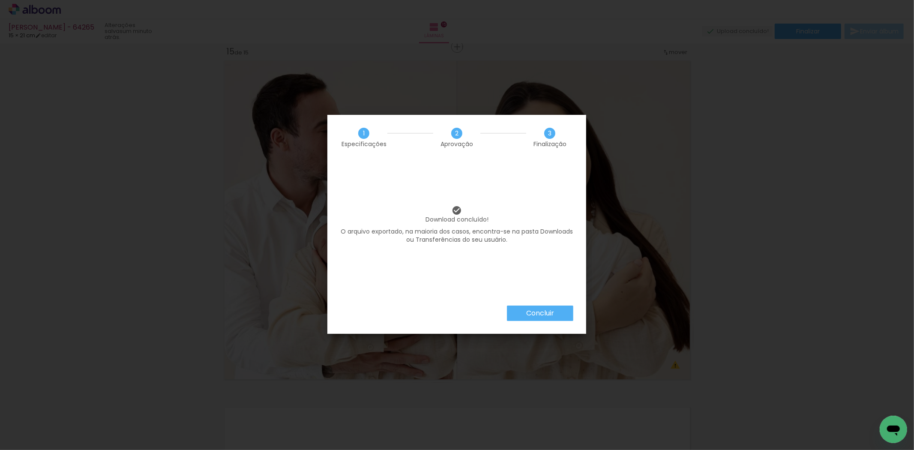
scroll to position [0, 589]
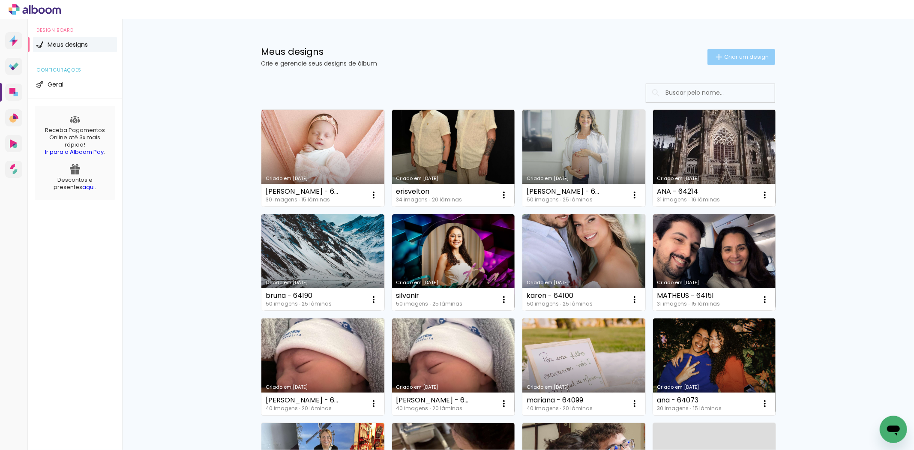
click at [708, 60] on paper-button "Criar um design" at bounding box center [742, 56] width 68 height 15
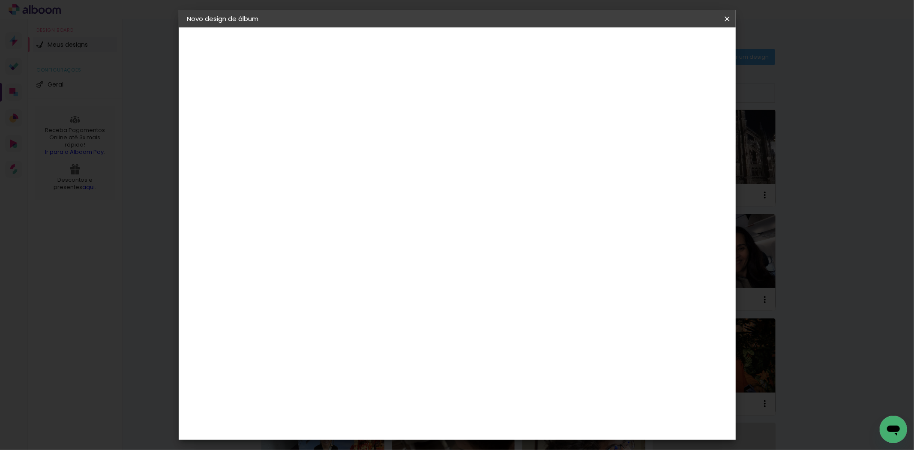
click at [327, 119] on input at bounding box center [327, 114] width 0 height 13
type input "[PERSON_NAME] - 64267"
type paper-input "[PERSON_NAME] - 64267"
click at [415, 45] on paper-button "Avançar" at bounding box center [394, 45] width 42 height 15
click at [488, 137] on paper-item "Tamanho Livre" at bounding box center [446, 130] width 82 height 19
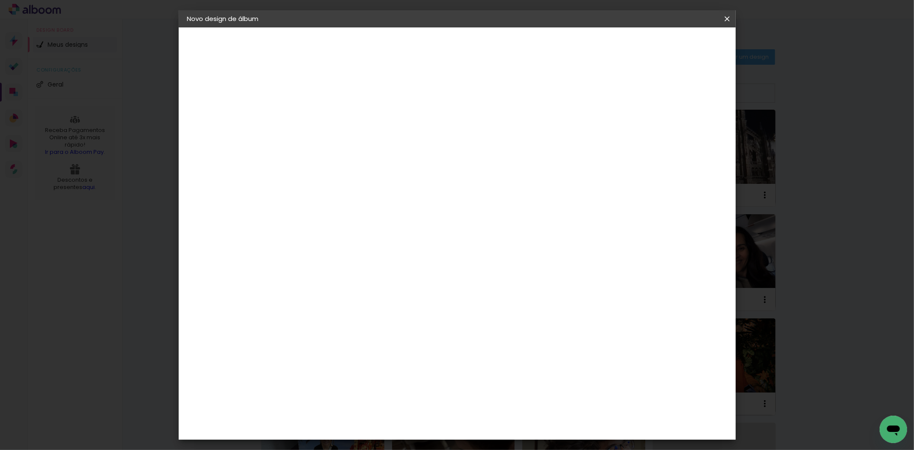
click at [488, 50] on paper-button "Avançar" at bounding box center [467, 45] width 42 height 15
click at [511, 356] on input "60" at bounding box center [504, 357] width 22 height 13
type input "30,5"
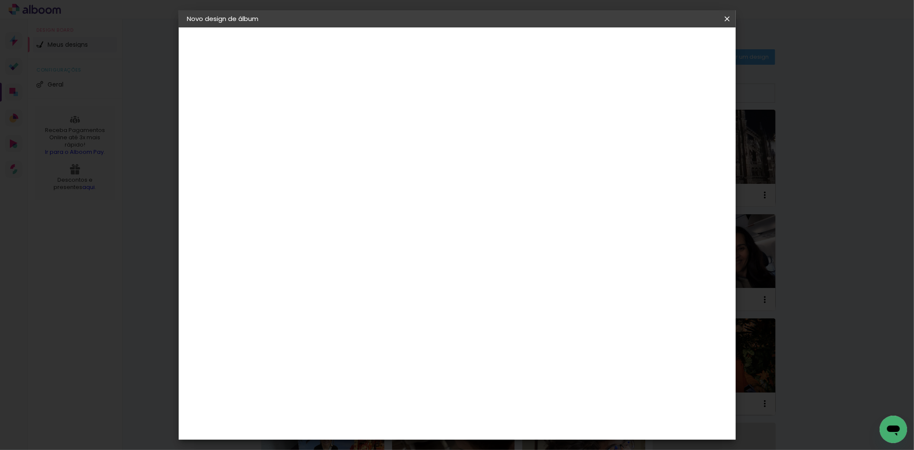
type paper-input "30,5"
click at [315, 306] on paper-input-container "30 cm" at bounding box center [316, 314] width 39 height 21
click at [315, 316] on input "30" at bounding box center [311, 314] width 22 height 13
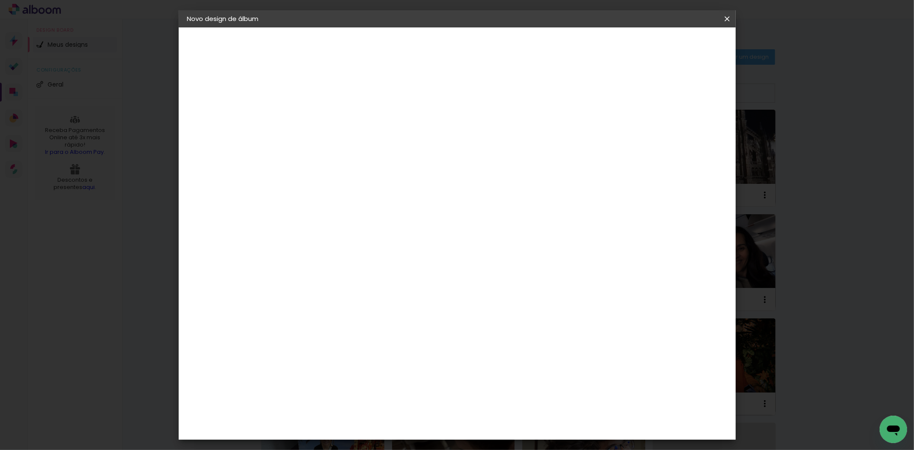
type input "15,2"
type paper-input "15,2"
click at [683, 133] on div "5" at bounding box center [683, 129] width 28 height 13
type input "4"
type paper-input "4"
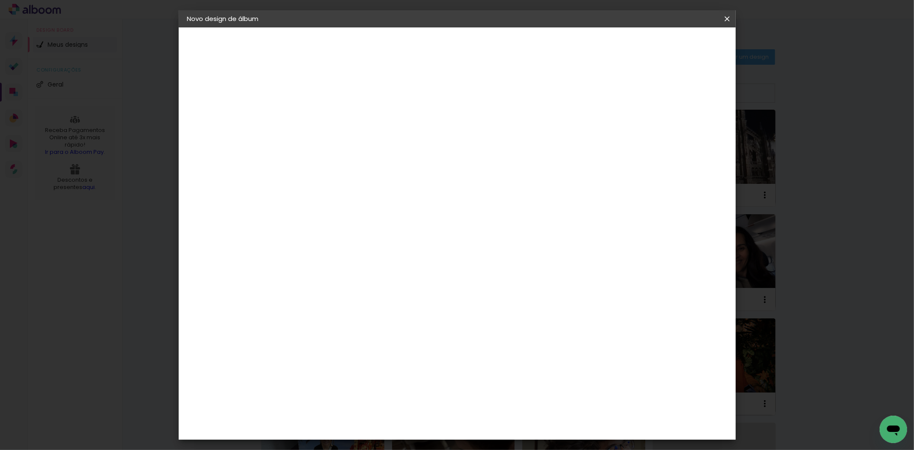
click at [681, 133] on input "4" at bounding box center [676, 129] width 15 height 13
type input "3"
type paper-input "3"
click at [681, 133] on input "3" at bounding box center [678, 129] width 15 height 13
type input "2"
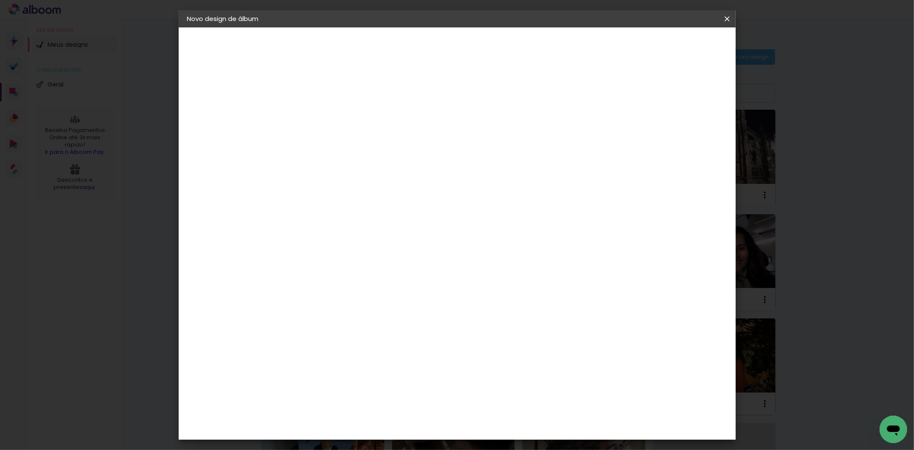
type paper-input "2"
click at [687, 130] on input "2" at bounding box center [680, 129] width 15 height 13
click at [694, 54] on header "Tamanho livre Defina a largura, altura e sangria das lâminas. Voltar Iniciar de…" at bounding box center [492, 49] width 404 height 44
click at [682, 49] on paper-button "Iniciar design" at bounding box center [653, 45] width 56 height 15
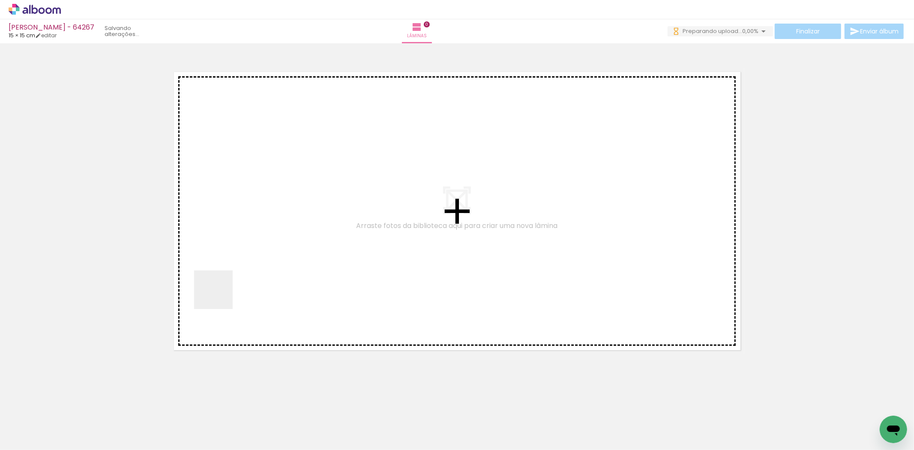
drag, startPoint x: 220, startPoint y: 296, endPoint x: 231, endPoint y: 284, distance: 16.1
click at [231, 284] on quentale-workspace at bounding box center [457, 225] width 914 height 450
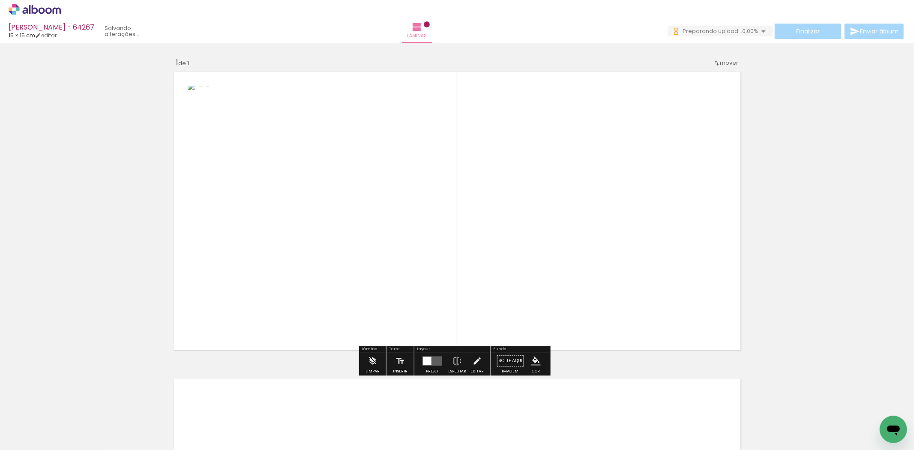
drag, startPoint x: 147, startPoint y: 416, endPoint x: 405, endPoint y: 215, distance: 327.7
click at [405, 215] on quentale-workspace at bounding box center [457, 225] width 914 height 450
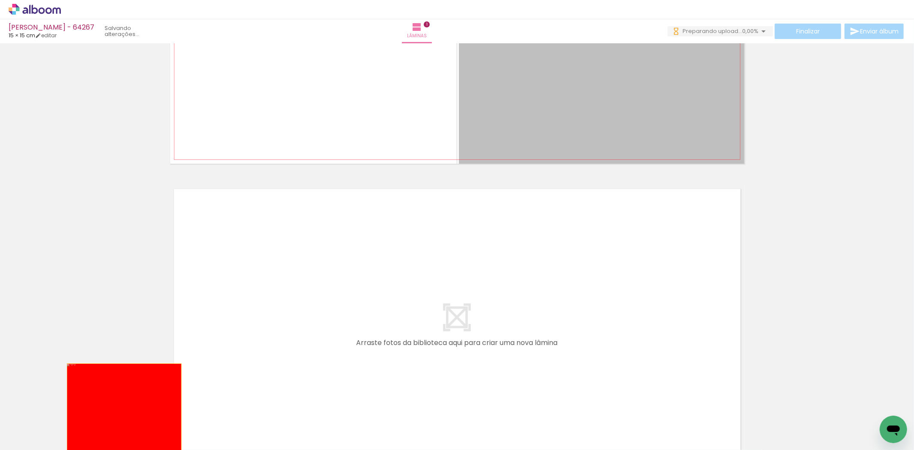
drag, startPoint x: 572, startPoint y: 113, endPoint x: 122, endPoint y: 419, distance: 543.7
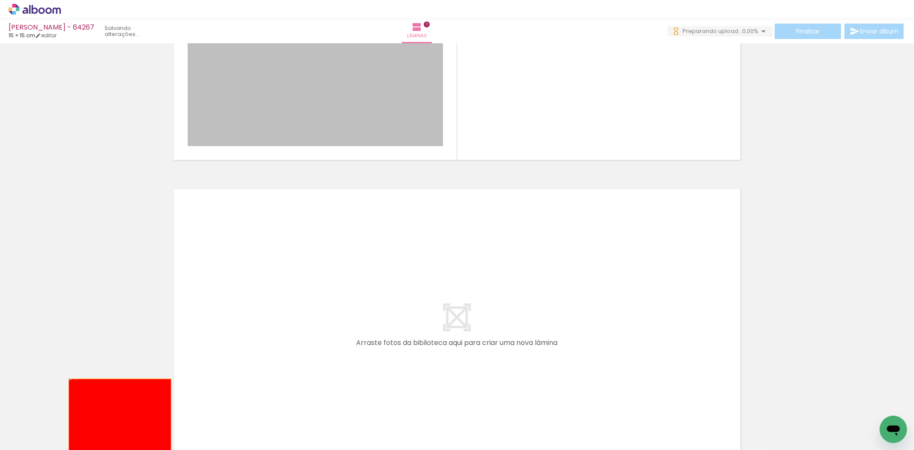
drag, startPoint x: 199, startPoint y: 305, endPoint x: 115, endPoint y: 430, distance: 150.7
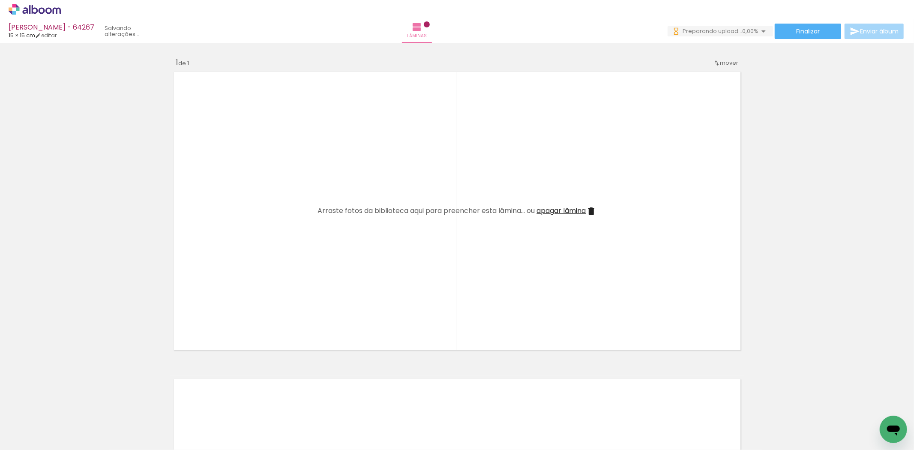
drag, startPoint x: 144, startPoint y: 353, endPoint x: 168, endPoint y: 375, distance: 33.7
click at [271, 267] on quentale-workspace at bounding box center [457, 225] width 914 height 450
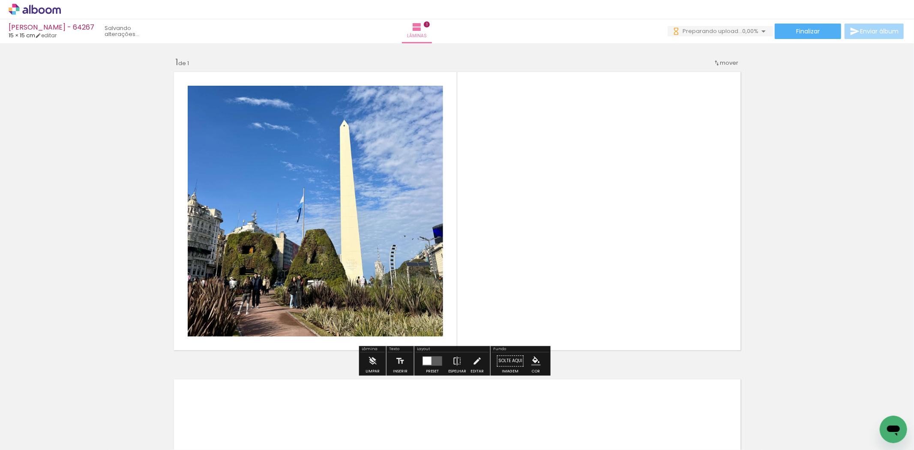
click at [390, 213] on quentale-workspace at bounding box center [457, 225] width 914 height 450
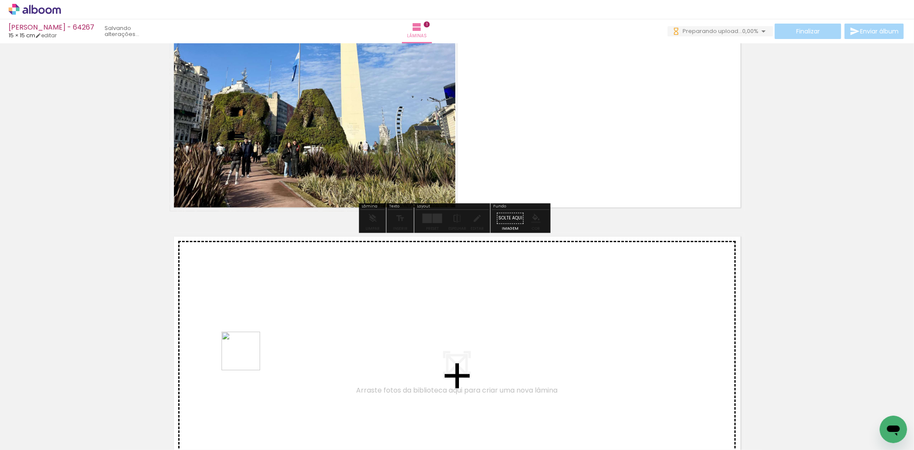
drag, startPoint x: 247, startPoint y: 357, endPoint x: 270, endPoint y: 339, distance: 29.0
click at [270, 339] on quentale-workspace at bounding box center [457, 225] width 914 height 450
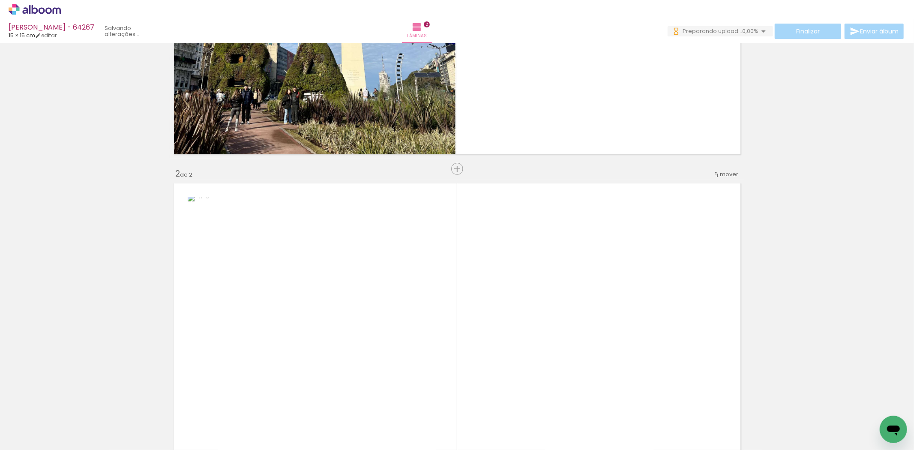
drag, startPoint x: 245, startPoint y: 410, endPoint x: 448, endPoint y: 269, distance: 246.4
click at [381, 294] on quentale-workspace at bounding box center [457, 225] width 914 height 450
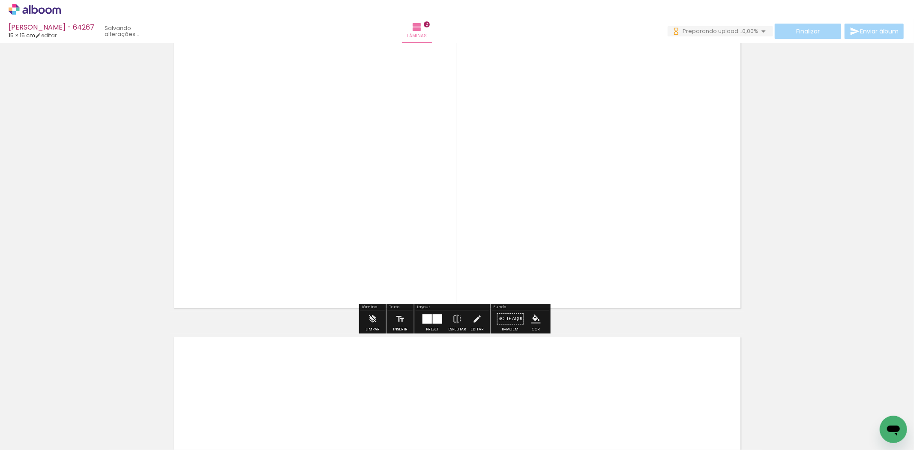
scroll to position [442, 0]
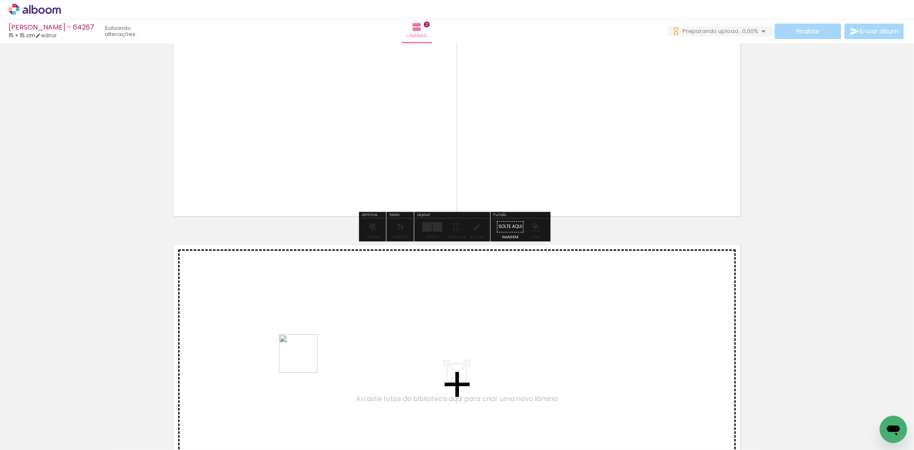
drag, startPoint x: 277, startPoint y: 421, endPoint x: 329, endPoint y: 327, distance: 107.8
click at [329, 327] on quentale-workspace at bounding box center [457, 225] width 914 height 450
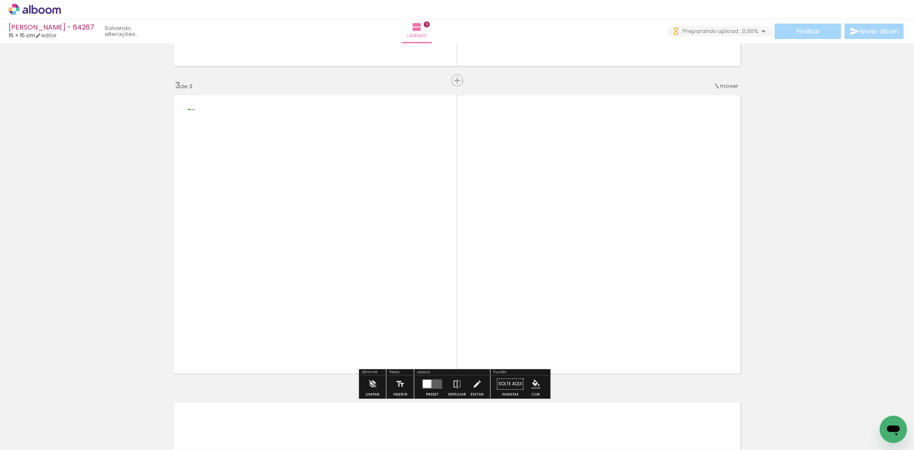
drag, startPoint x: 345, startPoint y: 390, endPoint x: 409, endPoint y: 302, distance: 109.0
click at [396, 312] on quentale-workspace at bounding box center [457, 225] width 914 height 450
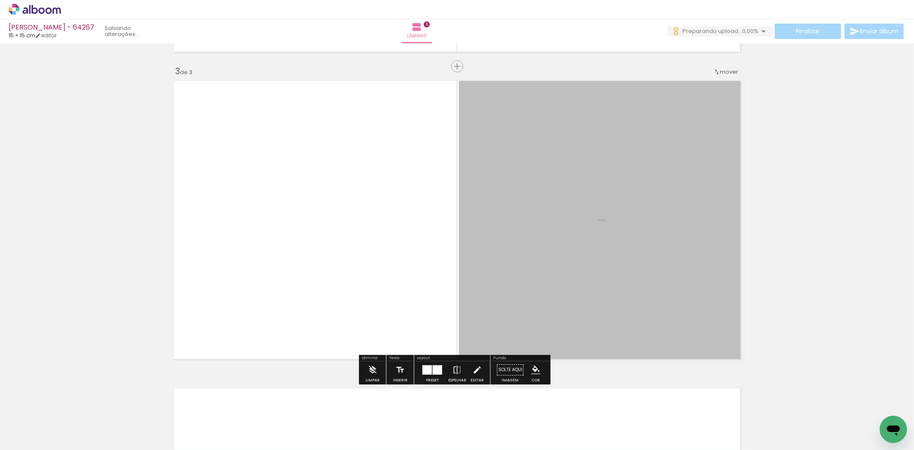
scroll to position [0, 0]
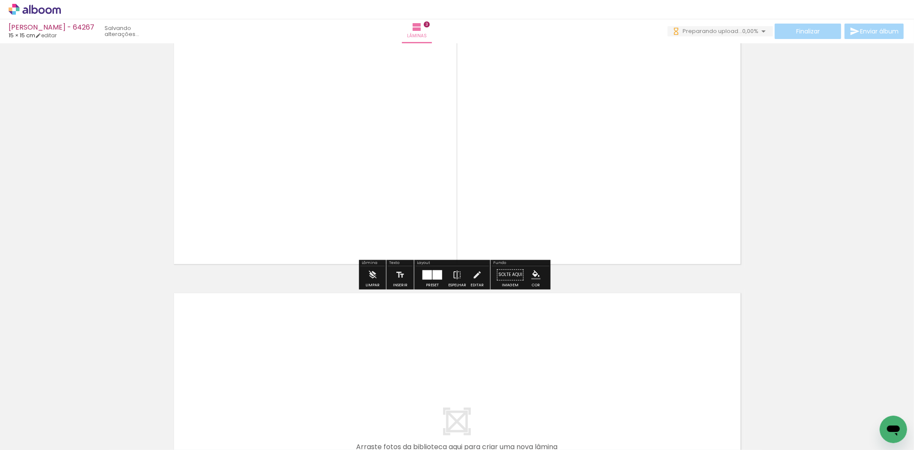
drag, startPoint x: 376, startPoint y: 414, endPoint x: 408, endPoint y: 418, distance: 32.9
click at [397, 380] on quentale-workspace at bounding box center [457, 225] width 914 height 450
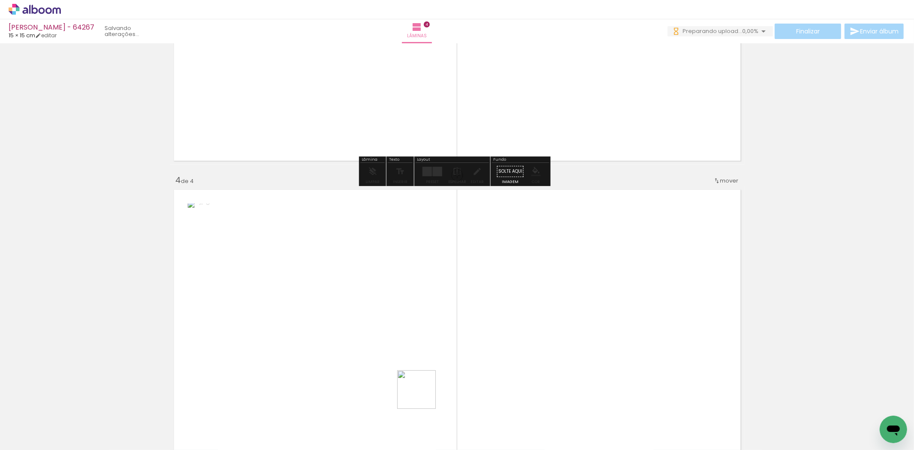
drag, startPoint x: 423, startPoint y: 396, endPoint x: 456, endPoint y: 354, distance: 52.8
click at [447, 358] on quentale-workspace at bounding box center [457, 225] width 914 height 450
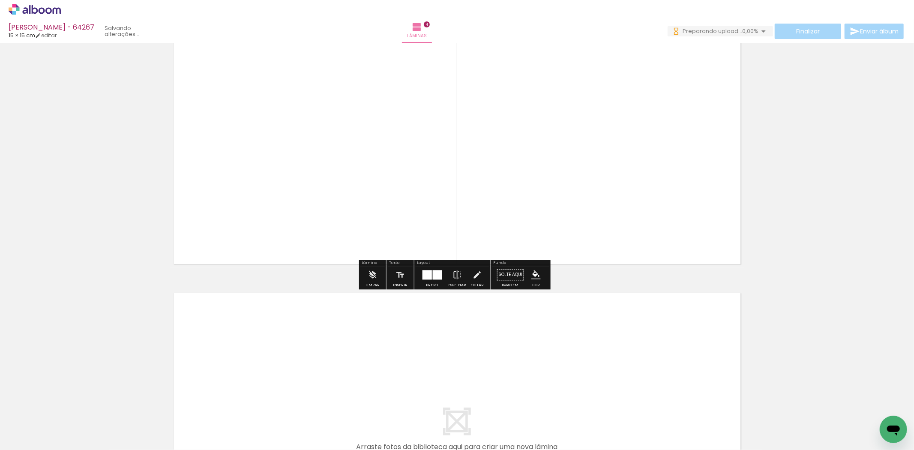
drag, startPoint x: 422, startPoint y: 423, endPoint x: 477, endPoint y: 419, distance: 55.0
click at [467, 357] on quentale-workspace at bounding box center [457, 225] width 914 height 450
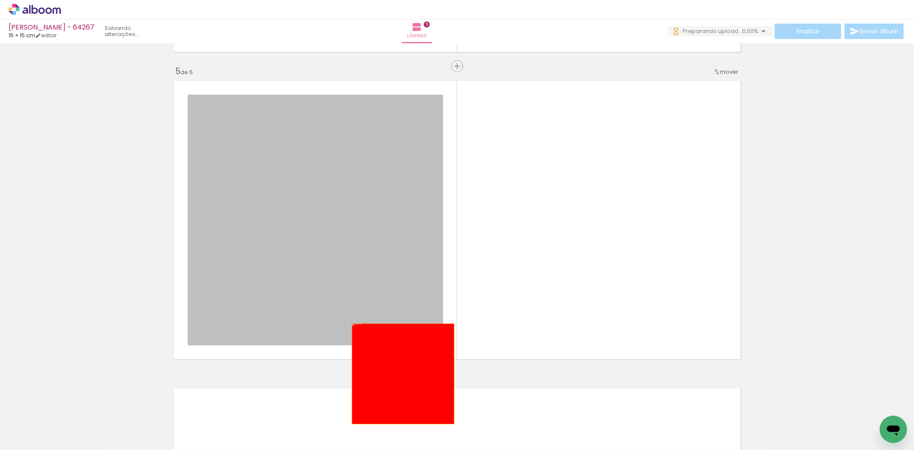
drag, startPoint x: 393, startPoint y: 356, endPoint x: 419, endPoint y: 421, distance: 69.1
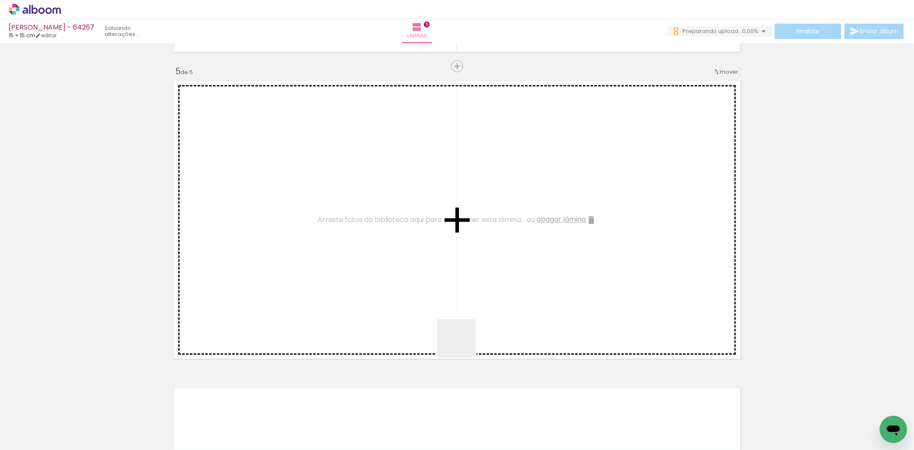
drag, startPoint x: 453, startPoint y: 424, endPoint x: 493, endPoint y: 378, distance: 61.0
click at [466, 290] on quentale-workspace at bounding box center [457, 225] width 914 height 450
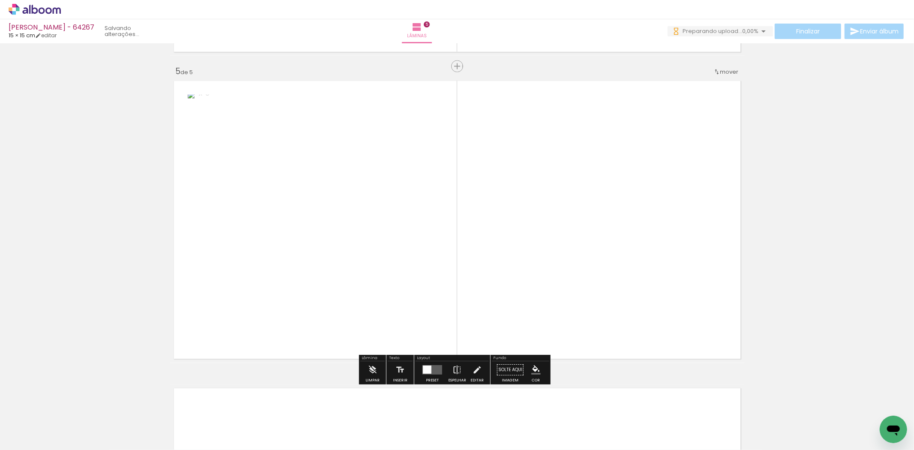
drag, startPoint x: 516, startPoint y: 371, endPoint x: 518, endPoint y: 250, distance: 120.9
click at [518, 250] on quentale-workspace at bounding box center [457, 225] width 914 height 450
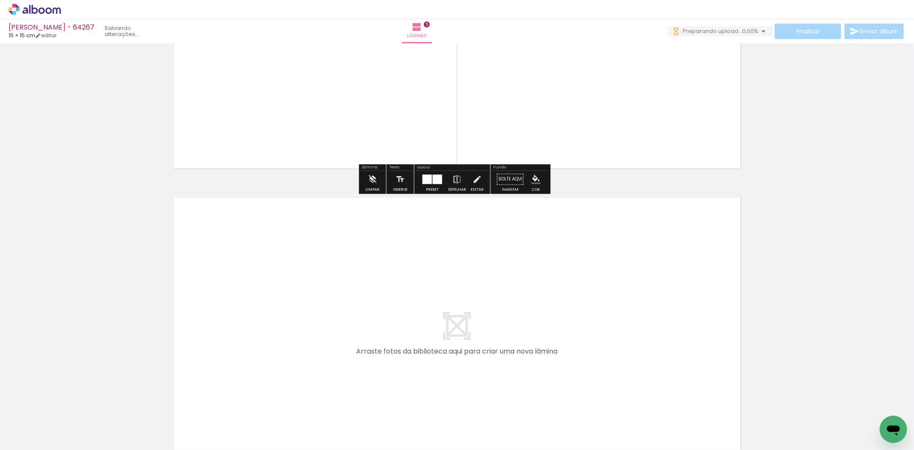
drag, startPoint x: 567, startPoint y: 417, endPoint x: 567, endPoint y: 255, distance: 162.0
click at [567, 255] on quentale-workspace at bounding box center [457, 225] width 914 height 450
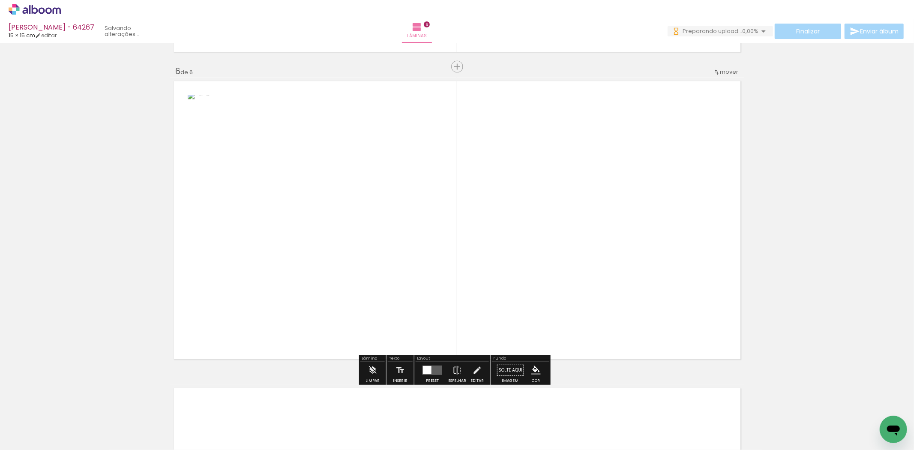
click at [558, 204] on quentale-workspace at bounding box center [457, 225] width 914 height 450
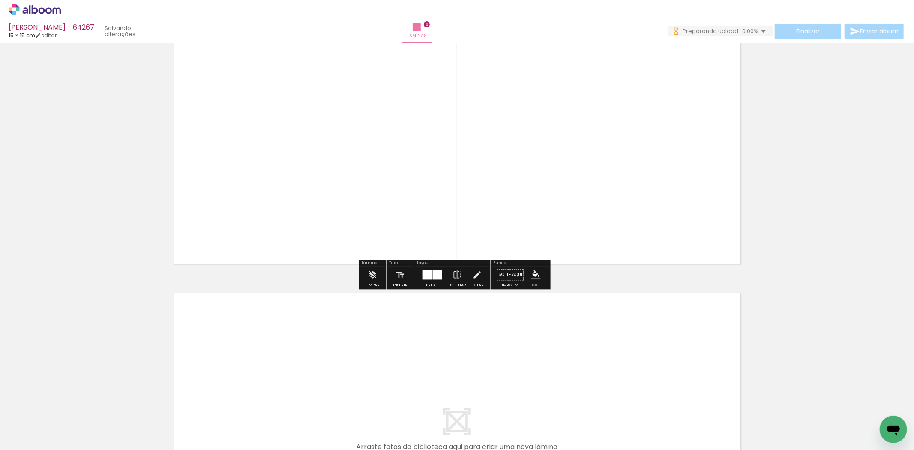
drag, startPoint x: 664, startPoint y: 417, endPoint x: 708, endPoint y: 417, distance: 43.7
click at [670, 374] on quentale-workspace at bounding box center [457, 225] width 914 height 450
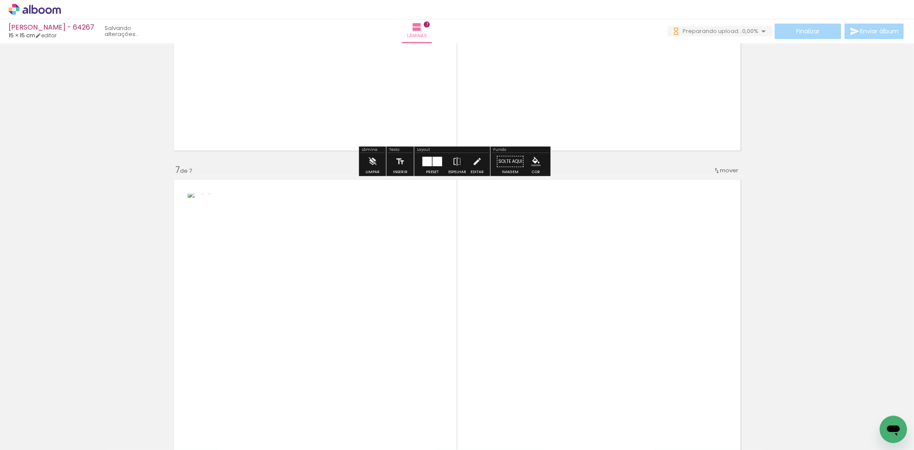
drag, startPoint x: 672, startPoint y: 314, endPoint x: 623, endPoint y: 284, distance: 57.7
click at [623, 284] on quentale-workspace at bounding box center [457, 225] width 914 height 450
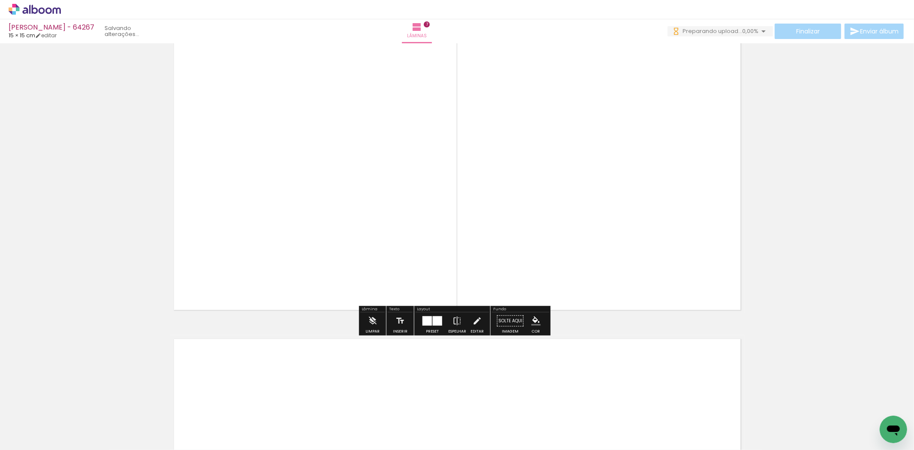
scroll to position [1930, 0]
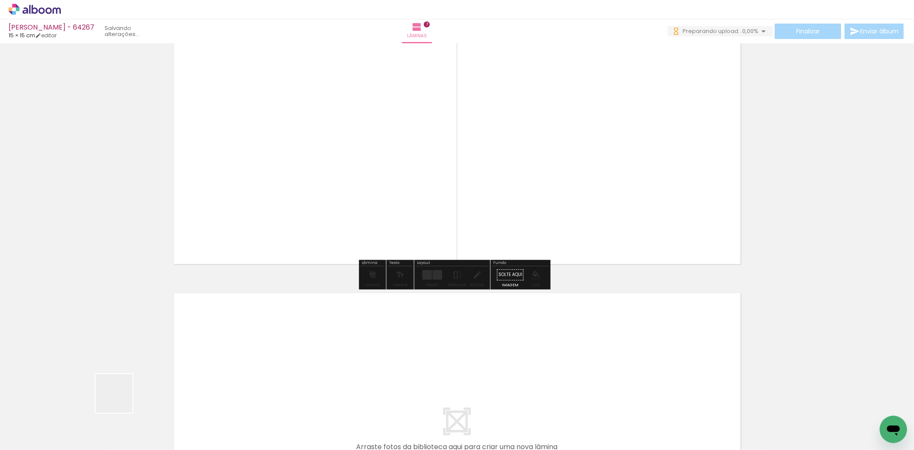
drag, startPoint x: 88, startPoint y: 426, endPoint x: 270, endPoint y: 307, distance: 216.9
click at [270, 307] on quentale-workspace at bounding box center [457, 225] width 914 height 450
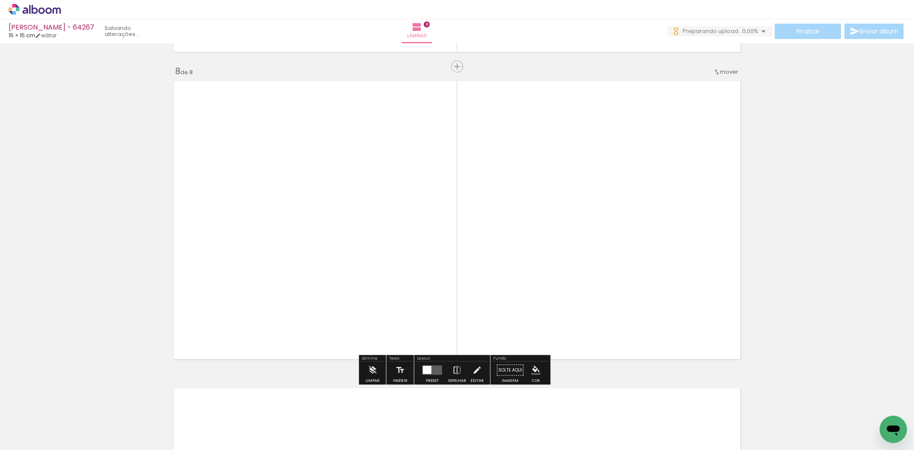
scroll to position [0, 657]
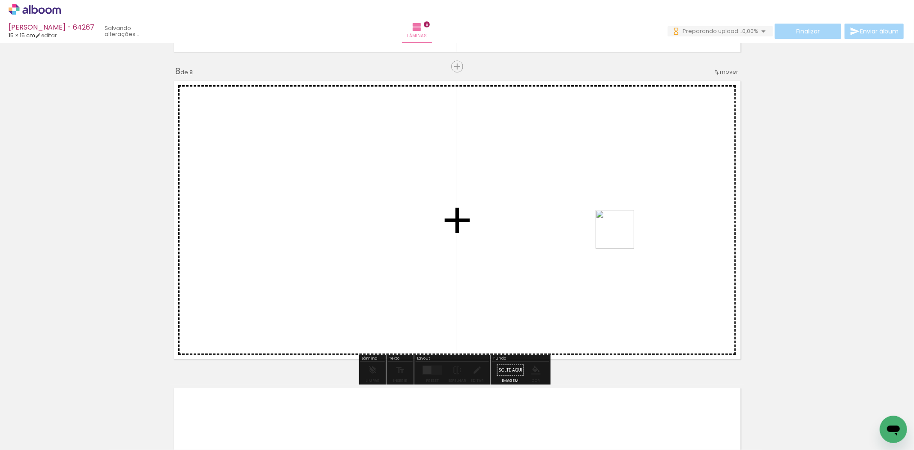
drag, startPoint x: 148, startPoint y: 431, endPoint x: 622, endPoint y: 236, distance: 512.2
click at [622, 236] on quentale-workspace at bounding box center [457, 225] width 914 height 450
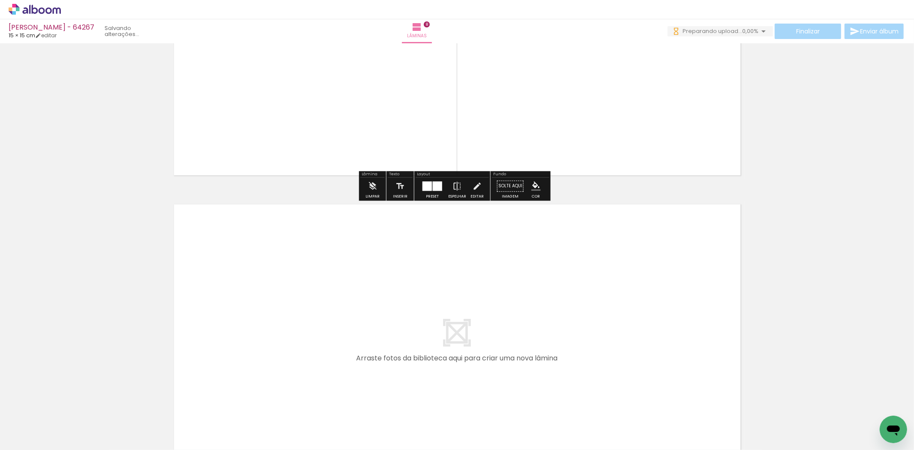
scroll to position [2333, 0]
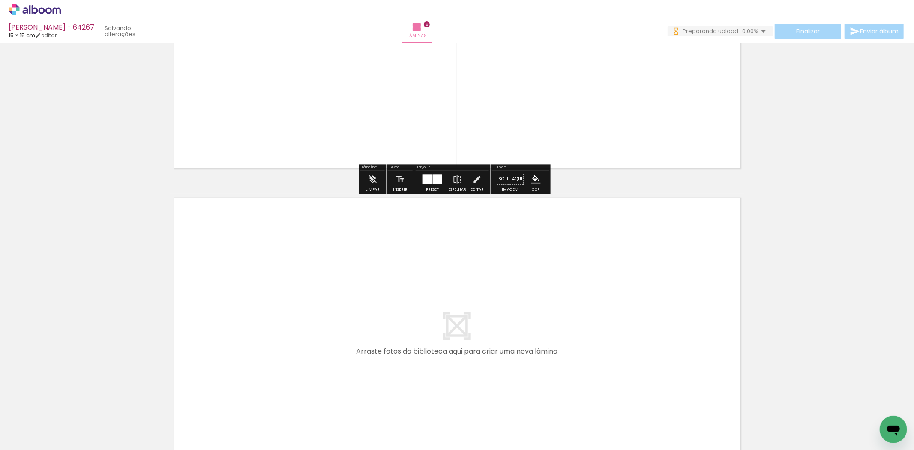
drag, startPoint x: 196, startPoint y: 412, endPoint x: 209, endPoint y: 370, distance: 44.3
click at [209, 370] on quentale-workspace at bounding box center [457, 225] width 914 height 450
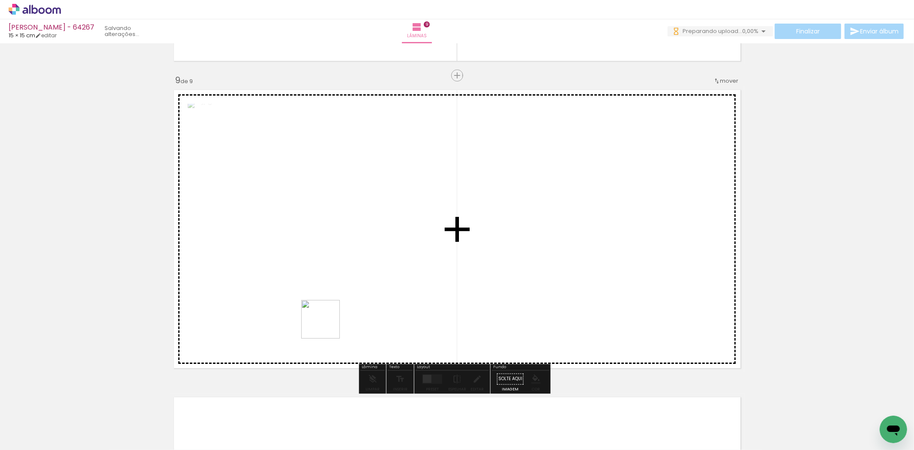
drag, startPoint x: 327, startPoint y: 326, endPoint x: 414, endPoint y: 256, distance: 111.0
click at [414, 256] on quentale-workspace at bounding box center [457, 225] width 914 height 450
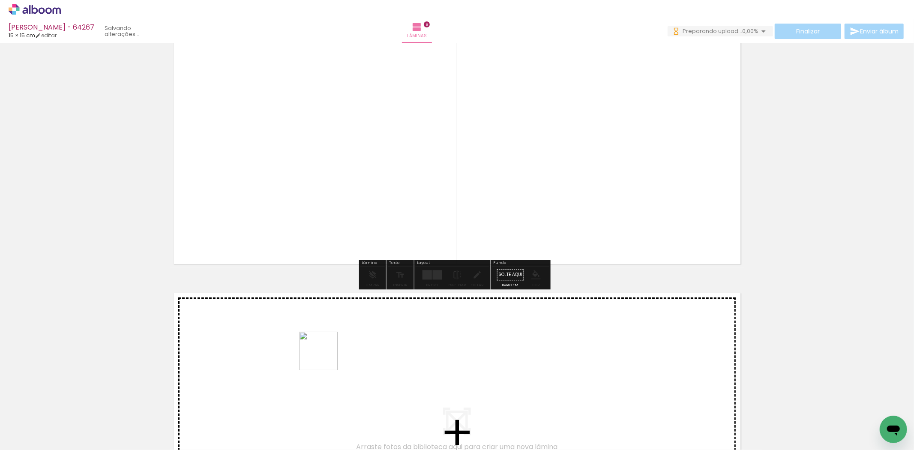
drag, startPoint x: 325, startPoint y: 357, endPoint x: 339, endPoint y: 348, distance: 17.0
click at [339, 348] on quentale-workspace at bounding box center [457, 225] width 914 height 450
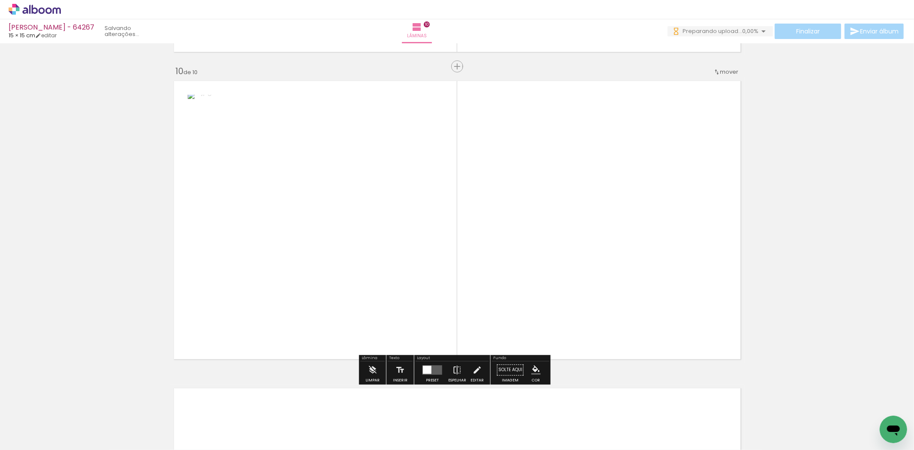
drag, startPoint x: 345, startPoint y: 418, endPoint x: 417, endPoint y: 306, distance: 132.9
click at [417, 306] on quentale-workspace at bounding box center [457, 225] width 914 height 450
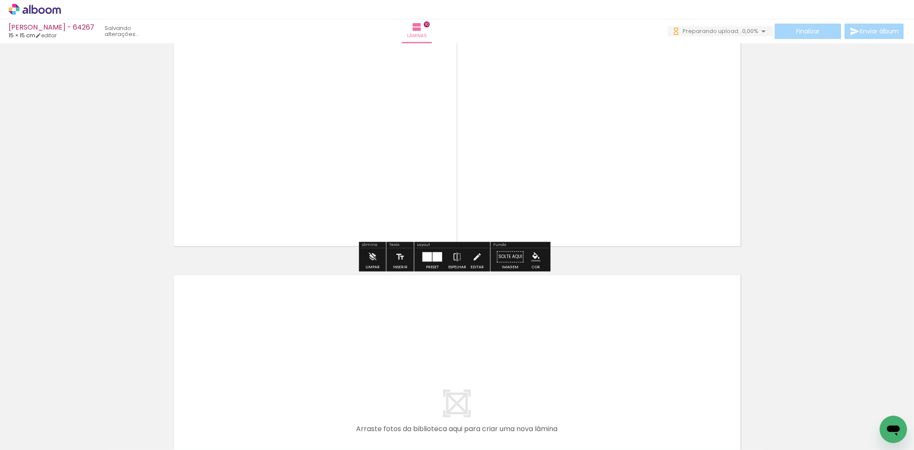
scroll to position [2900, 0]
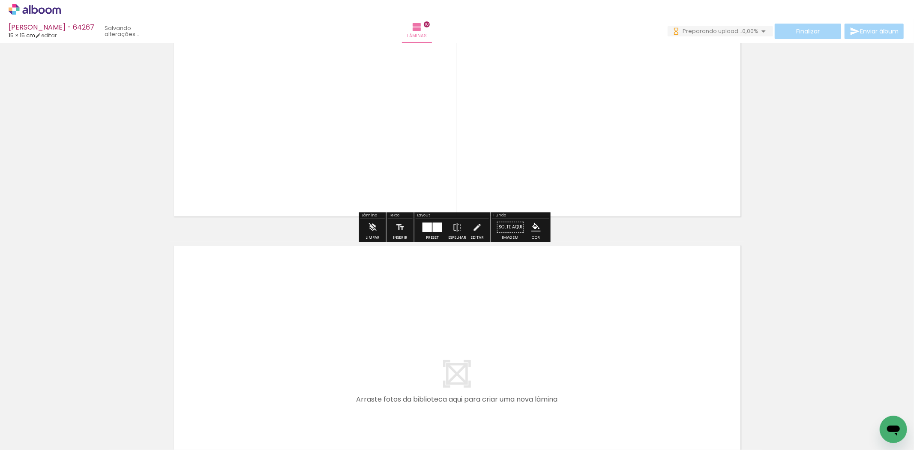
drag, startPoint x: 405, startPoint y: 408, endPoint x: 436, endPoint y: 414, distance: 30.7
click at [421, 376] on quentale-workspace at bounding box center [457, 225] width 914 height 450
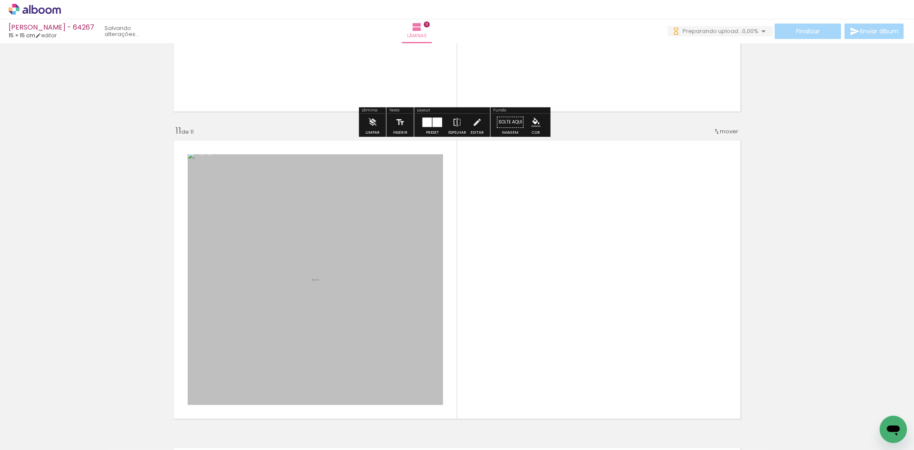
click at [504, 284] on quentale-workspace at bounding box center [457, 225] width 914 height 450
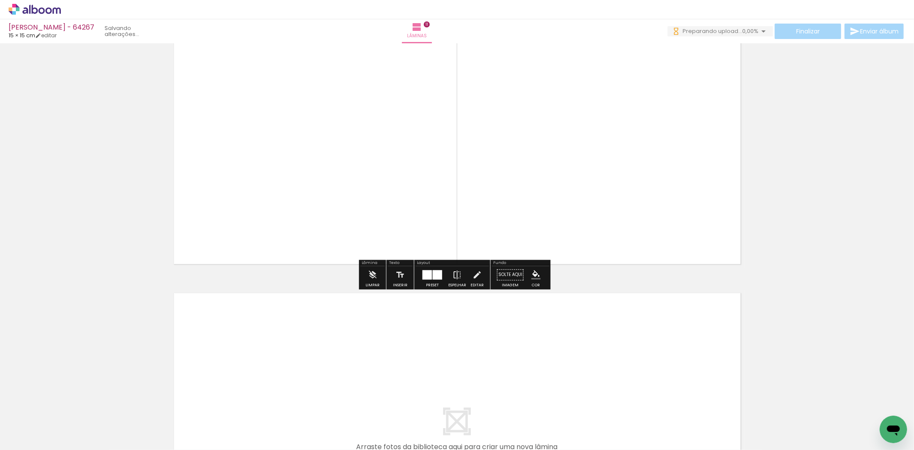
drag, startPoint x: 500, startPoint y: 405, endPoint x: 516, endPoint y: 403, distance: 16.0
click at [504, 368] on quentale-workspace at bounding box center [457, 225] width 914 height 450
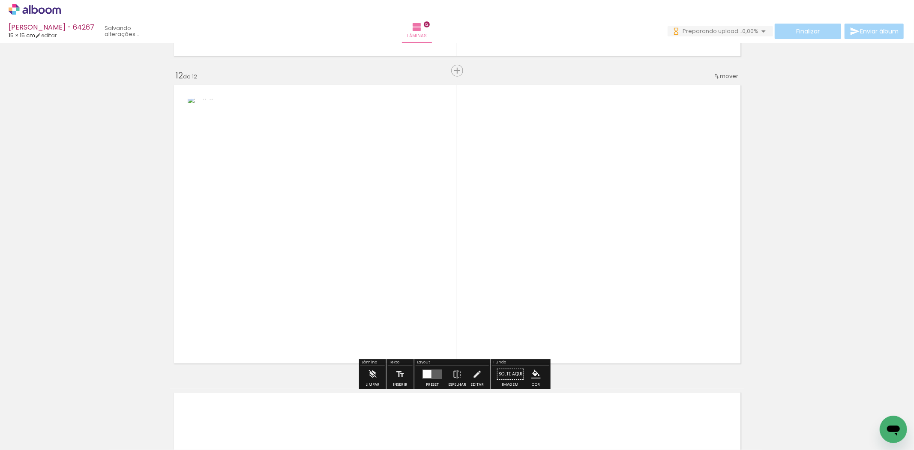
drag, startPoint x: 520, startPoint y: 408, endPoint x: 532, endPoint y: 298, distance: 110.9
click at [532, 298] on quentale-workspace at bounding box center [457, 225] width 914 height 450
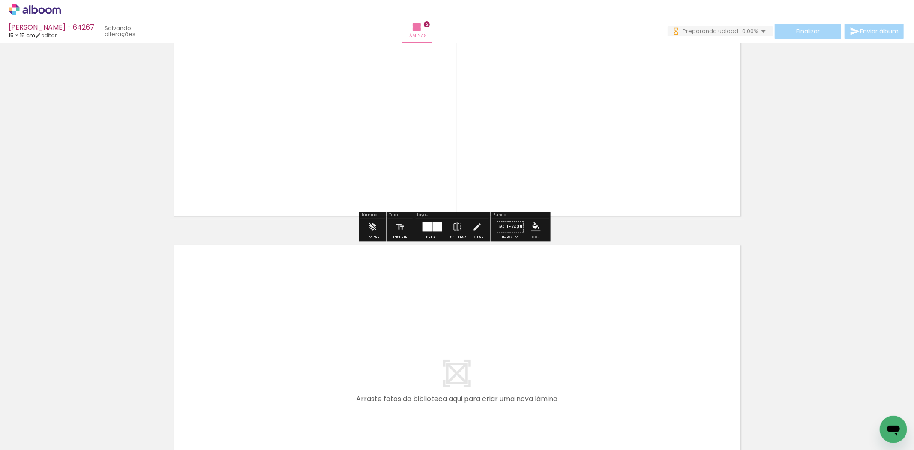
drag, startPoint x: 585, startPoint y: 419, endPoint x: 625, endPoint y: 425, distance: 40.3
click at [594, 375] on quentale-workspace at bounding box center [457, 225] width 914 height 450
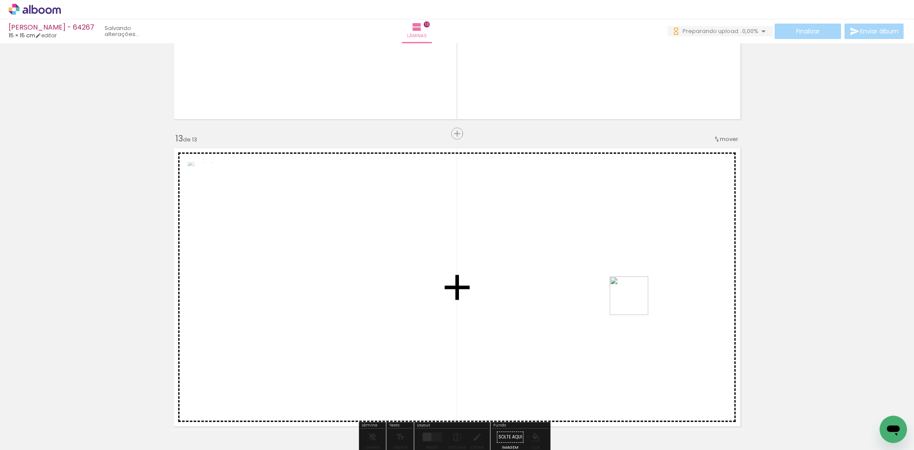
drag, startPoint x: 636, startPoint y: 302, endPoint x: 629, endPoint y: 234, distance: 68.9
click at [629, 234] on quentale-workspace at bounding box center [457, 225] width 914 height 450
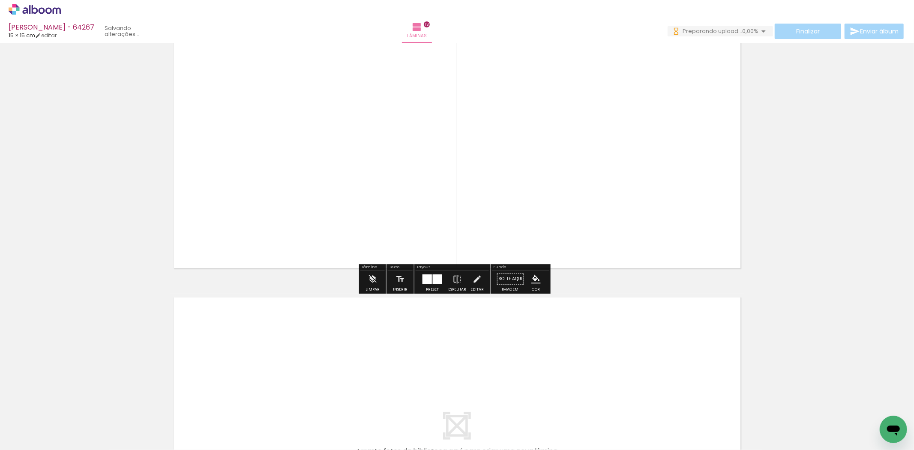
scroll to position [3774, 0]
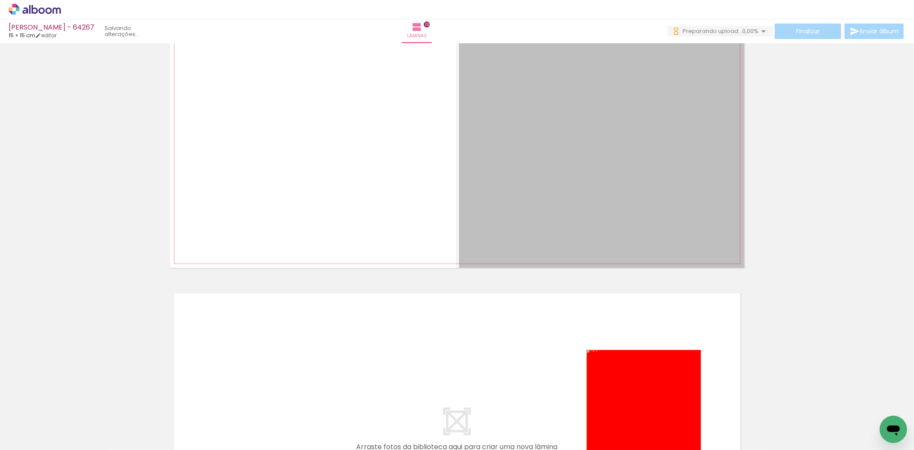
drag, startPoint x: 652, startPoint y: 228, endPoint x: 624, endPoint y: 442, distance: 216.6
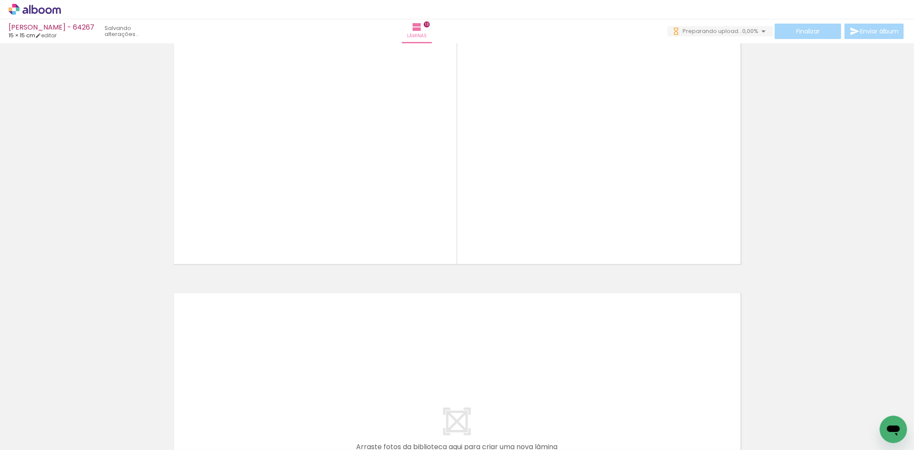
click at [610, 405] on iron-icon at bounding box center [610, 403] width 9 height 9
drag
click at [616, 156] on quentale-workspace at bounding box center [457, 225] width 914 height 450
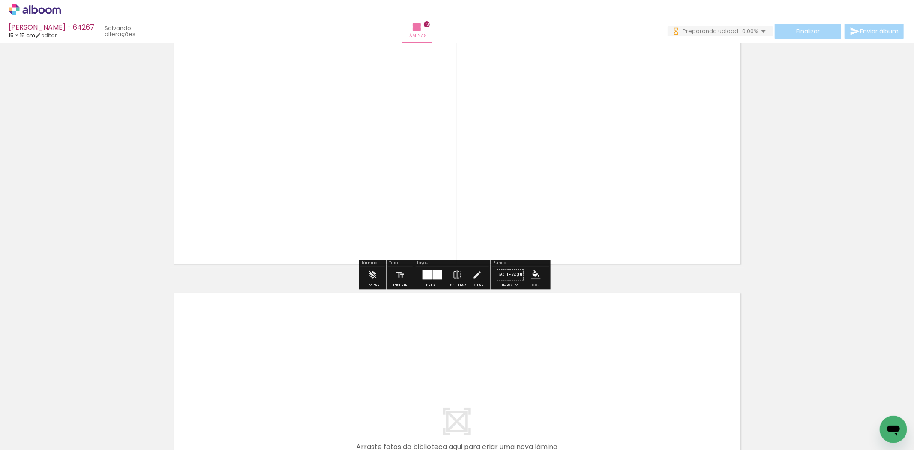
click at [670, 384] on quentale-workspace at bounding box center [457, 225] width 914 height 450
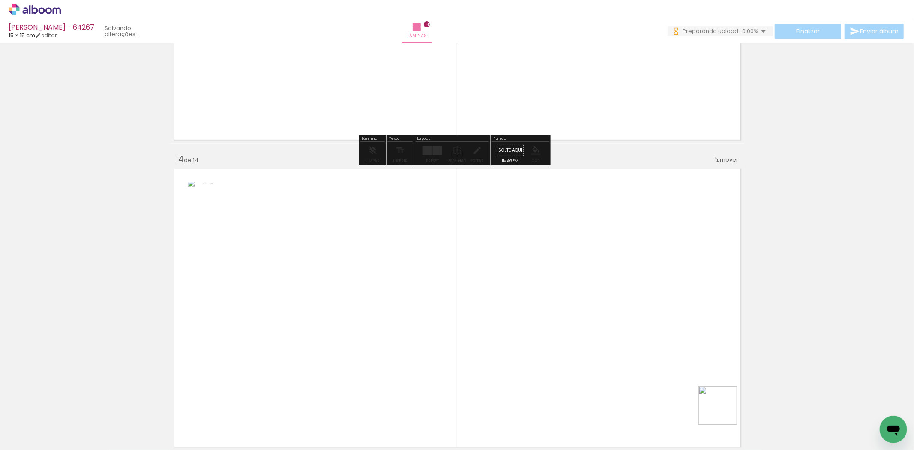
click at [590, 292] on quentale-workspace at bounding box center [457, 225] width 914 height 450
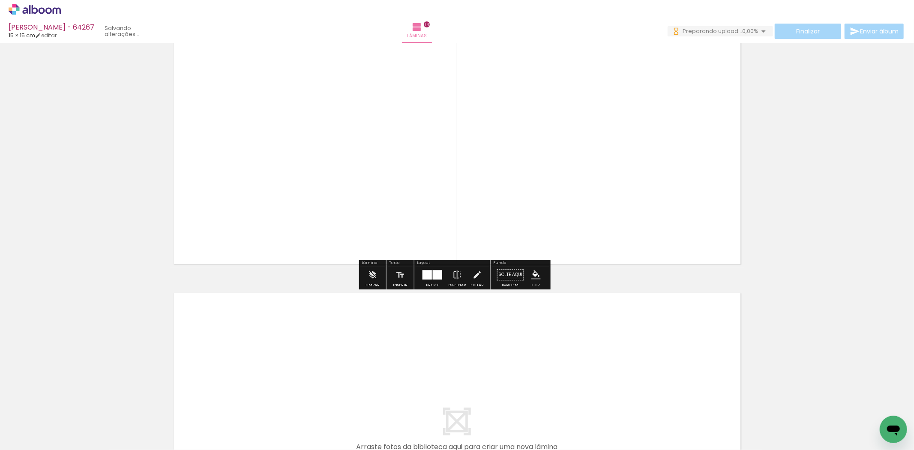
click at [687, 365] on quentale-workspace at bounding box center [457, 225] width 914 height 450
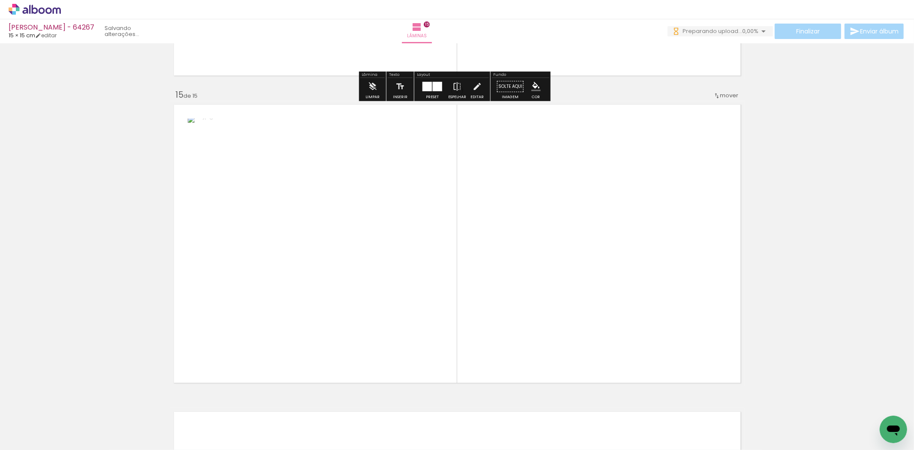
scroll to position [4294, 0]
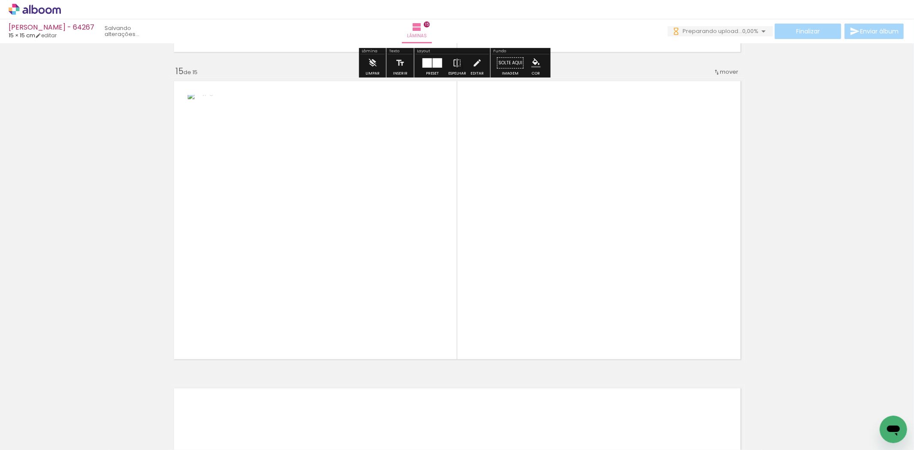
click at [549, 302] on quentale-workspace at bounding box center [457, 225] width 914 height 450
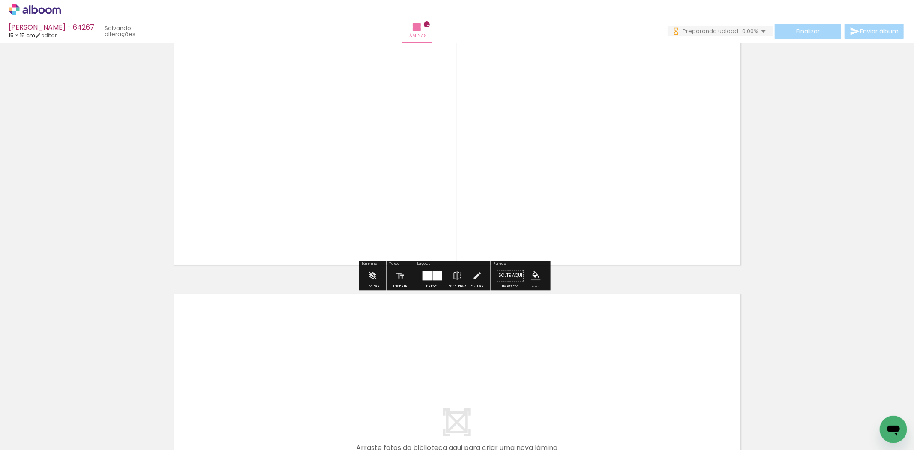
scroll to position [0, 0]
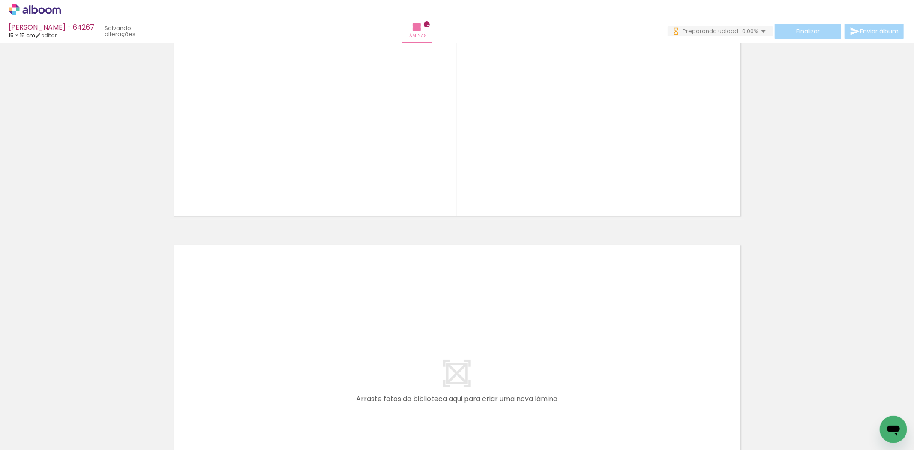
click at [228, 362] on quentale-workspace at bounding box center [457, 225] width 914 height 450
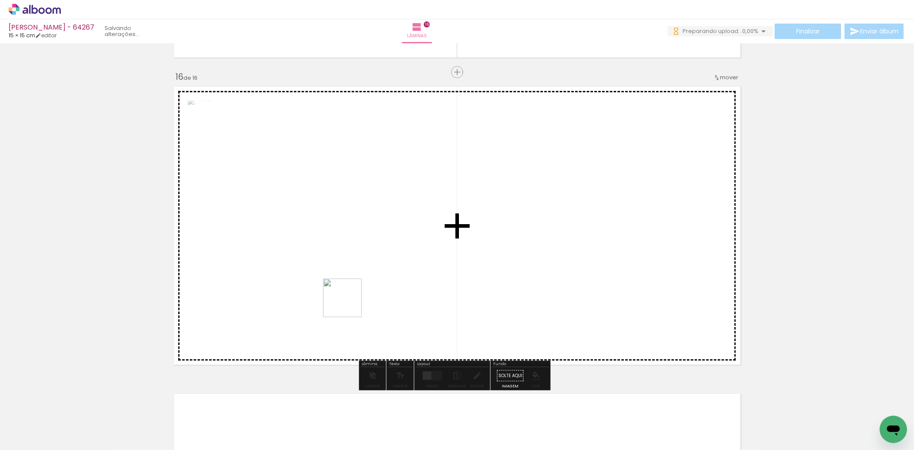
click at [463, 227] on quentale-workspace at bounding box center [457, 225] width 914 height 450
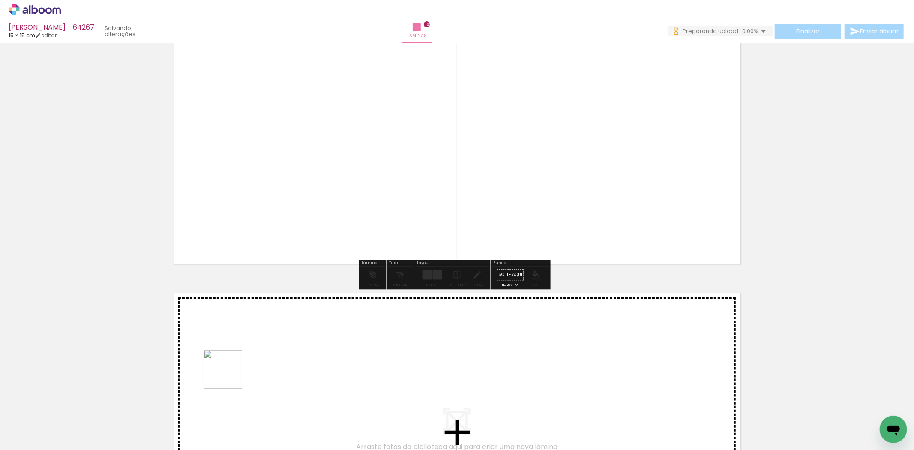
click at [251, 356] on quentale-workspace at bounding box center [457, 225] width 914 height 450
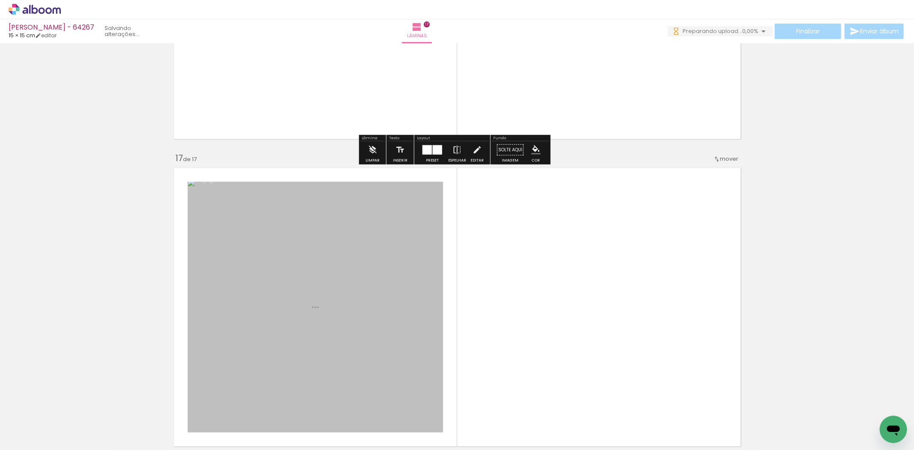
click at [405, 295] on quentale-workspace at bounding box center [457, 225] width 914 height 450
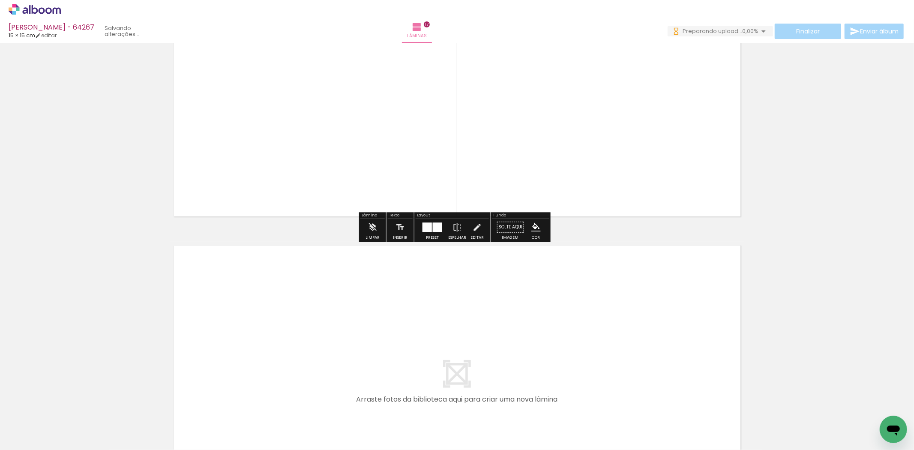
click at [333, 383] on quentale-workspace at bounding box center [457, 225] width 914 height 450
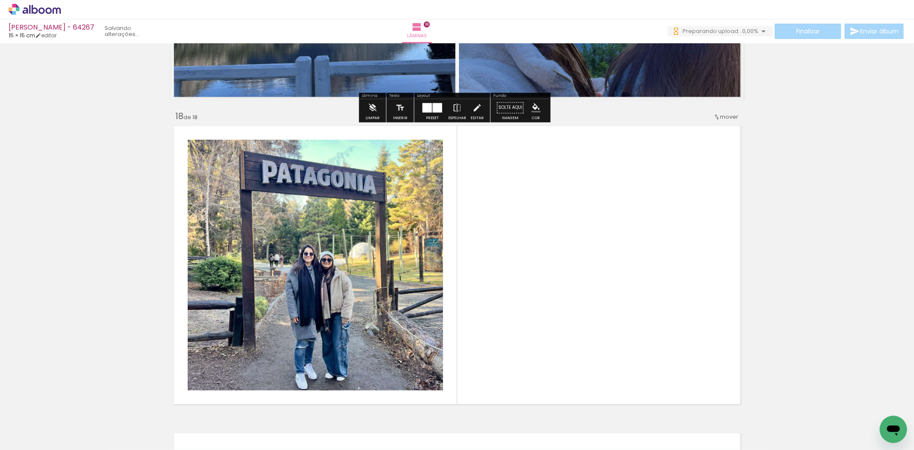
click at [392, 358] on quentale-workspace at bounding box center [457, 225] width 914 height 450
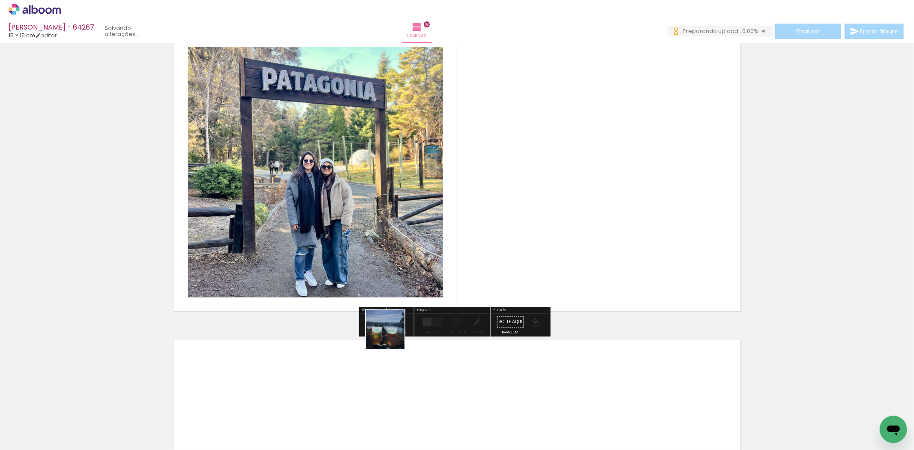
click at [489, 228] on quentale-workspace at bounding box center [457, 225] width 914 height 450
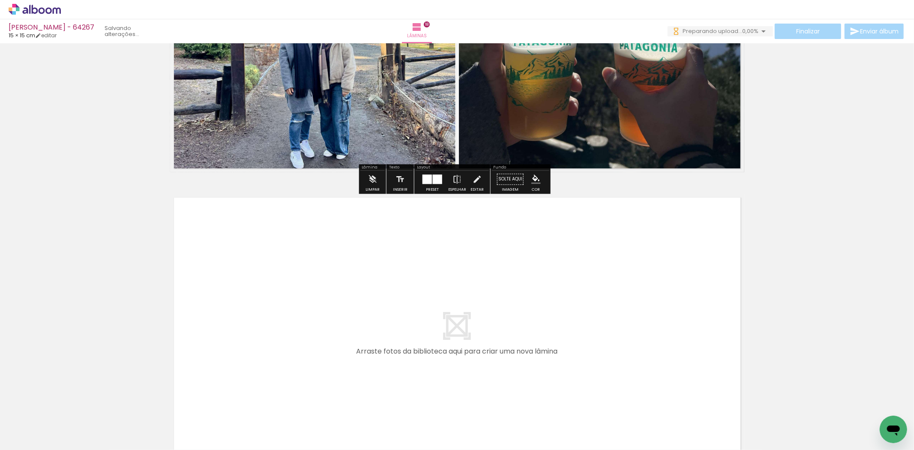
click at [431, 349] on quentale-workspace at bounding box center [457, 225] width 914 height 450
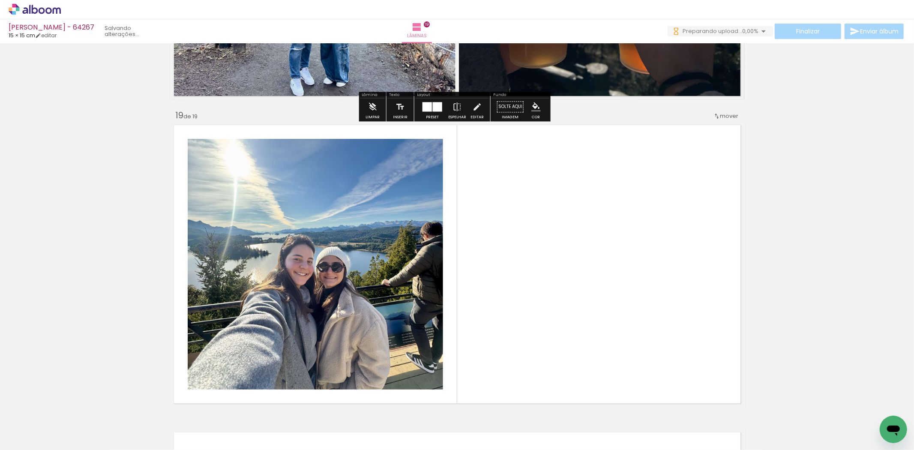
click at [515, 255] on quentale-workspace at bounding box center [457, 225] width 914 height 450
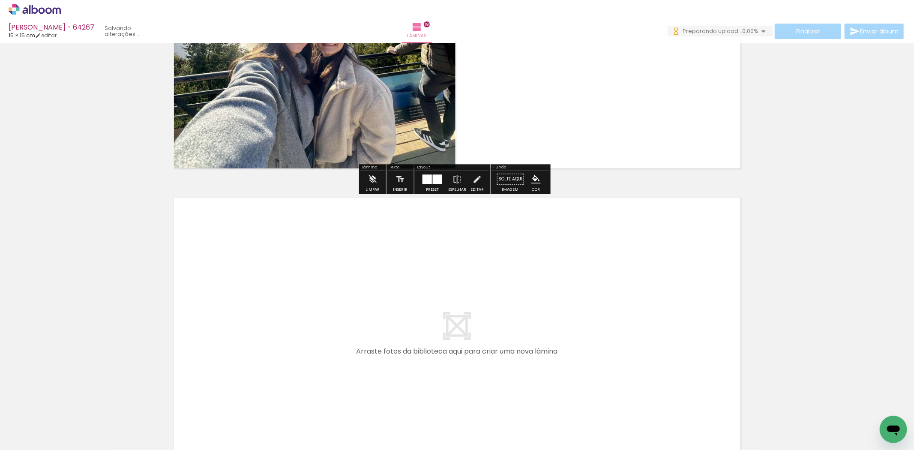
click at [526, 372] on quentale-workspace at bounding box center [457, 225] width 914 height 450
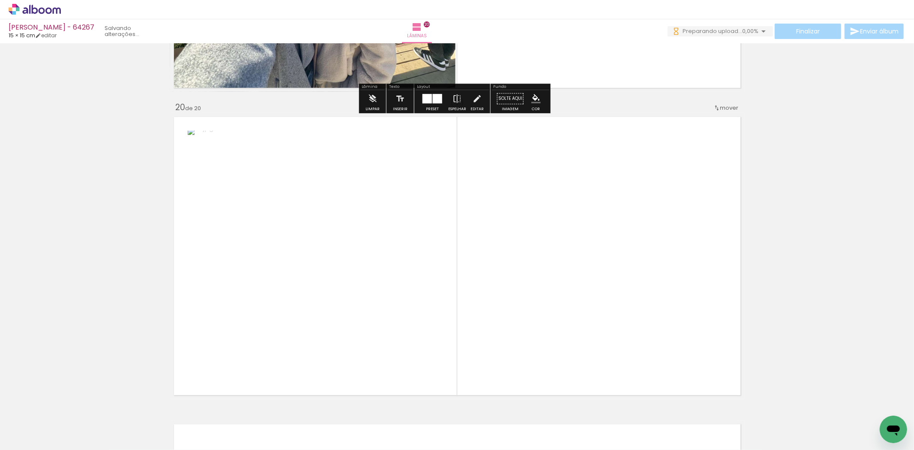
click at [535, 344] on quentale-workspace at bounding box center [457, 225] width 914 height 450
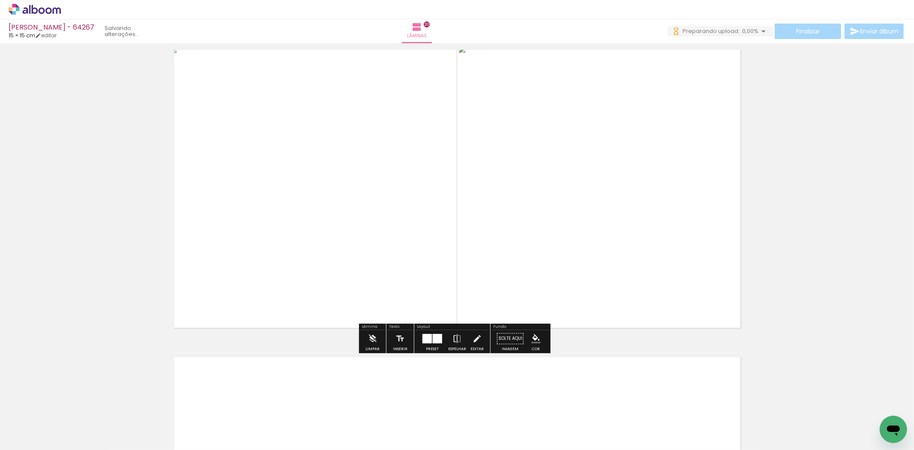
scroll to position [5878, 0]
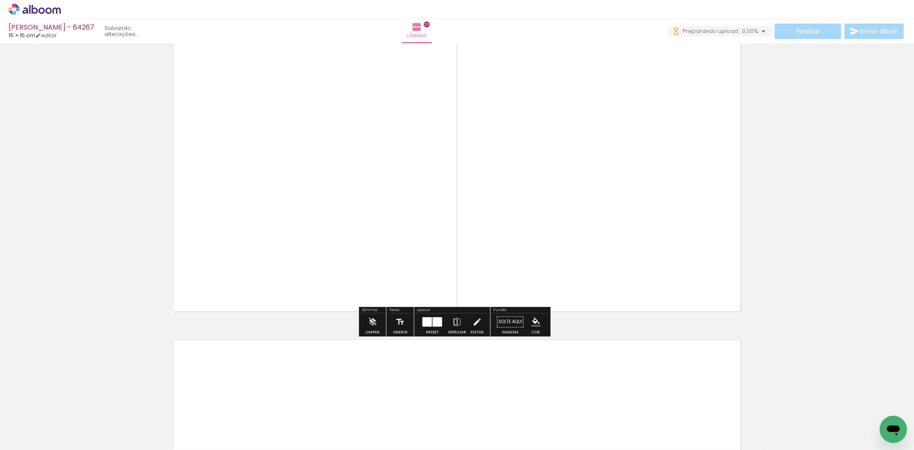
click at [607, 362] on quentale-workspace at bounding box center [457, 225] width 914 height 450
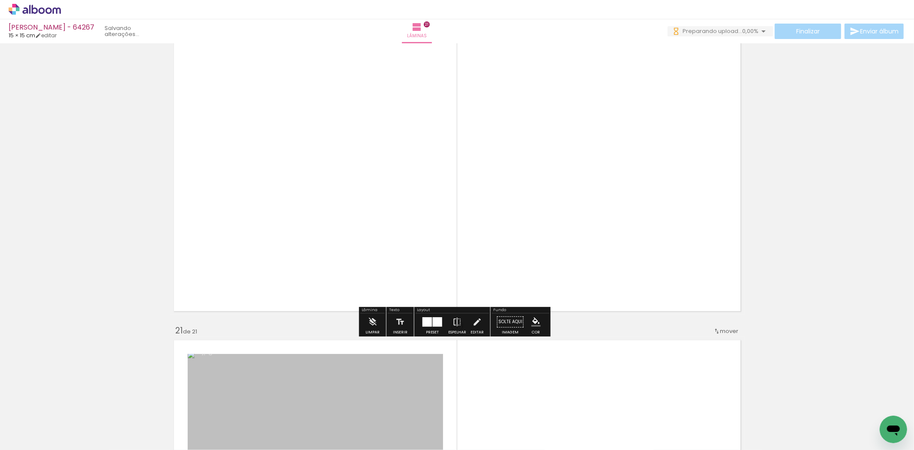
click at [628, 359] on quentale-workspace at bounding box center [457, 225] width 914 height 450
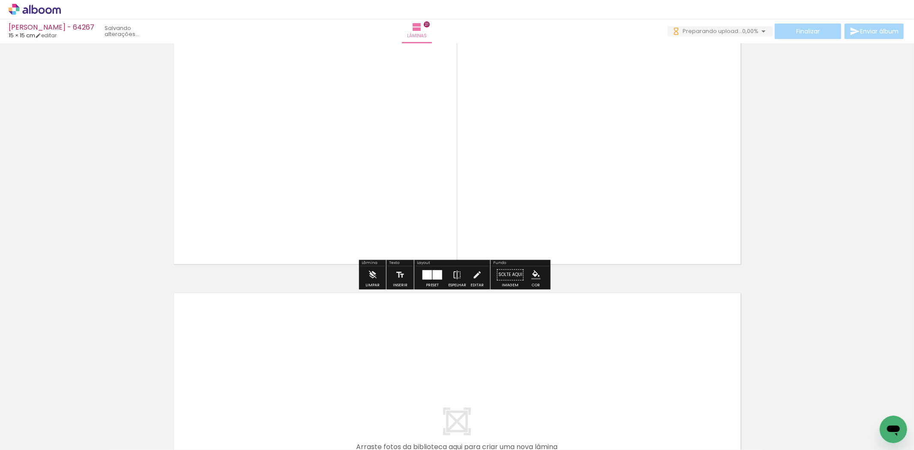
click at [676, 393] on quentale-workspace at bounding box center [457, 225] width 914 height 450
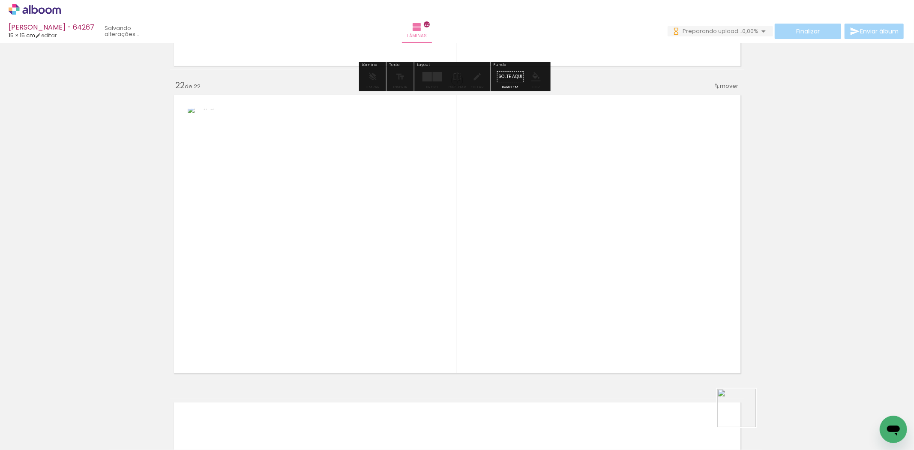
click at [637, 346] on quentale-workspace at bounding box center [457, 225] width 914 height 450
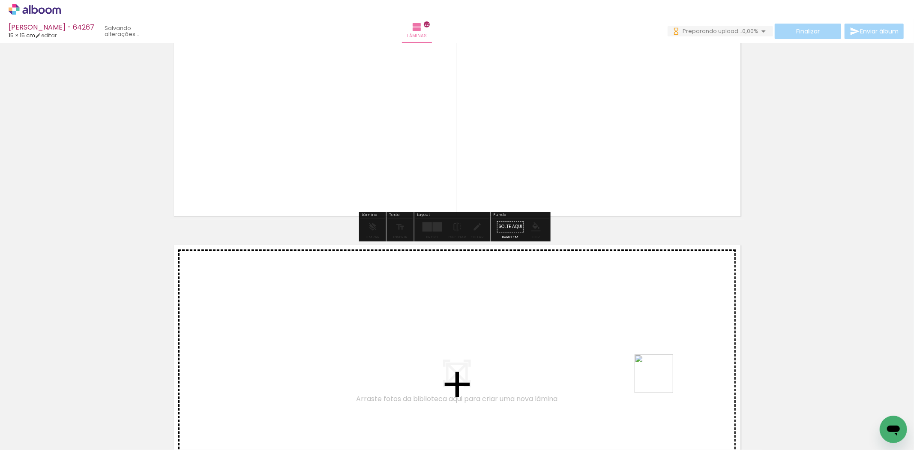
click at [590, 370] on quentale-workspace at bounding box center [457, 225] width 914 height 450
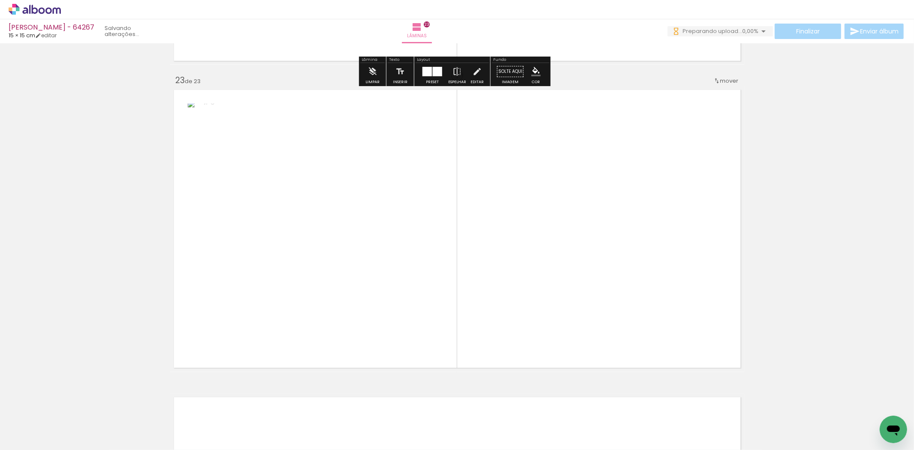
scroll to position [6752, 0]
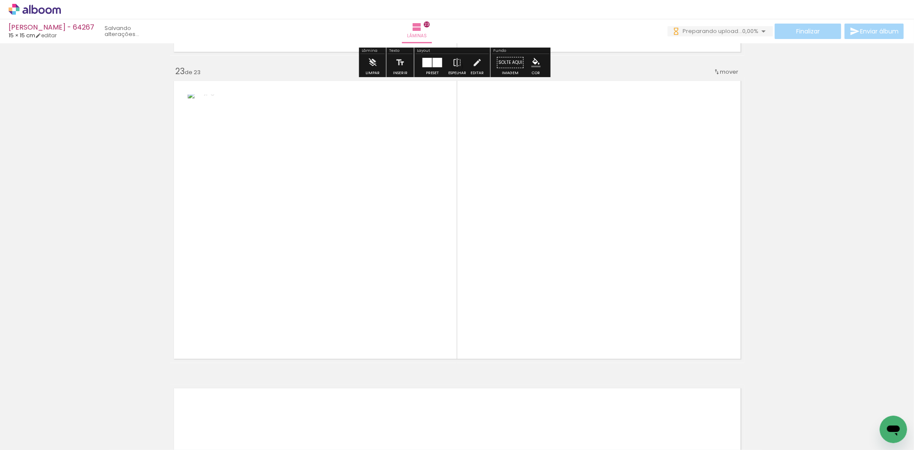
click at [622, 293] on quentale-workspace at bounding box center [457, 225] width 914 height 450
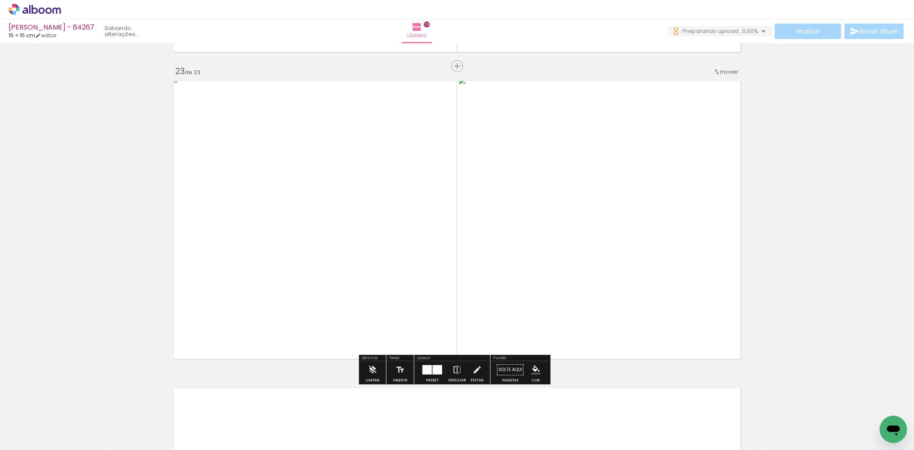
scroll to position [0, 1559]
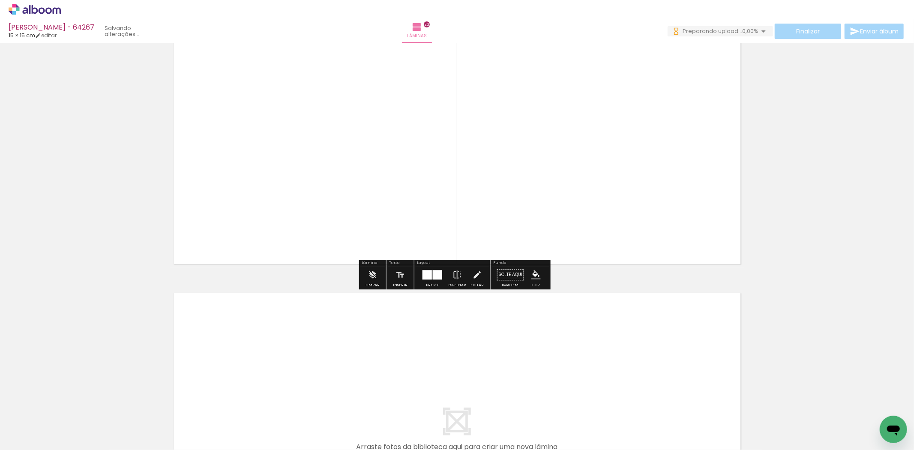
click at [628, 340] on quentale-workspace at bounding box center [457, 225] width 914 height 450
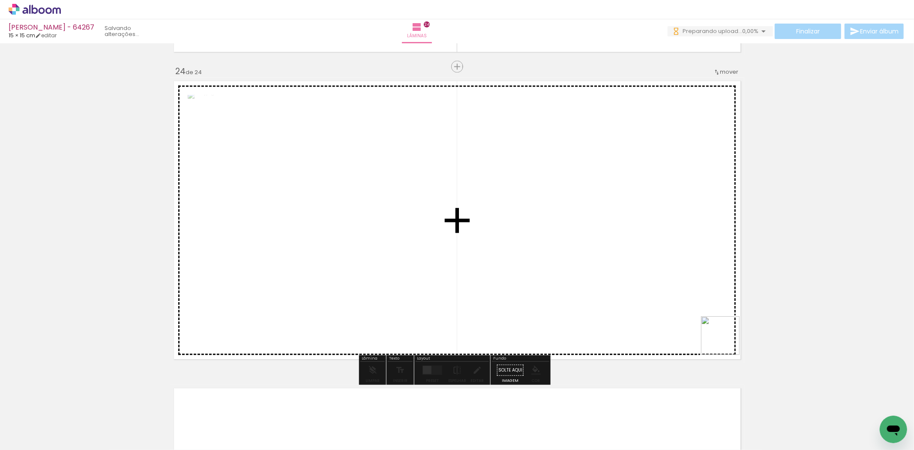
click at [597, 303] on quentale-workspace at bounding box center [457, 225] width 914 height 450
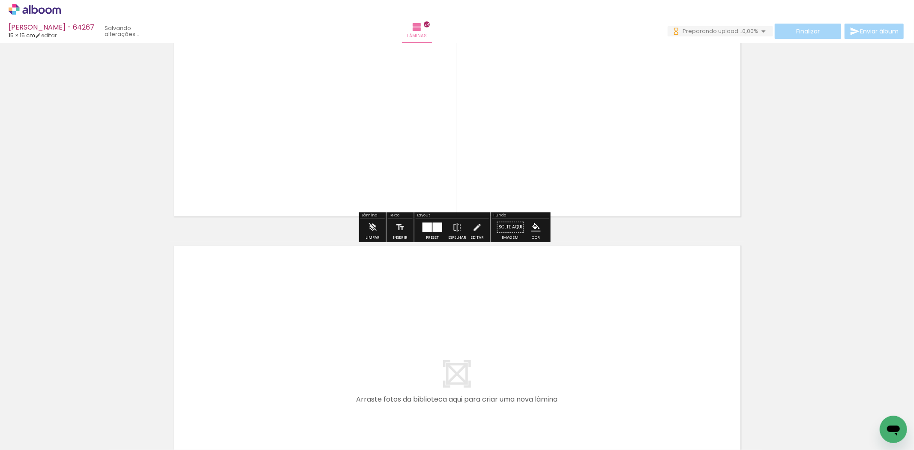
click at [614, 360] on quentale-workspace at bounding box center [457, 225] width 914 height 450
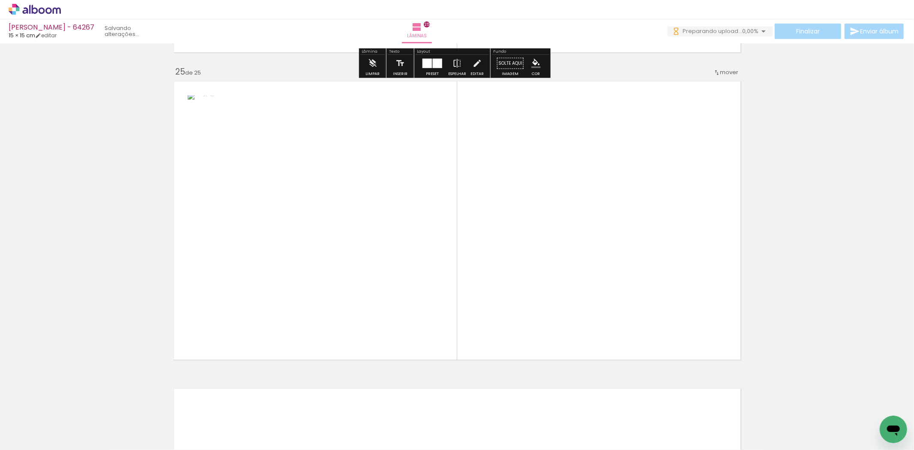
scroll to position [7367, 0]
click at [536, 253] on quentale-workspace at bounding box center [457, 225] width 914 height 450
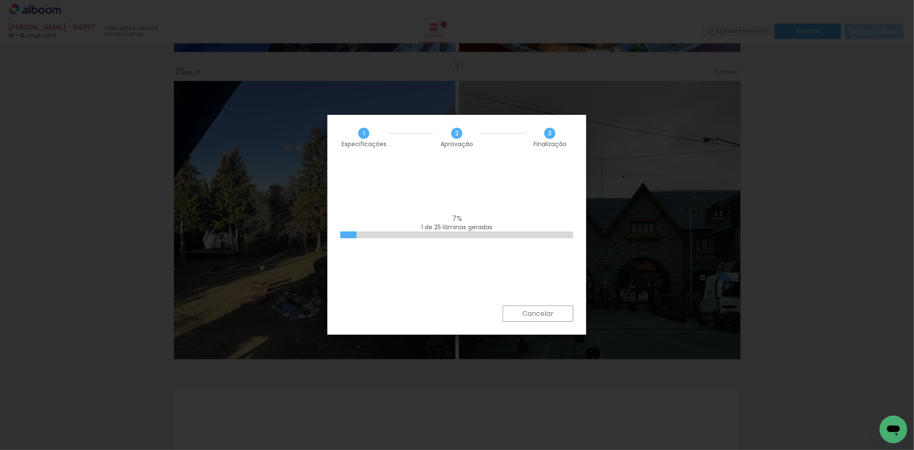
scroll to position [0, 1559]
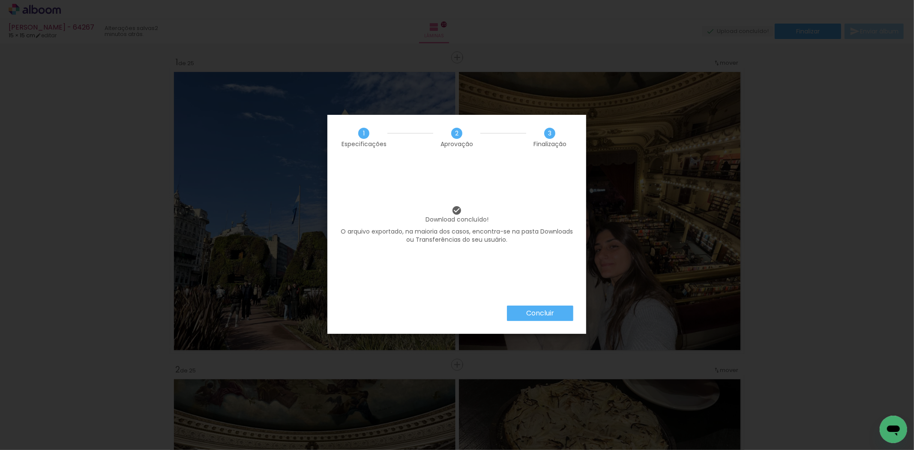
scroll to position [0, 1559]
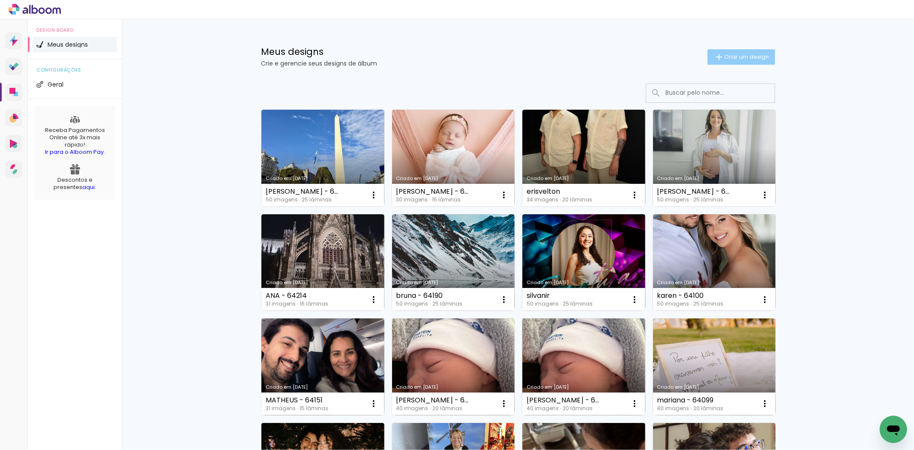
click at [714, 54] on iron-icon at bounding box center [719, 57] width 10 height 10
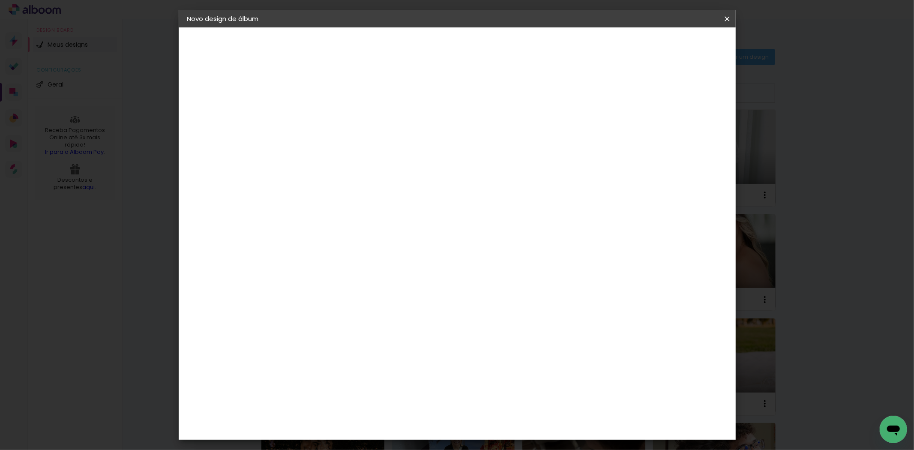
click at [327, 118] on input at bounding box center [327, 114] width 0 height 13
type input "[PERSON_NAME] - 63784"
type paper-input "[PERSON_NAME] - 63784"
click at [0, 0] on slot "Avançar" at bounding box center [0, 0] width 0 height 0
click at [488, 121] on paper-item "Tamanho Livre" at bounding box center [446, 130] width 82 height 19
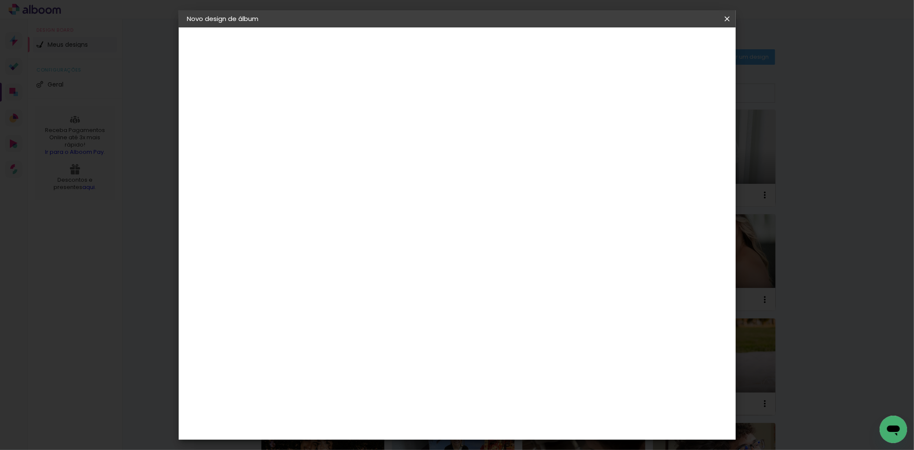
click at [501, 53] on header "Fornecedor Escolha um fornecedor ou avance com o tamanho livre. Voltar Avançar" at bounding box center [395, 52] width 210 height 51
click at [488, 38] on paper-button "Avançar" at bounding box center [467, 45] width 42 height 15
click at [506, 352] on input "60" at bounding box center [504, 357] width 22 height 13
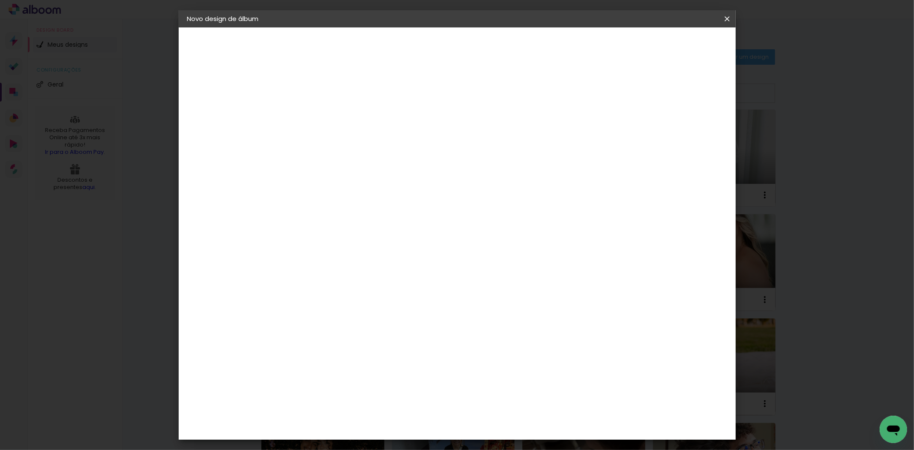
scroll to position [72, 0]
type input "40,6"
type paper-input "40,6"
click at [299, 283] on input "30" at bounding box center [300, 283] width 22 height 13
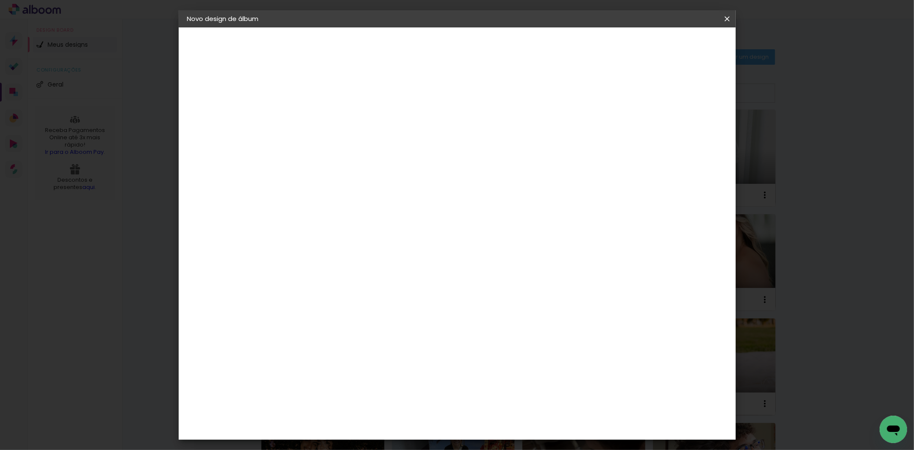
click at [299, 283] on input "30" at bounding box center [300, 283] width 22 height 13
type input "20,3"
type paper-input "20,3"
type input "4"
type paper-input "4"
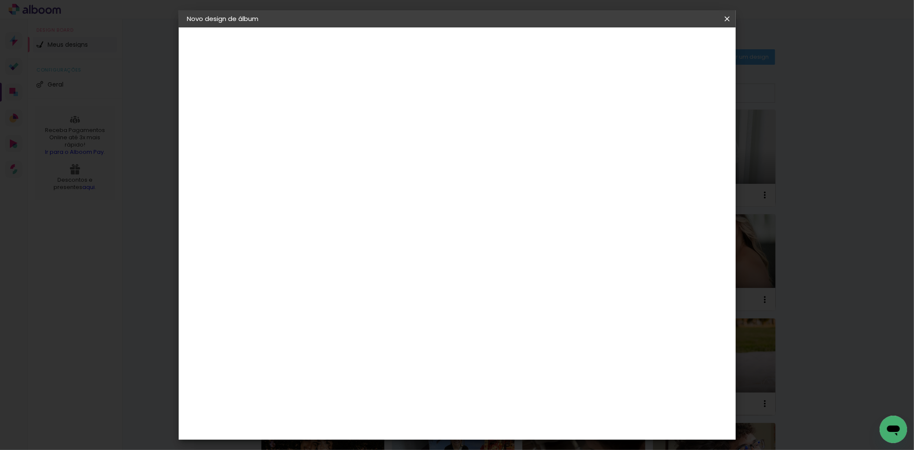
click at [686, 132] on input "4" at bounding box center [679, 129] width 15 height 13
type input "3"
type paper-input "3"
click at [686, 132] on input "3" at bounding box center [679, 129] width 15 height 13
type input "2"
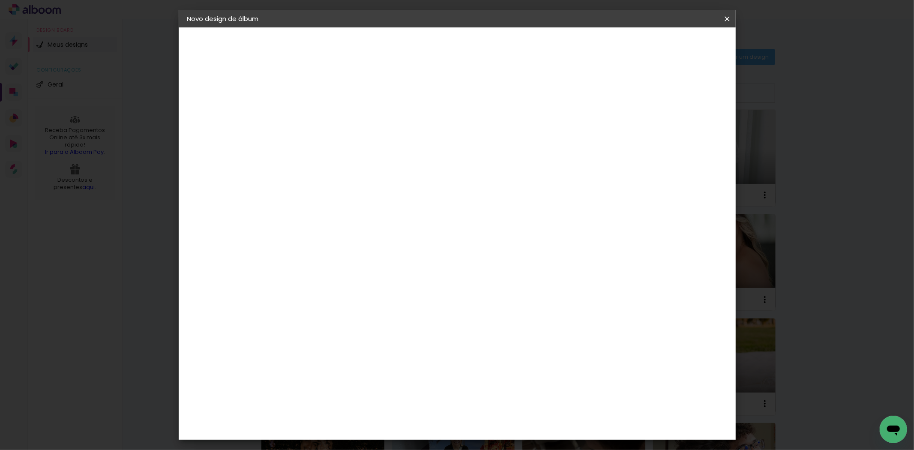
type paper-input "2"
click at [686, 132] on input "2" at bounding box center [683, 129] width 15 height 13
click at [682, 38] on paper-button "Iniciar design" at bounding box center [653, 45] width 56 height 15
